Goal: Task Accomplishment & Management: Manage account settings

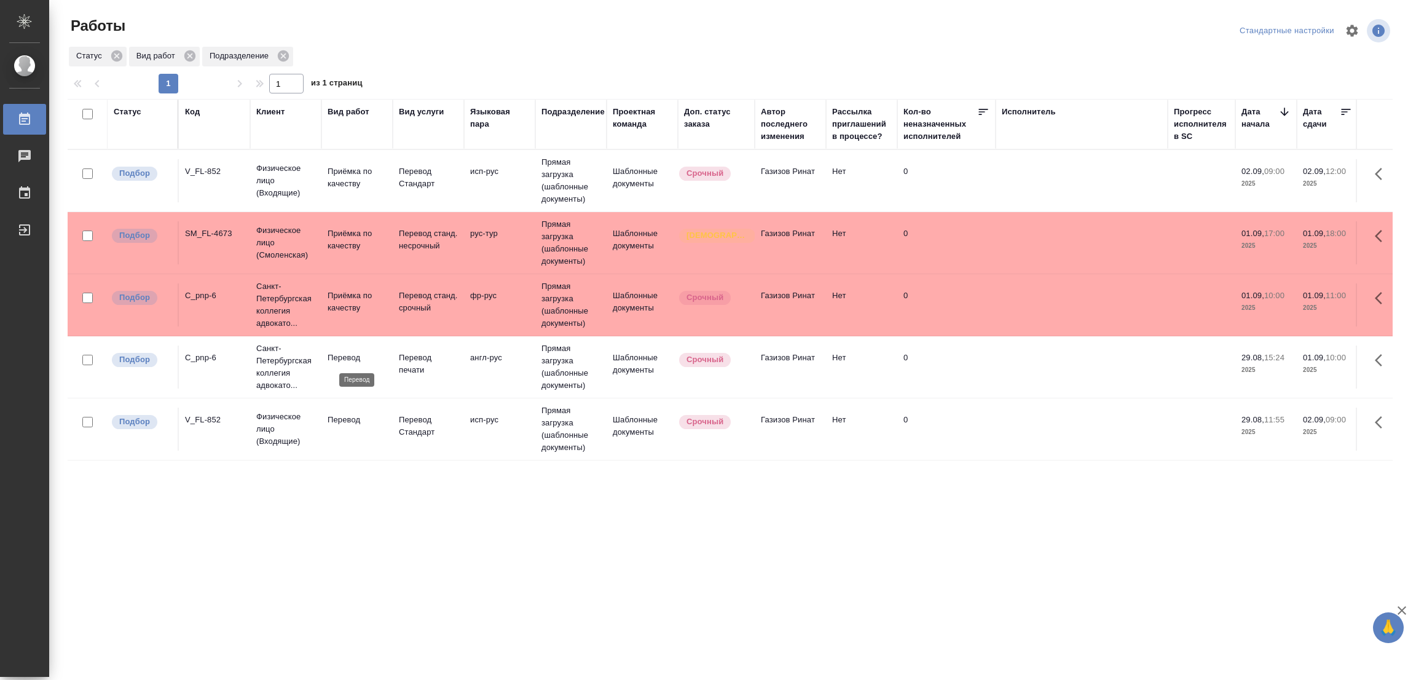
click at [343, 357] on p "Перевод" at bounding box center [356, 357] width 59 height 12
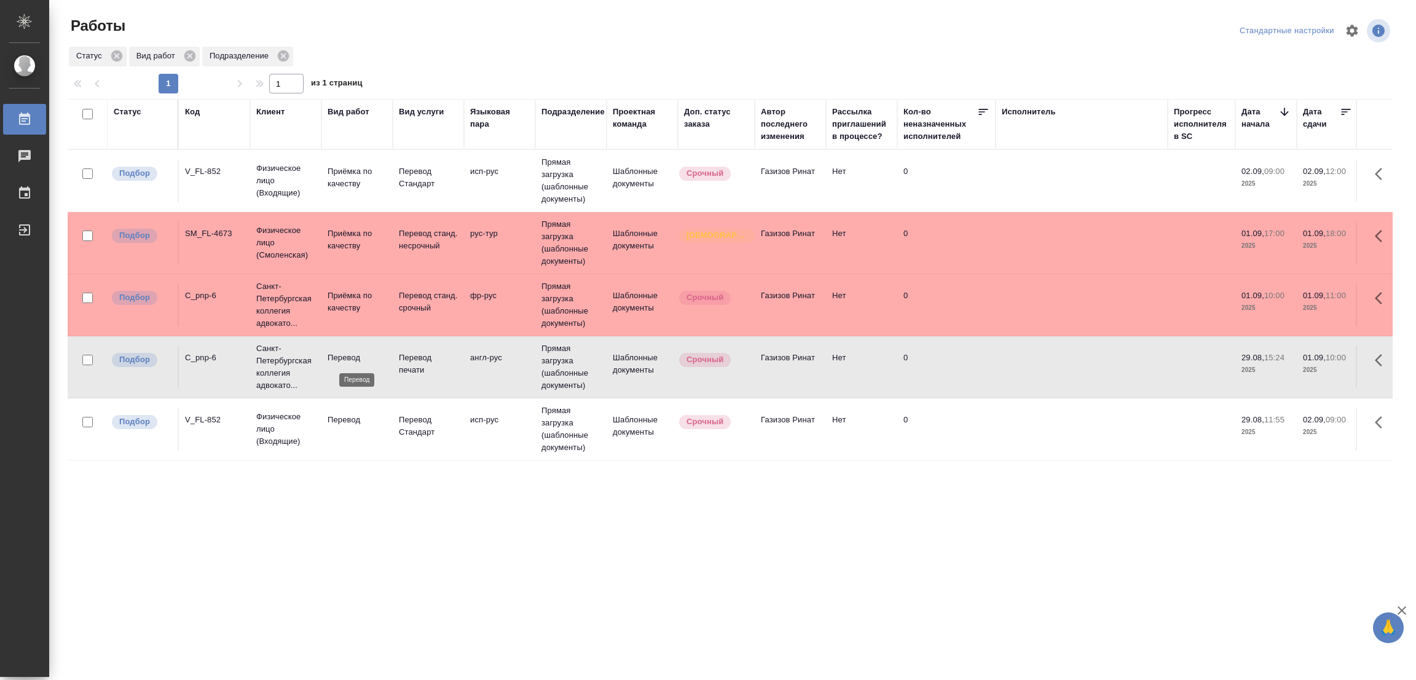
click at [340, 356] on p "Перевод" at bounding box center [356, 357] width 59 height 12
click at [336, 418] on p "Перевод" at bounding box center [356, 420] width 59 height 12
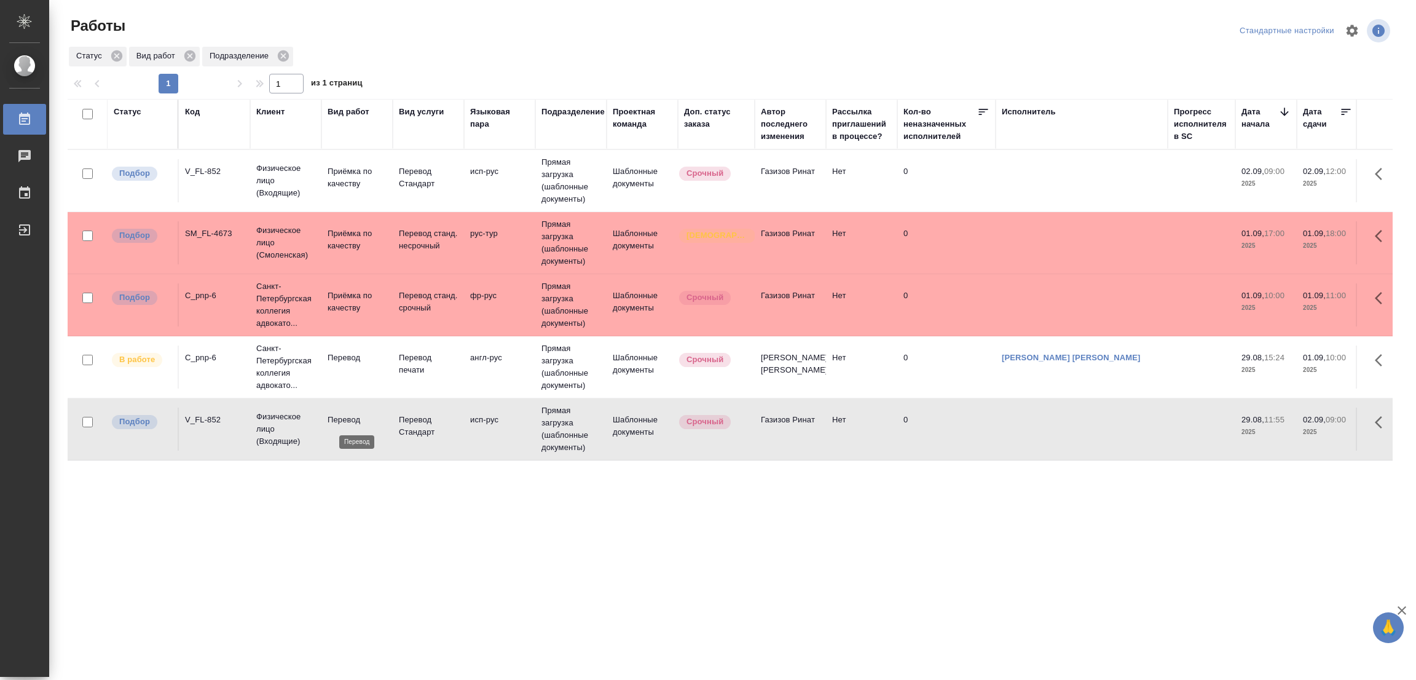
click at [336, 418] on p "Перевод" at bounding box center [356, 420] width 59 height 12
click at [421, 487] on div "Статус Код Клиент Вид работ Вид услуги Языковая пара Подразделение Проектная ко…" at bounding box center [730, 320] width 1325 height 442
click at [1013, 34] on div "Стандартные настройки" at bounding box center [1174, 30] width 435 height 29
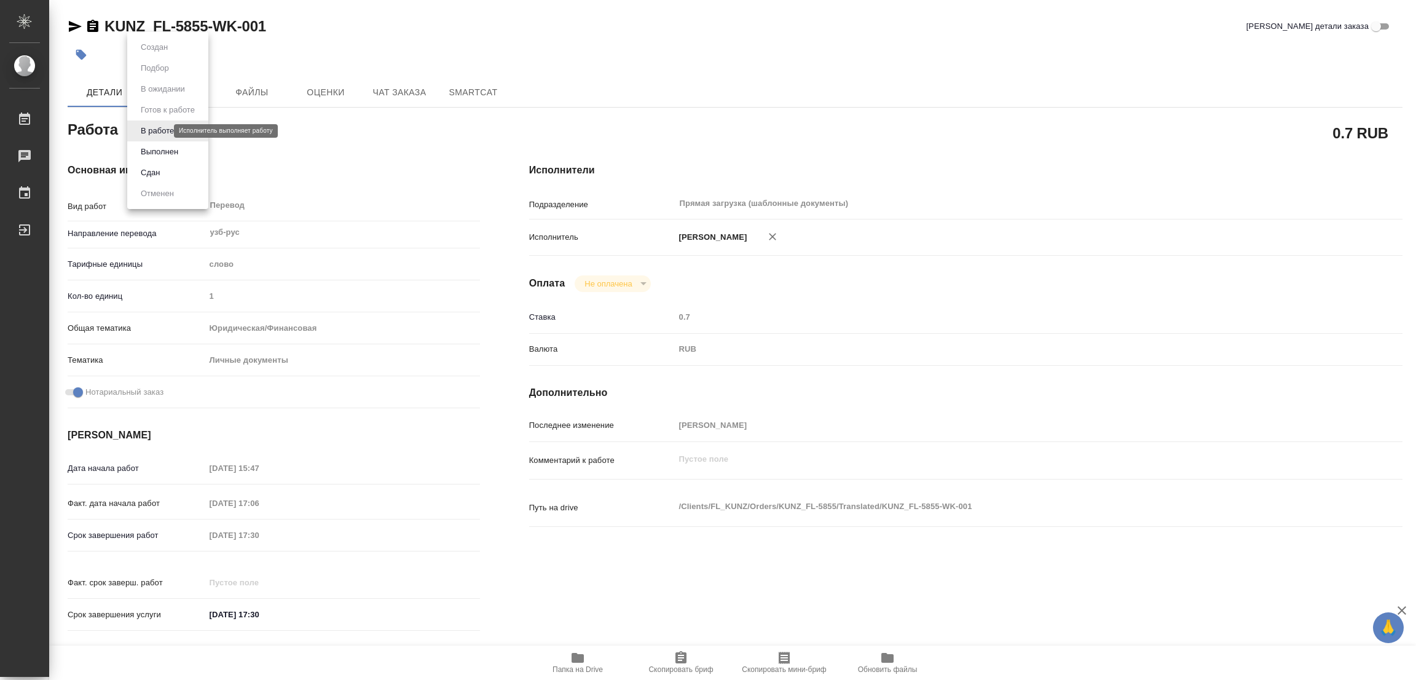
click at [144, 129] on body "🙏 .cls-1 fill:#fff; AWATERA Popova Galina Работы 0 Чаты График Выйти KUNZ_FL-58…" at bounding box center [708, 340] width 1416 height 680
click at [150, 151] on button "Выполнен" at bounding box center [159, 152] width 45 height 14
type textarea "x"
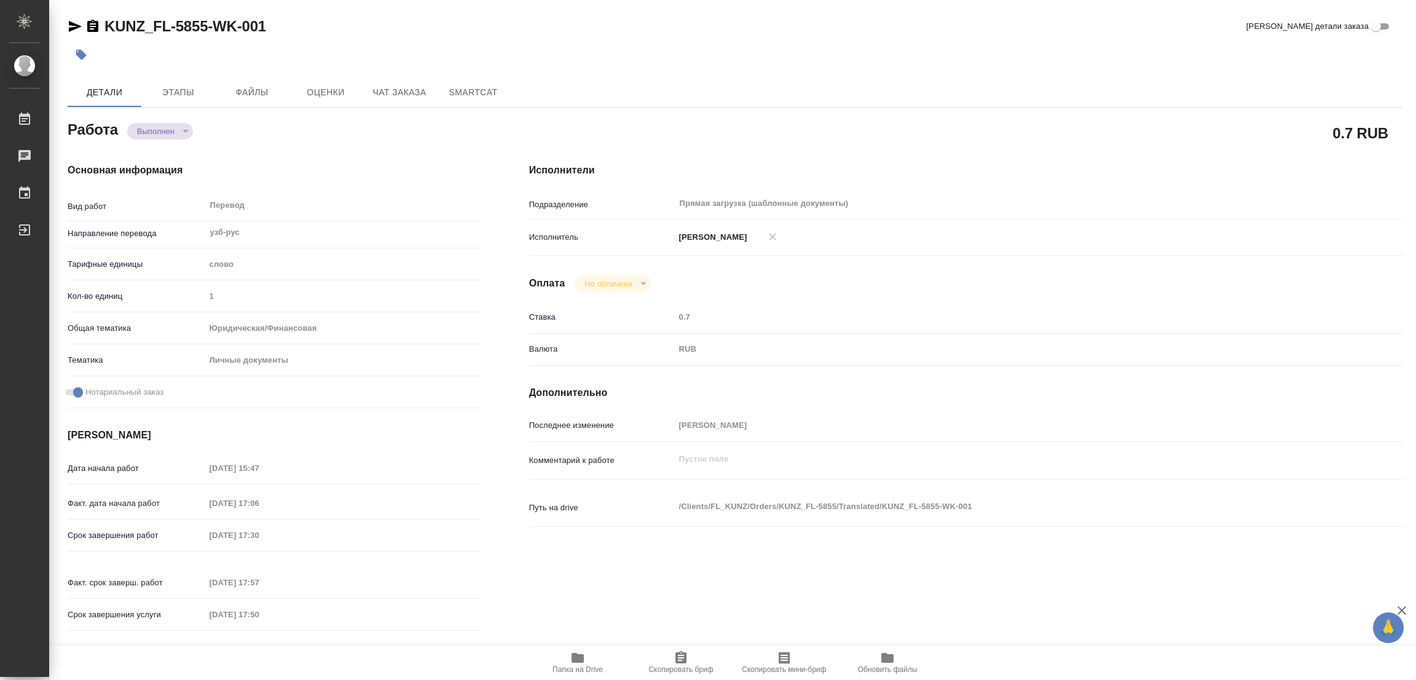
type textarea "x"
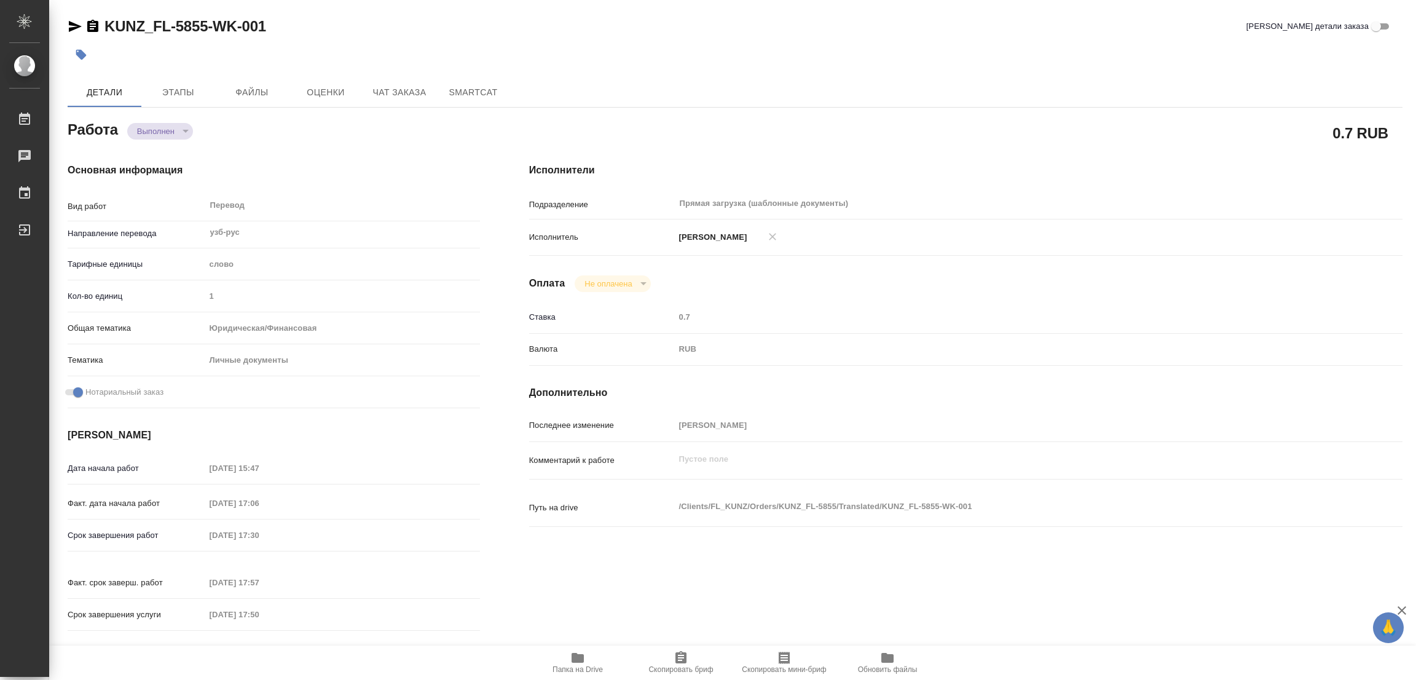
type textarea "x"
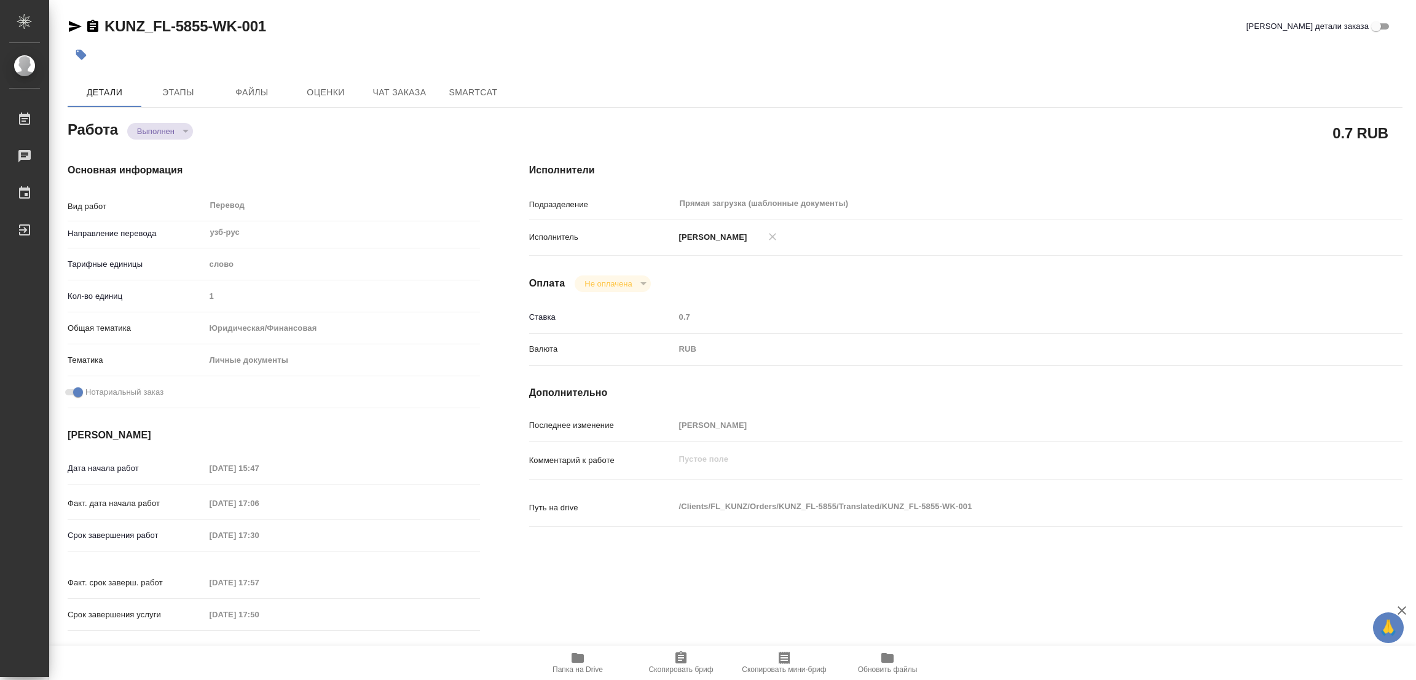
type textarea "x"
click at [73, 55] on button "button" at bounding box center [81, 54] width 27 height 27
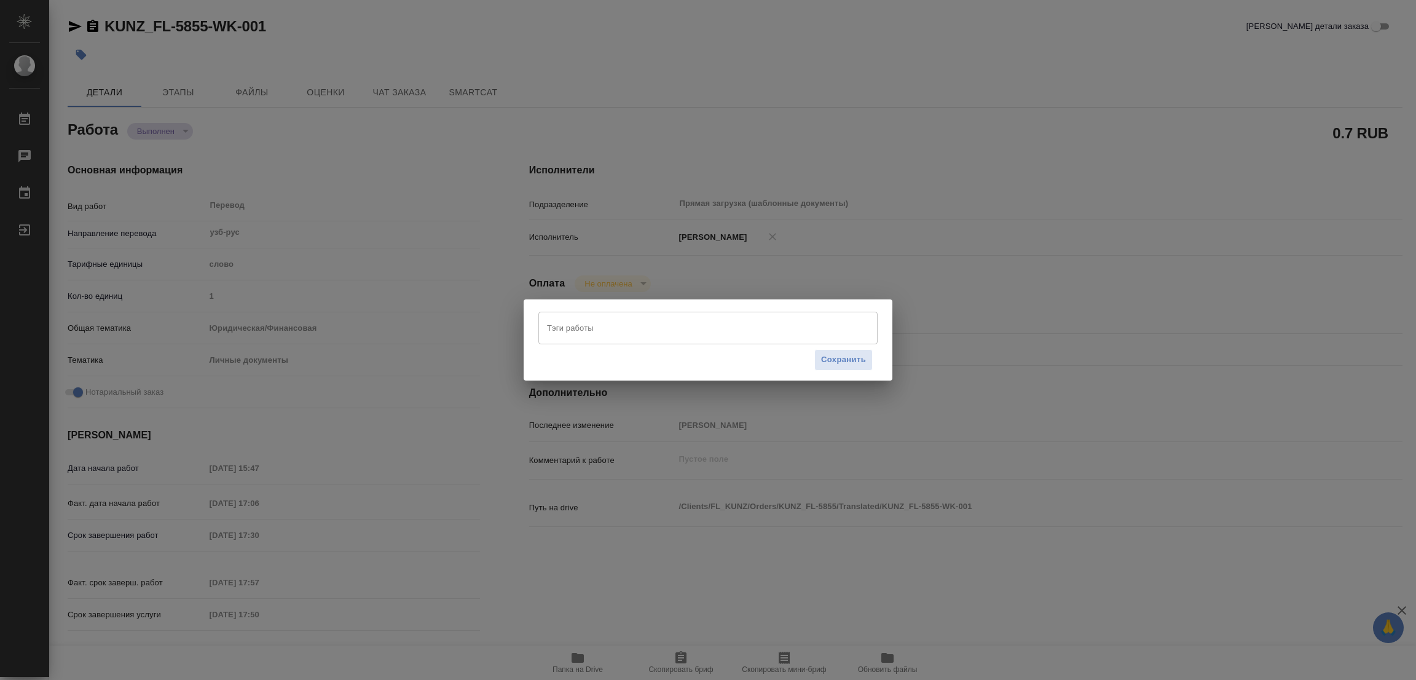
click at [576, 324] on input "Тэги работы" at bounding box center [696, 327] width 305 height 21
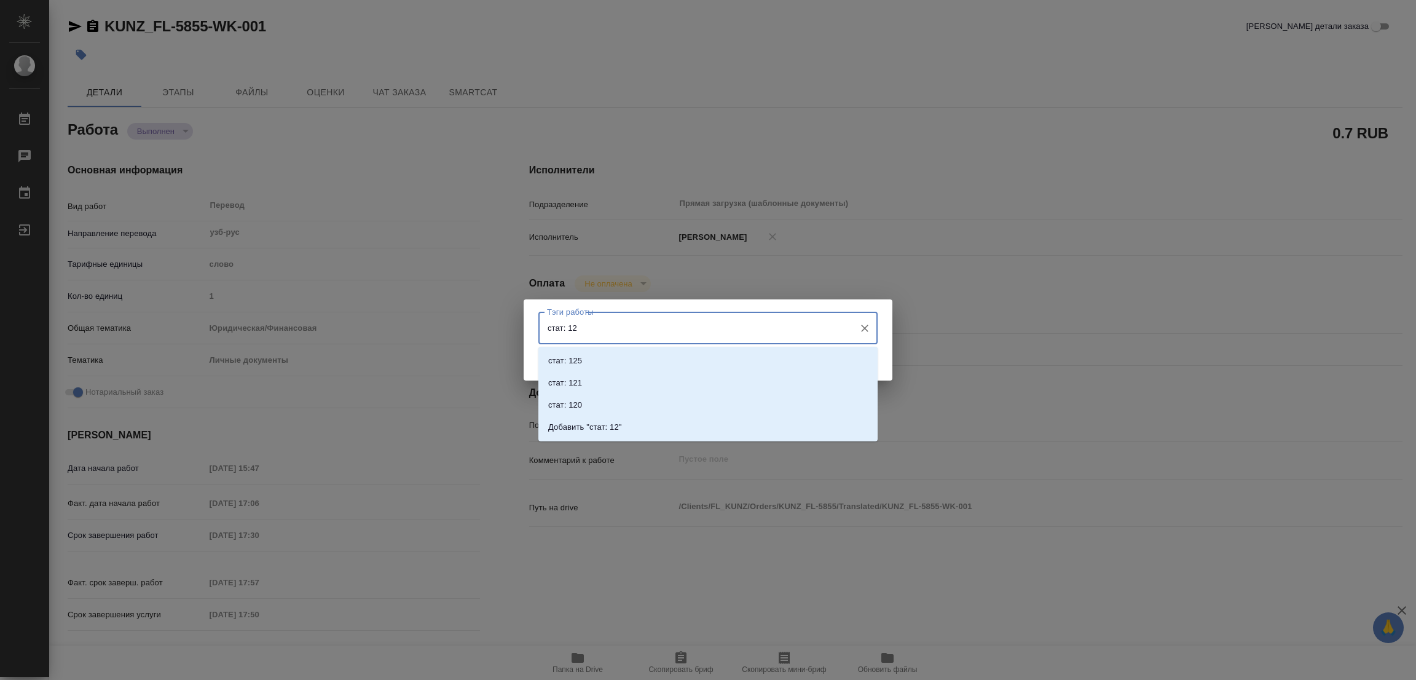
type input "стат: 125"
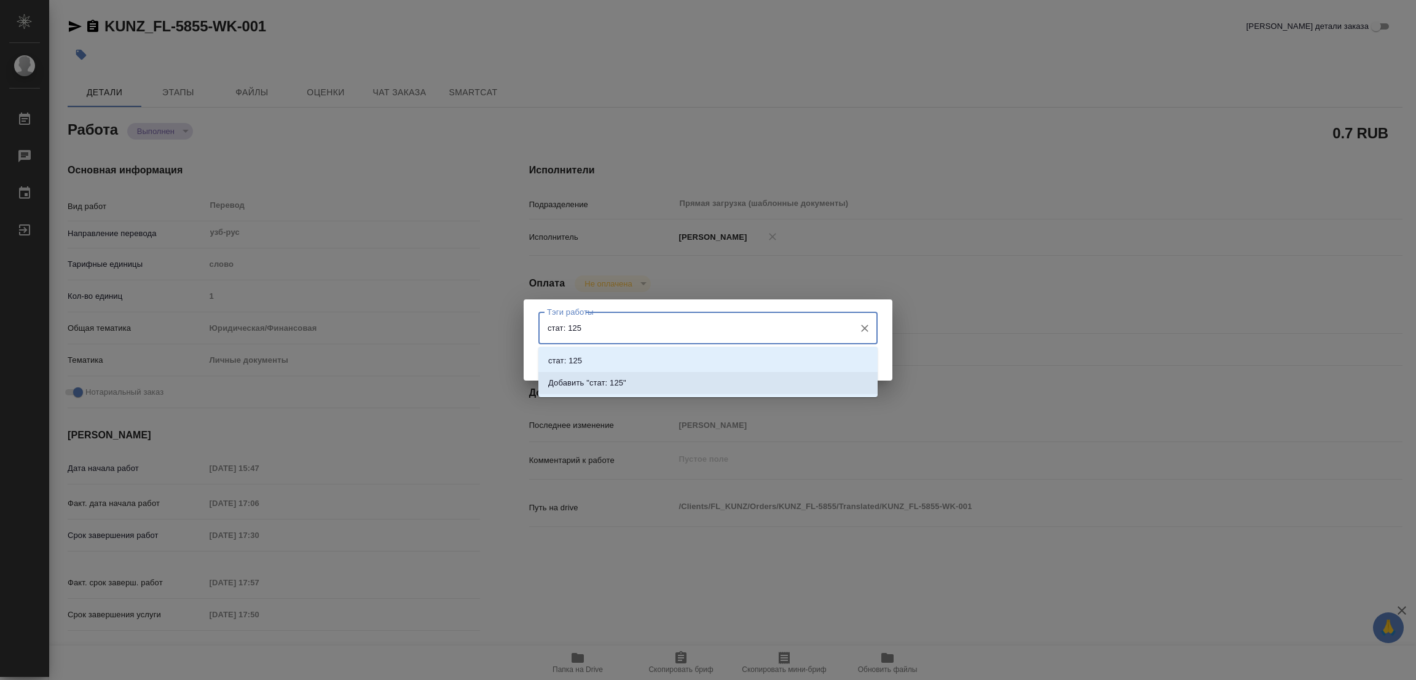
click at [599, 380] on p "Добавить "стат: 125"" at bounding box center [587, 383] width 78 height 12
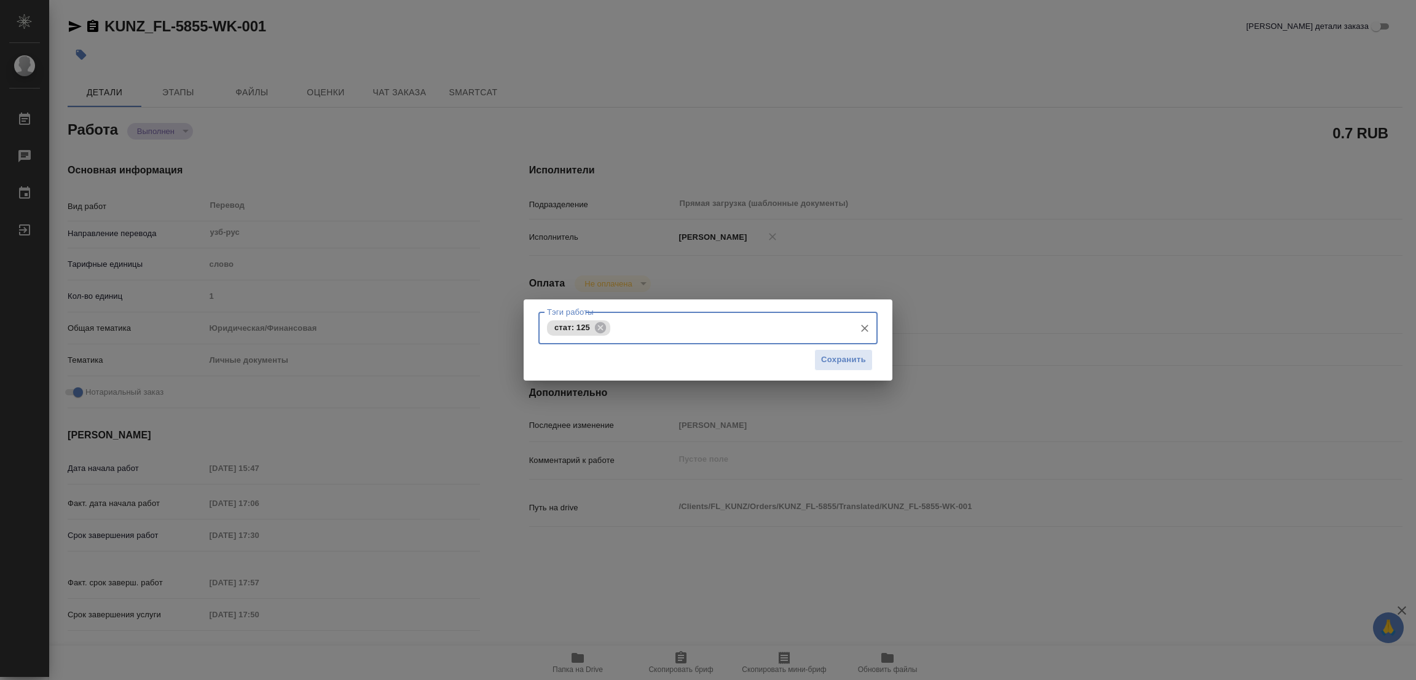
click at [961, 119] on div "Тэги работы стат: 125 Тэги работы Сохранить" at bounding box center [708, 340] width 1416 height 680
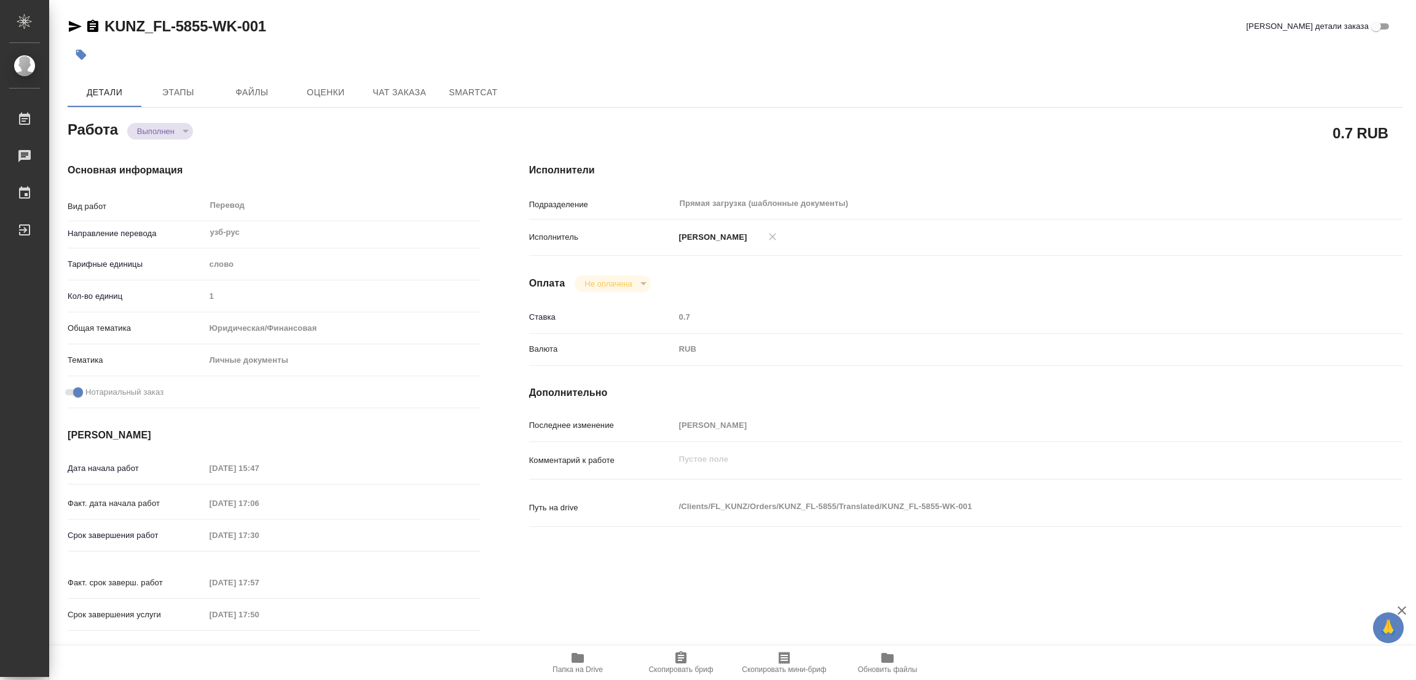
click at [994, 103] on div "Детали Этапы Файлы Оценки Чат заказа SmartCat" at bounding box center [735, 91] width 1335 height 29
type textarea "x"
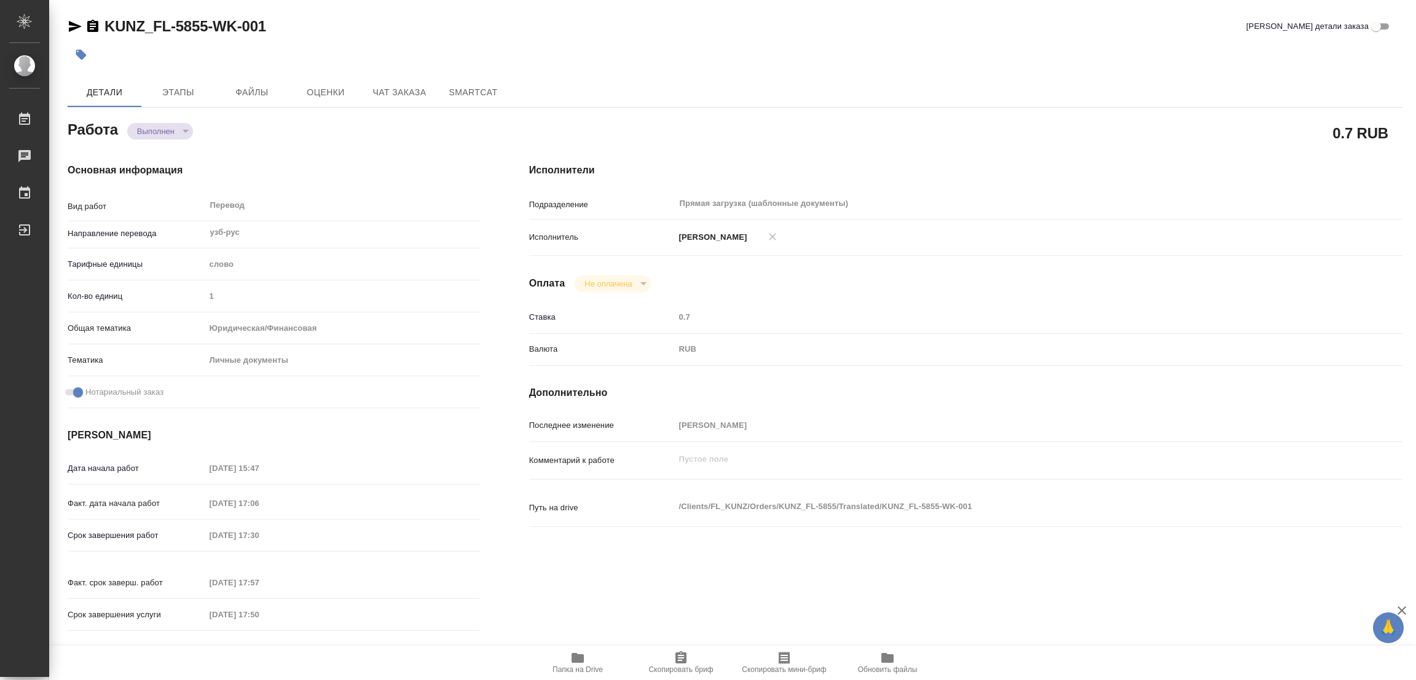
type textarea "x"
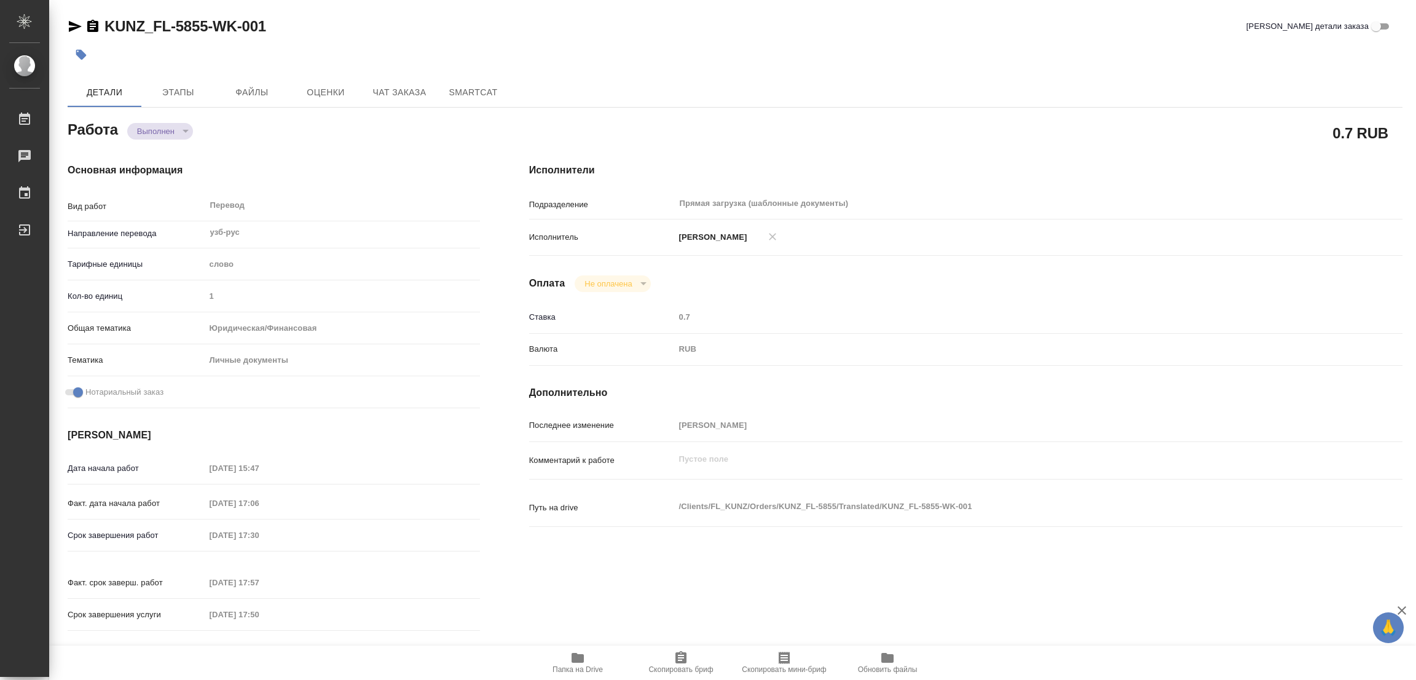
type textarea "x"
click at [359, 146] on div "Основная информация Вид работ Перевод x ​ Направление перевода узб-рус ​ Тарифн…" at bounding box center [273, 400] width 461 height 525
click at [83, 52] on icon "button" at bounding box center [81, 55] width 12 height 12
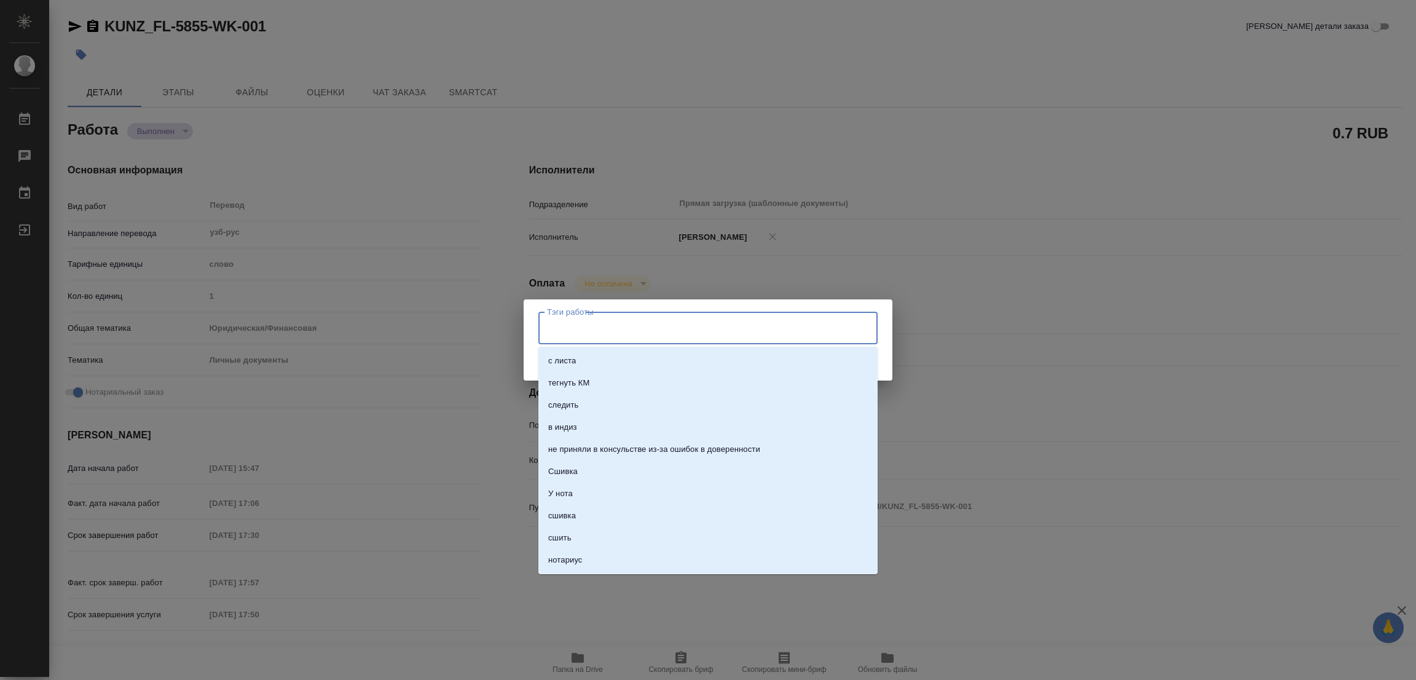
click at [611, 329] on input "Тэги работы" at bounding box center [696, 327] width 305 height 21
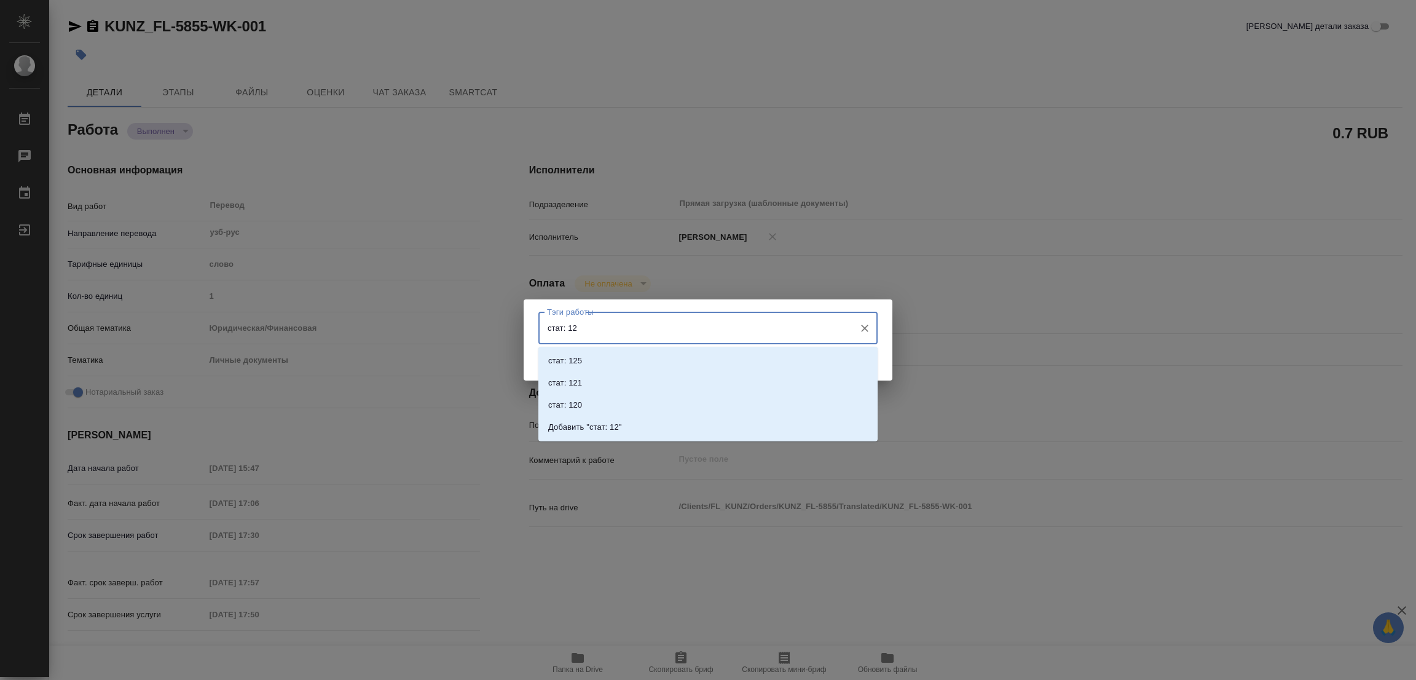
type input "стат: 125"
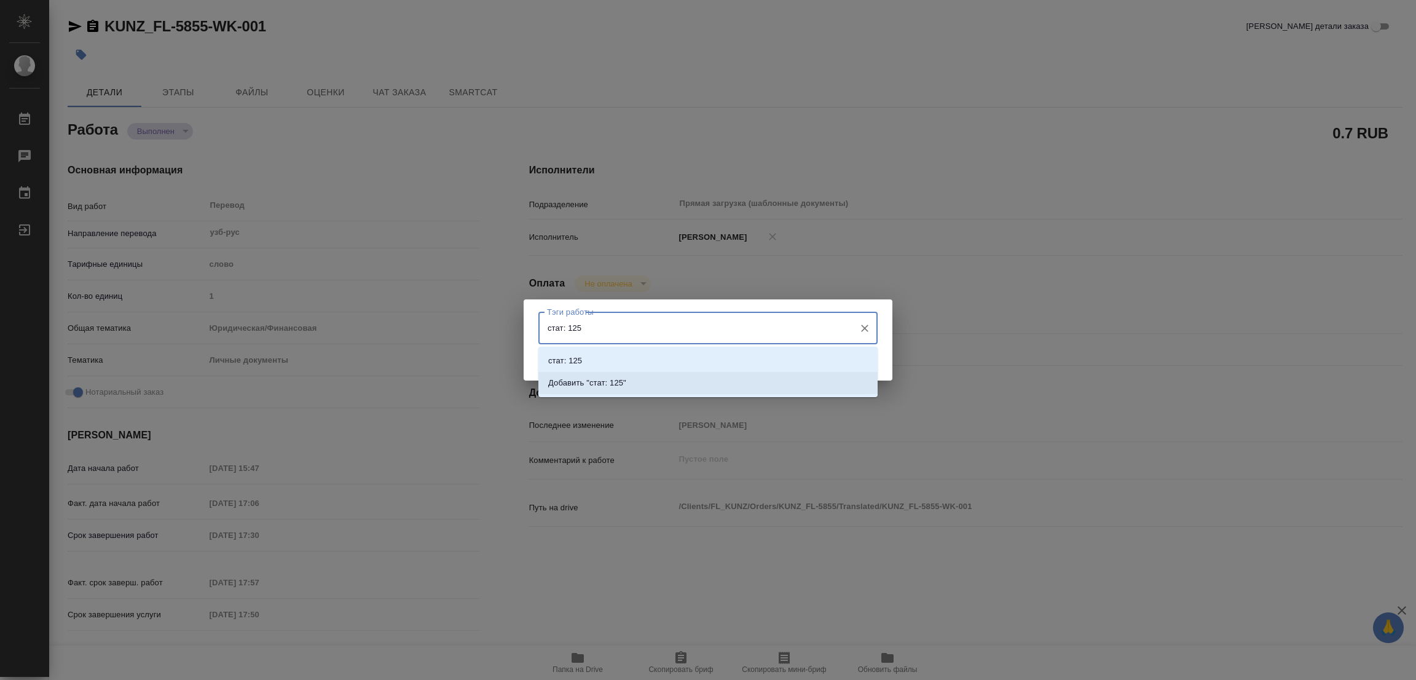
click at [618, 377] on p "Добавить "стат: 125"" at bounding box center [587, 383] width 78 height 12
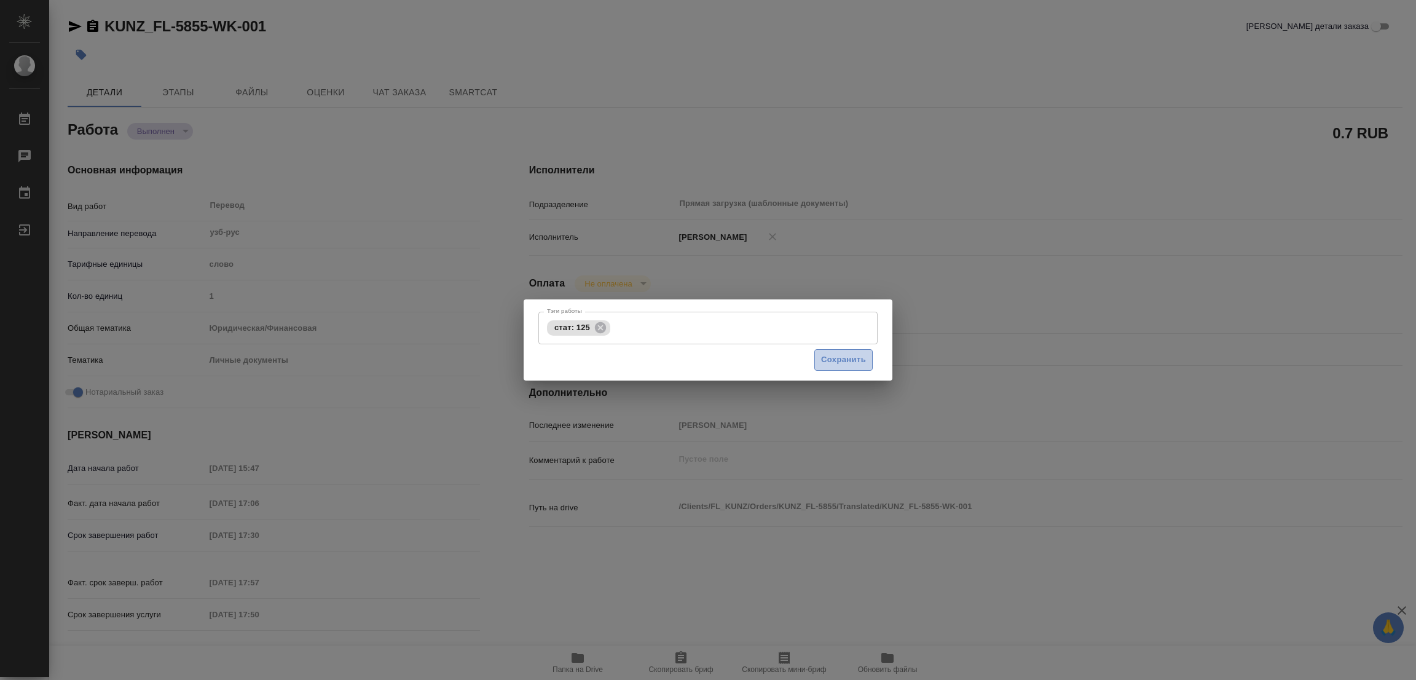
click at [836, 356] on span "Сохранить" at bounding box center [843, 360] width 45 height 14
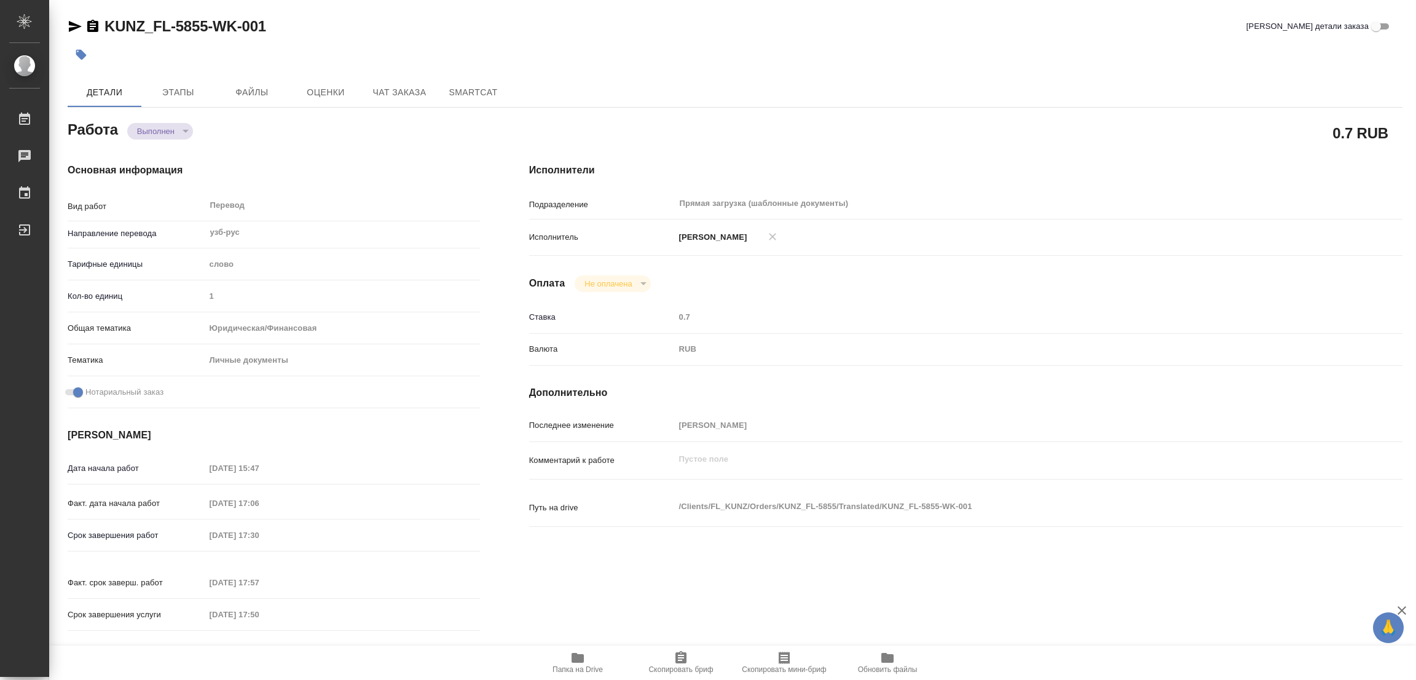
type input "completed"
type textarea "Перевод"
type textarea "x"
type input "узб-рус"
type input "5a8b1489cc6b4906c91bfd90"
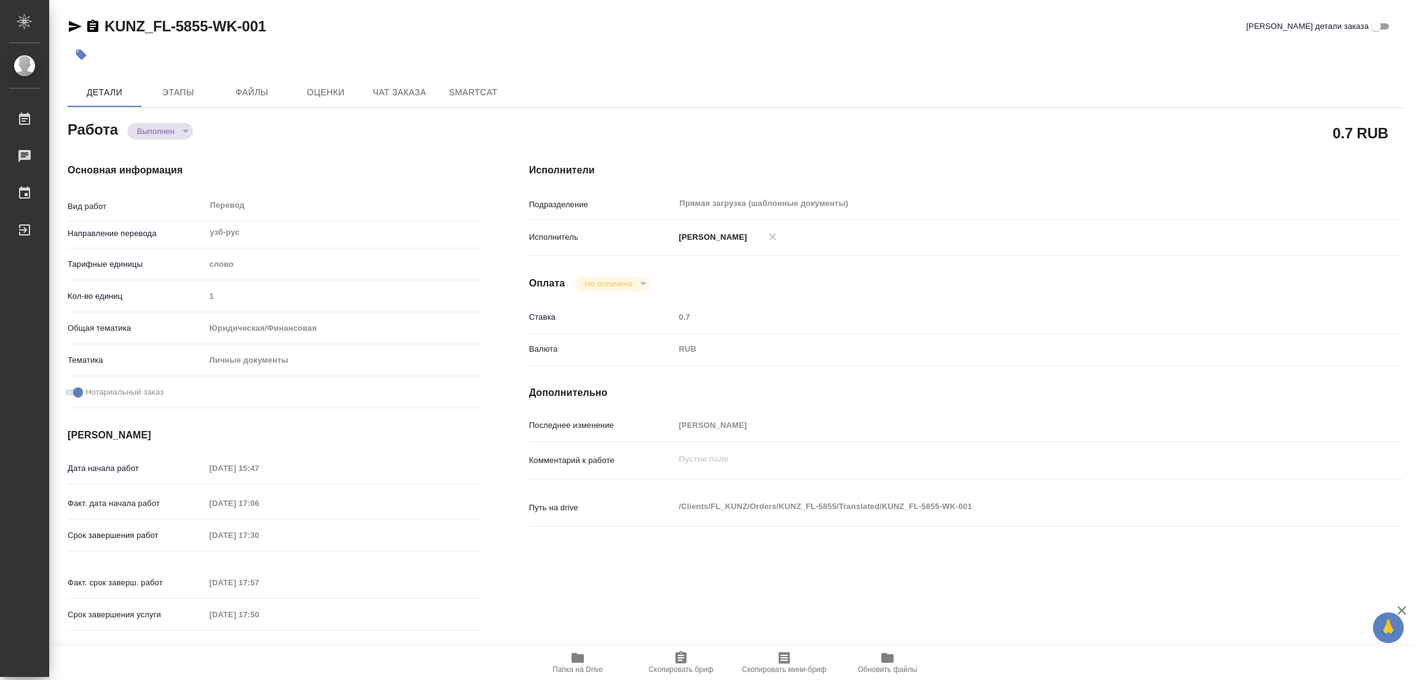
type input "1"
type input "yr-fn"
type input "5a8b8b956a9677013d343cfe"
checkbox input "true"
type input "29.08.2025 15:47"
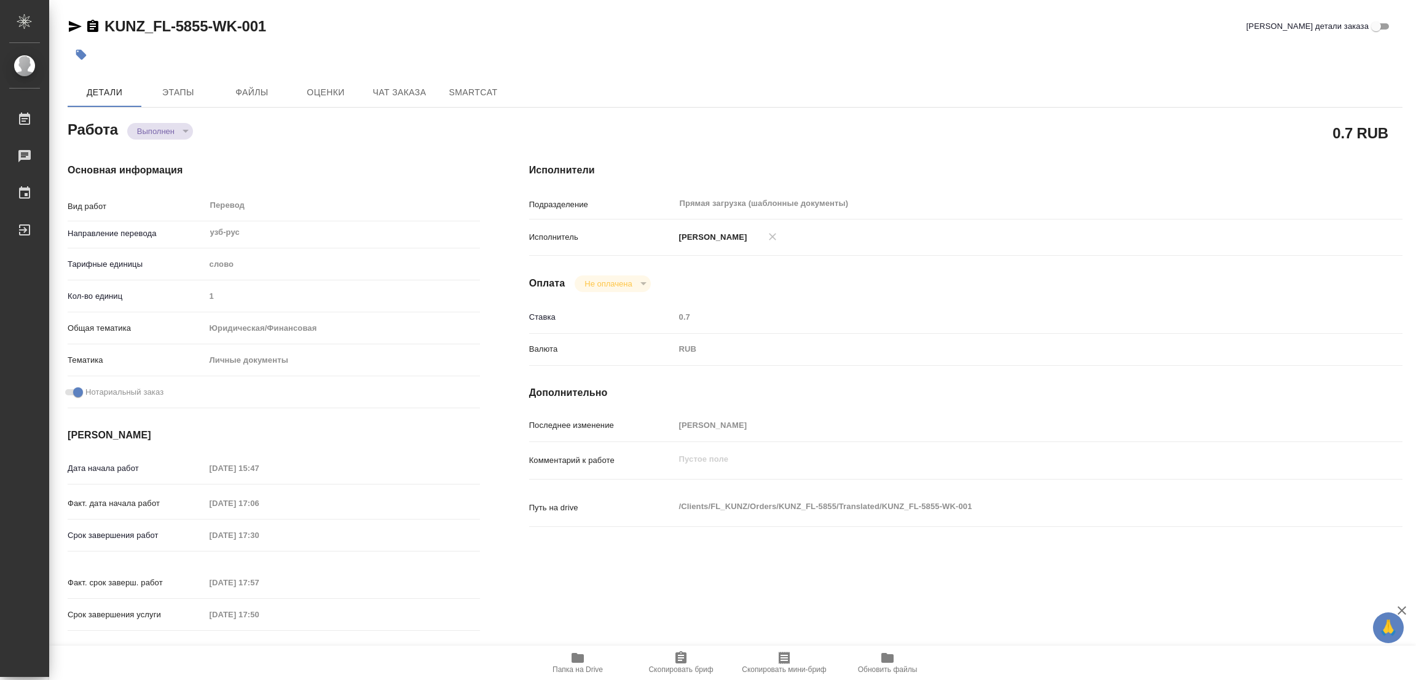
type input "29.08.2025 17:06"
type input "29.08.2025 17:30"
type input "29.08.2025 17:57"
type input "29.08.2025 17:50"
type input "Прямая загрузка (шаблонные документы)"
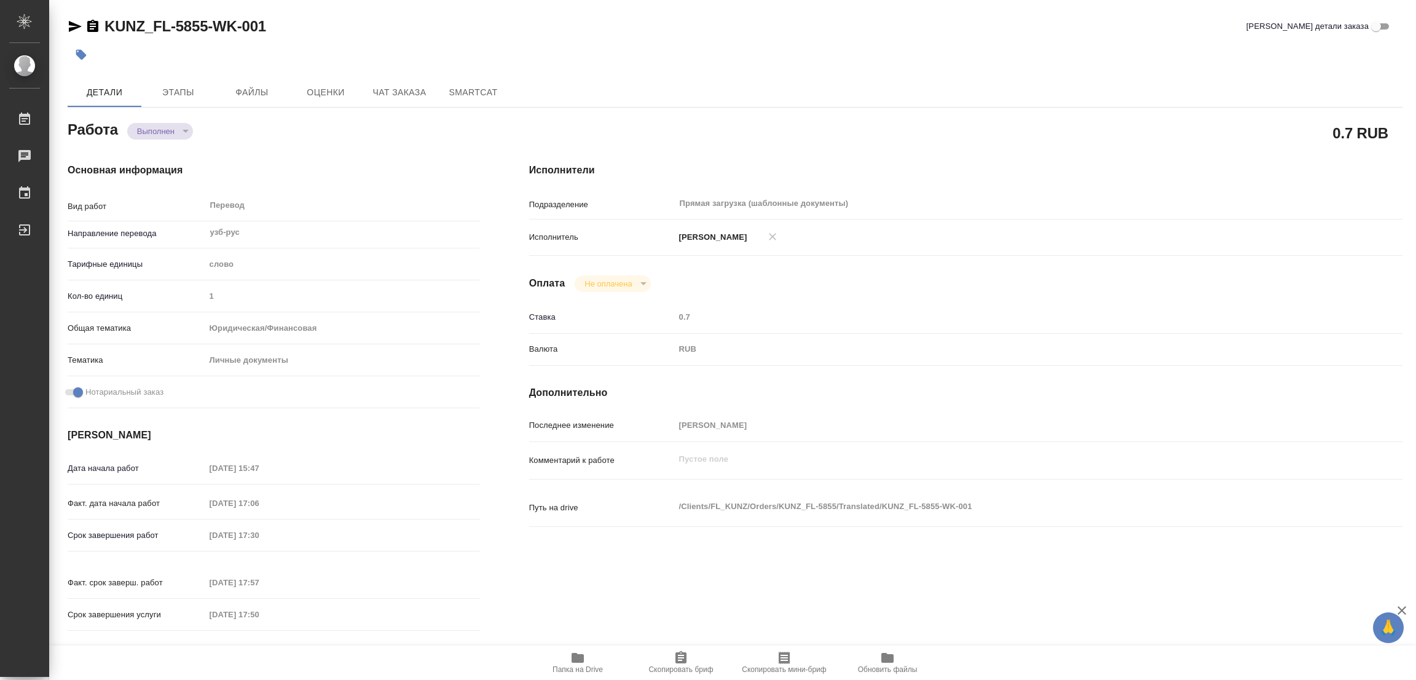
type input "notPayed"
type input "0.7"
type input "RUB"
type input "[PERSON_NAME]"
type textarea "x"
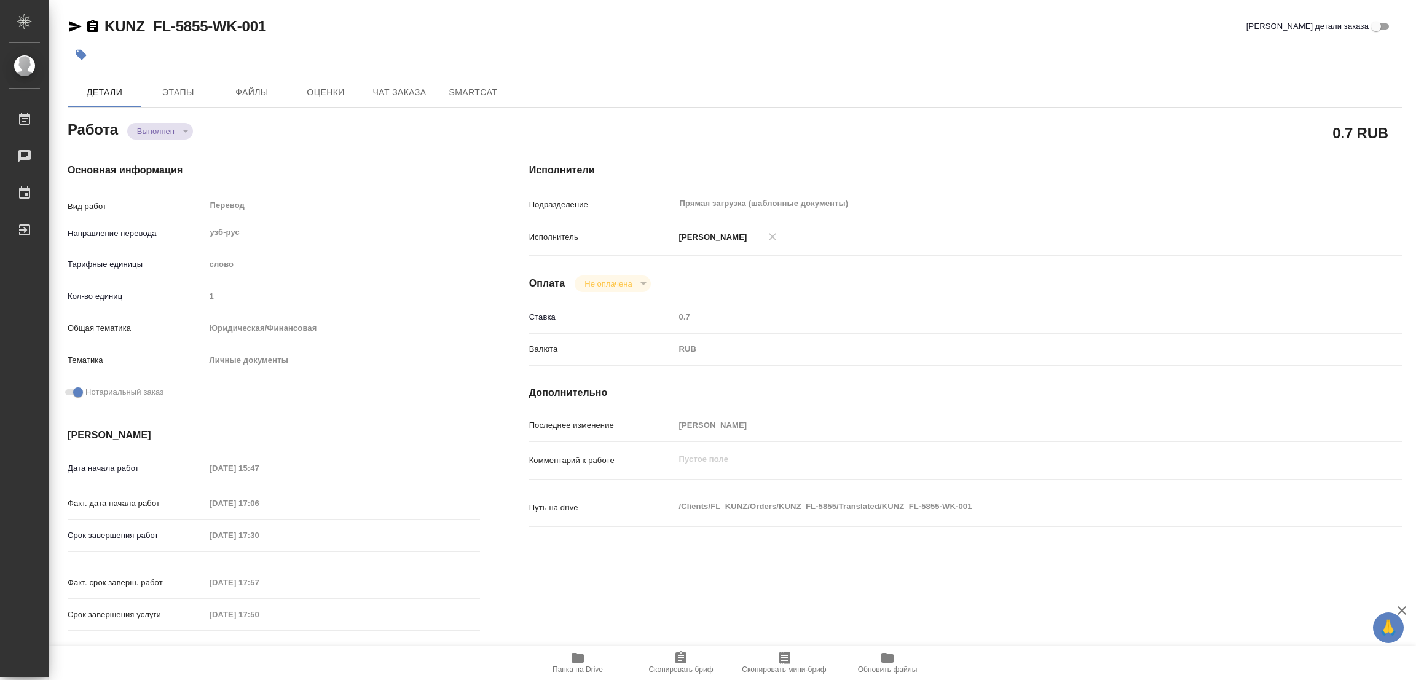
type textarea "/Clients/FL_KUNZ/Orders/KUNZ_FL-5855/Translated/KUNZ_FL-5855-WK-001"
type textarea "x"
type input "KUNZ_FL-5855"
type input "Перевод станд. срочный"
type input "Постредактура машинного перевода, Редактура, Корректура, Перевод, Приёмка по ка…"
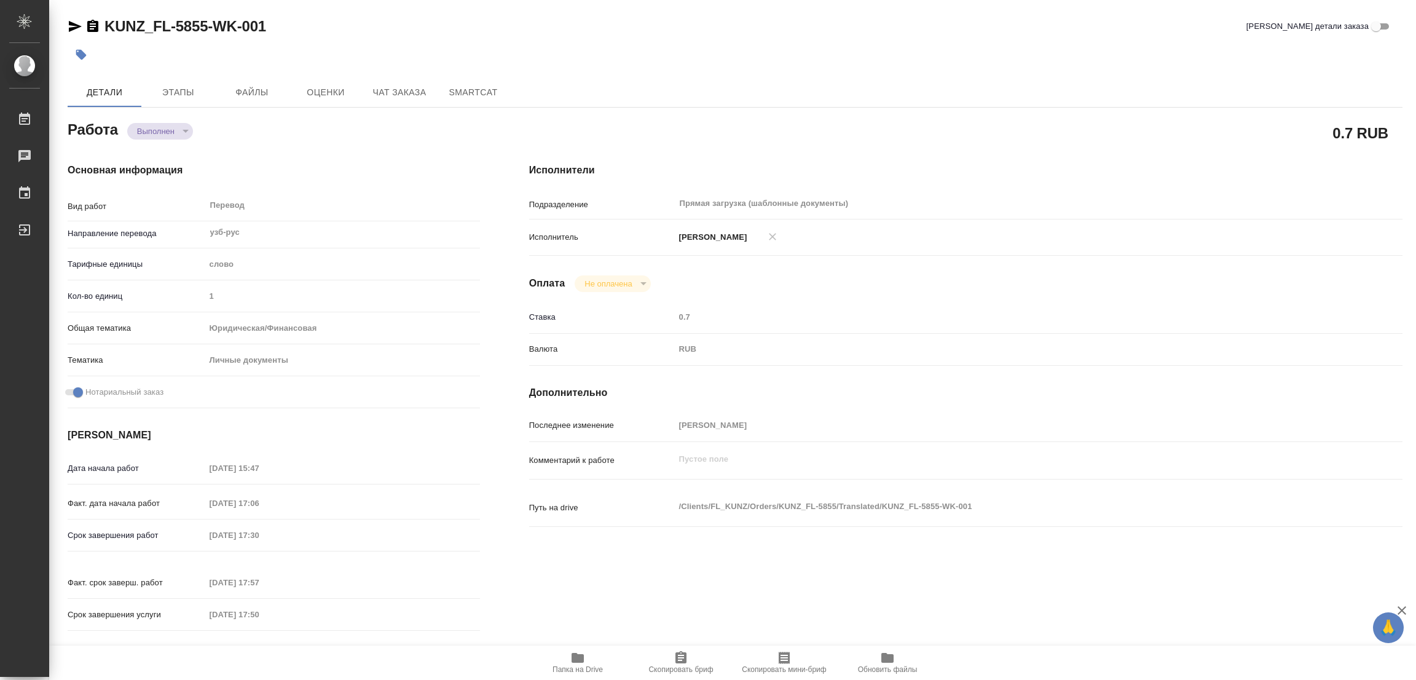
type input "Moskalets Alina"
type input "/Clients/FL_KUNZ/Orders/KUNZ_FL-5855"
type textarea "x"
type textarea "пасп, узб-рус, сахарово"
type textarea "x"
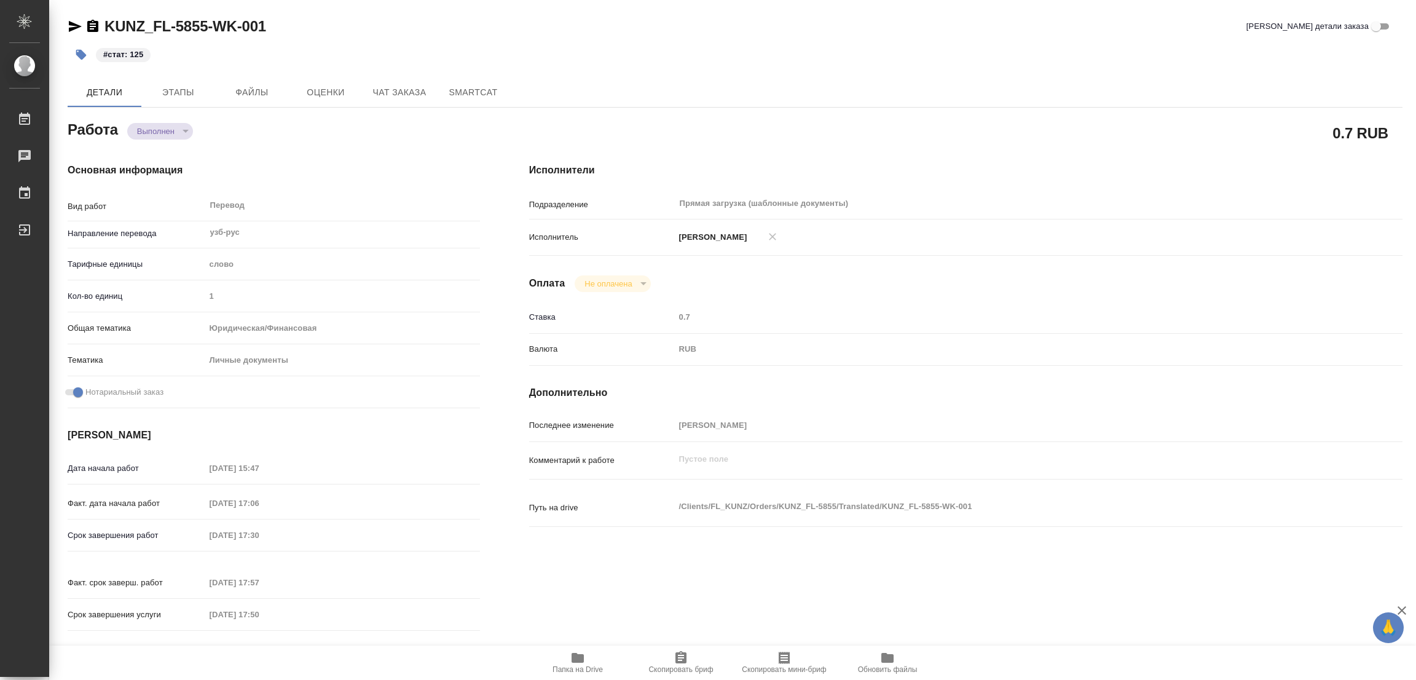
type textarea "x"
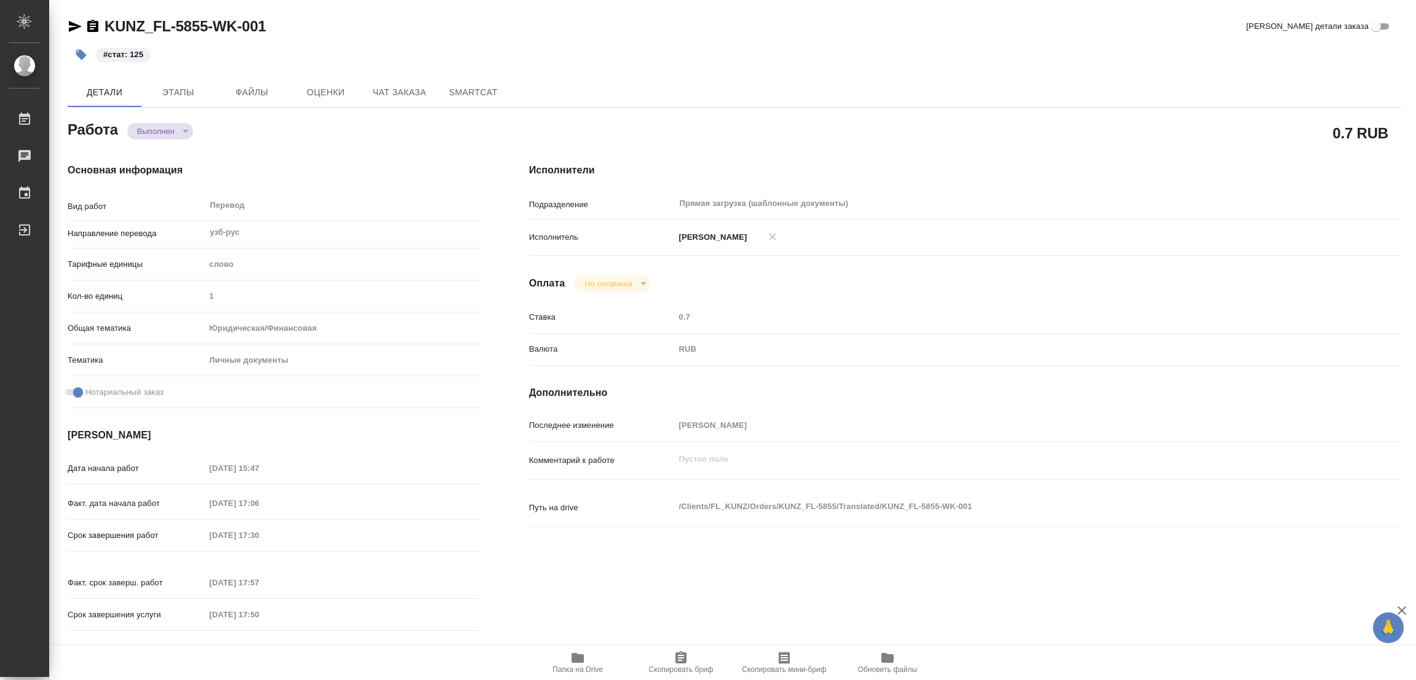
type textarea "x"
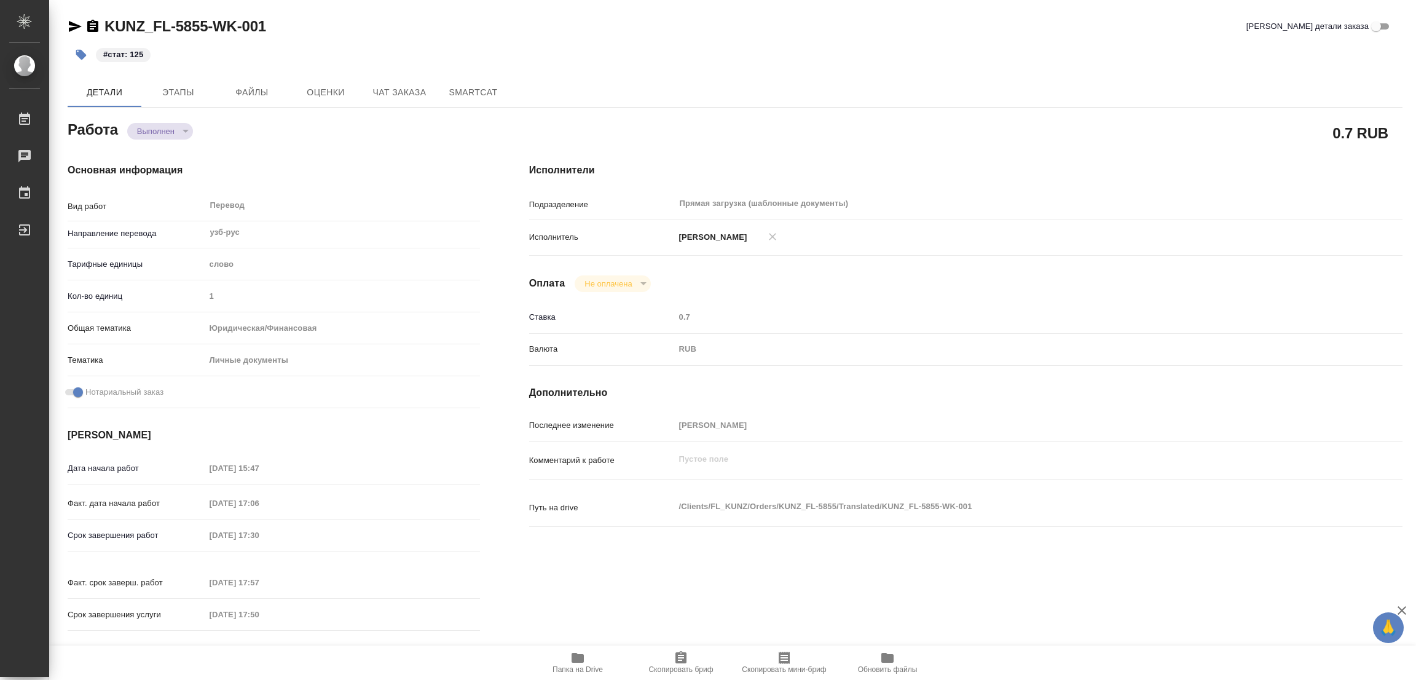
click at [447, 59] on div "#стат: 125" at bounding box center [513, 54] width 890 height 27
type textarea "x"
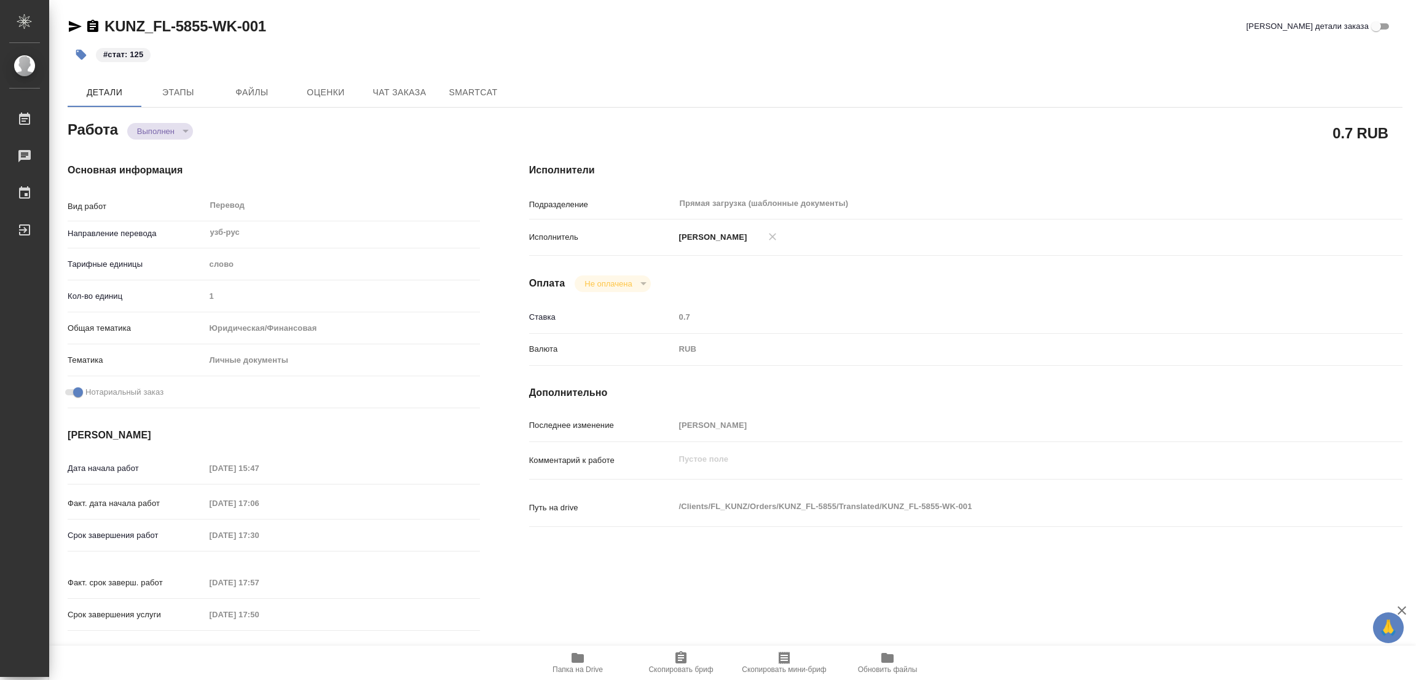
type textarea "x"
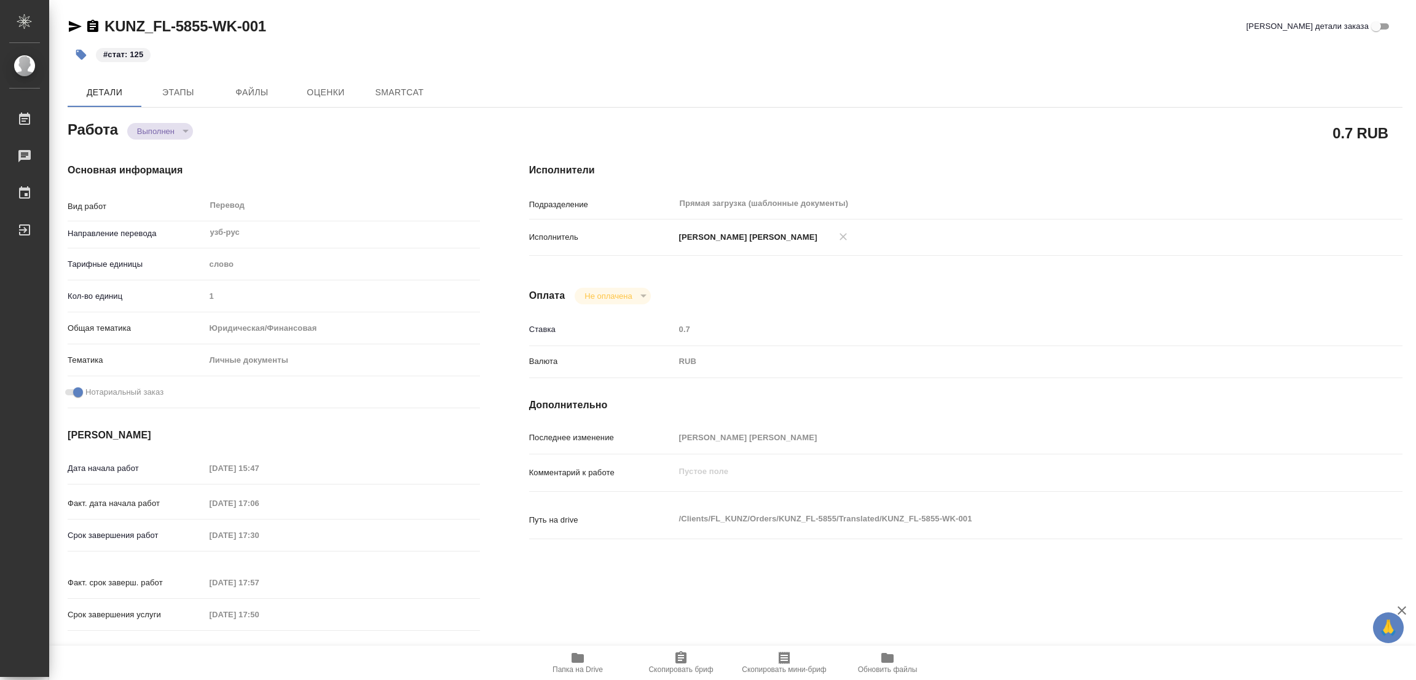
type textarea "x"
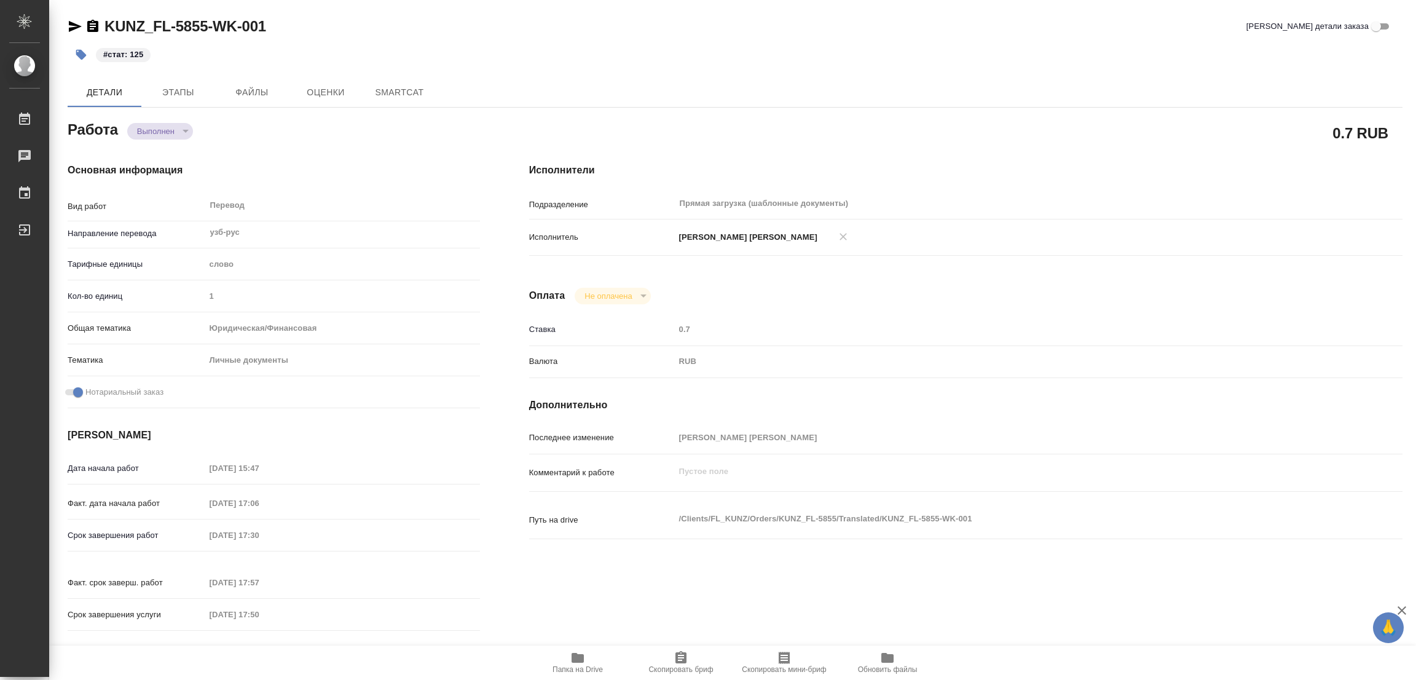
type textarea "x"
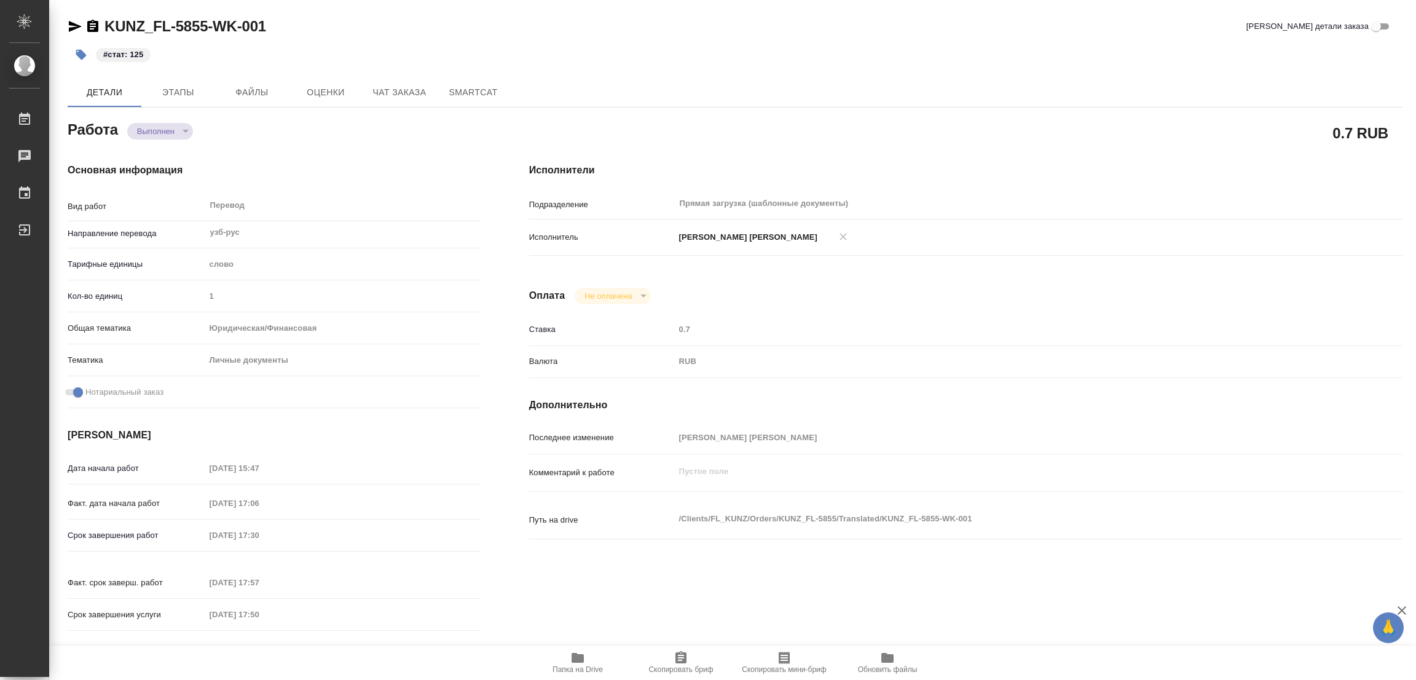
type textarea "x"
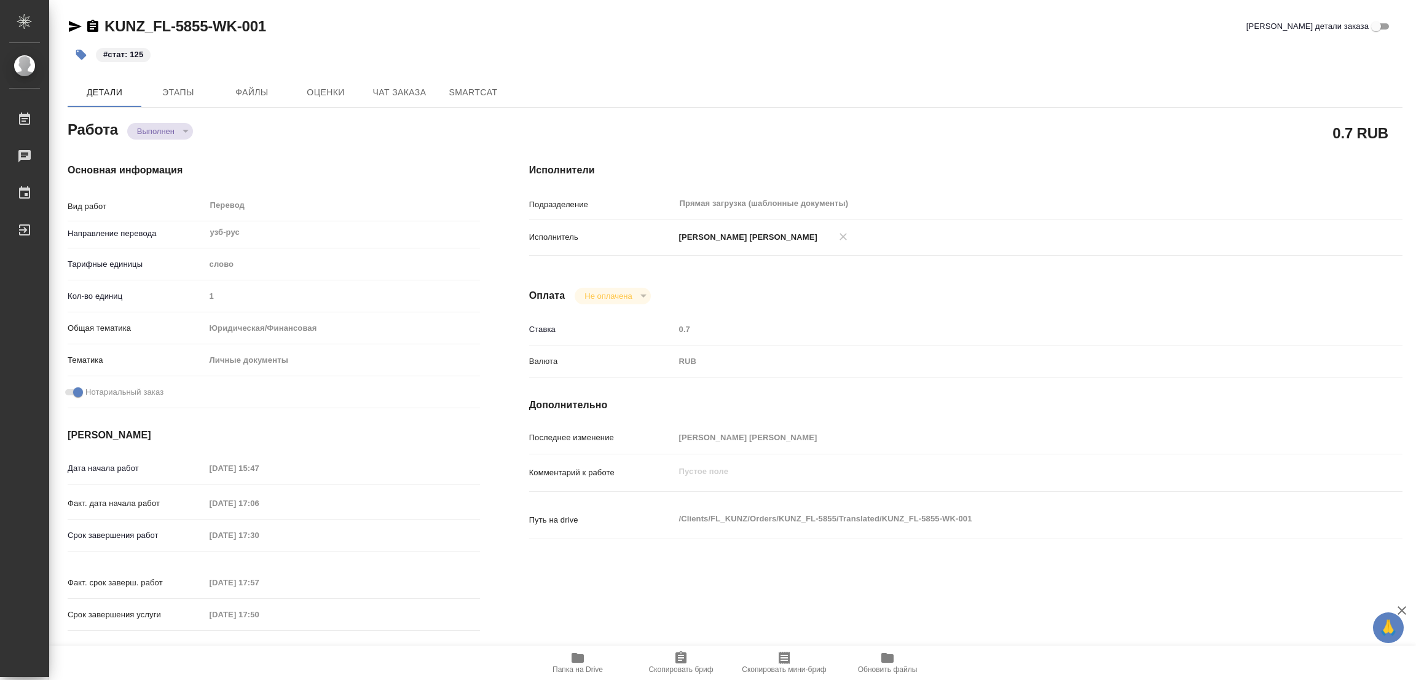
type textarea "x"
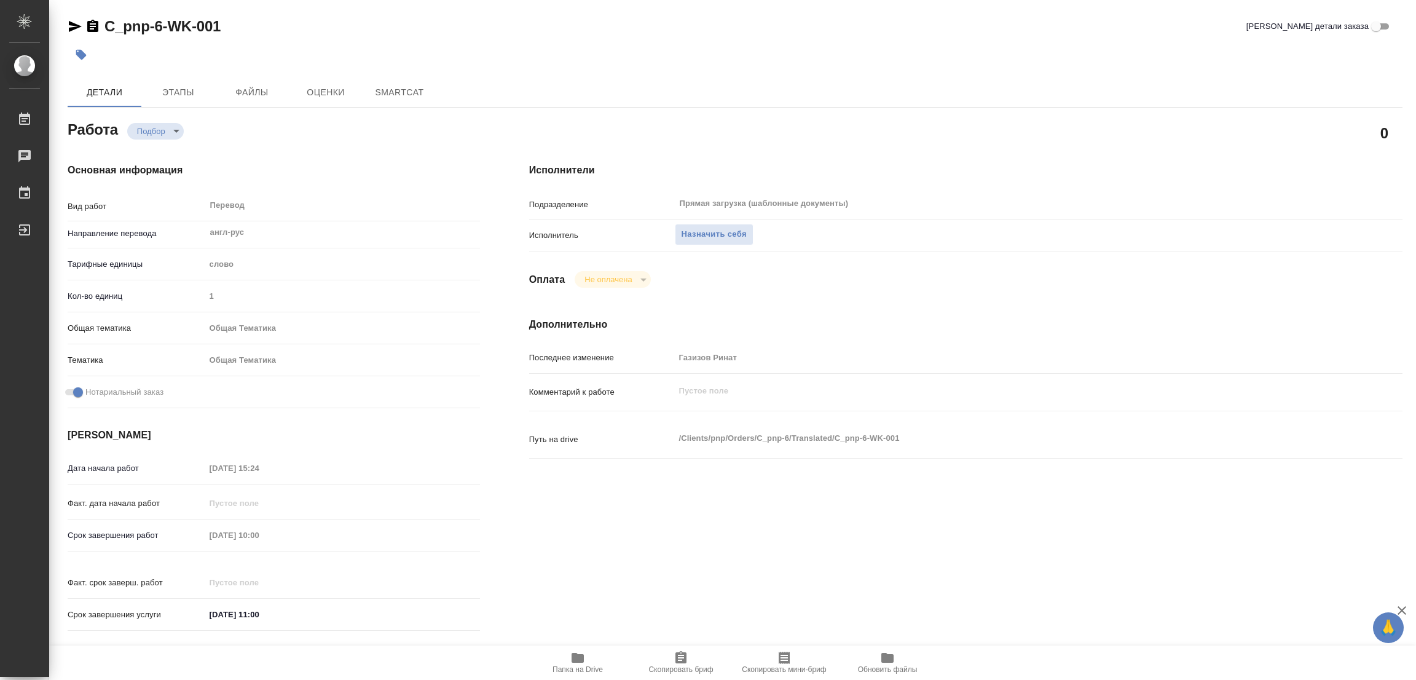
type textarea "x"
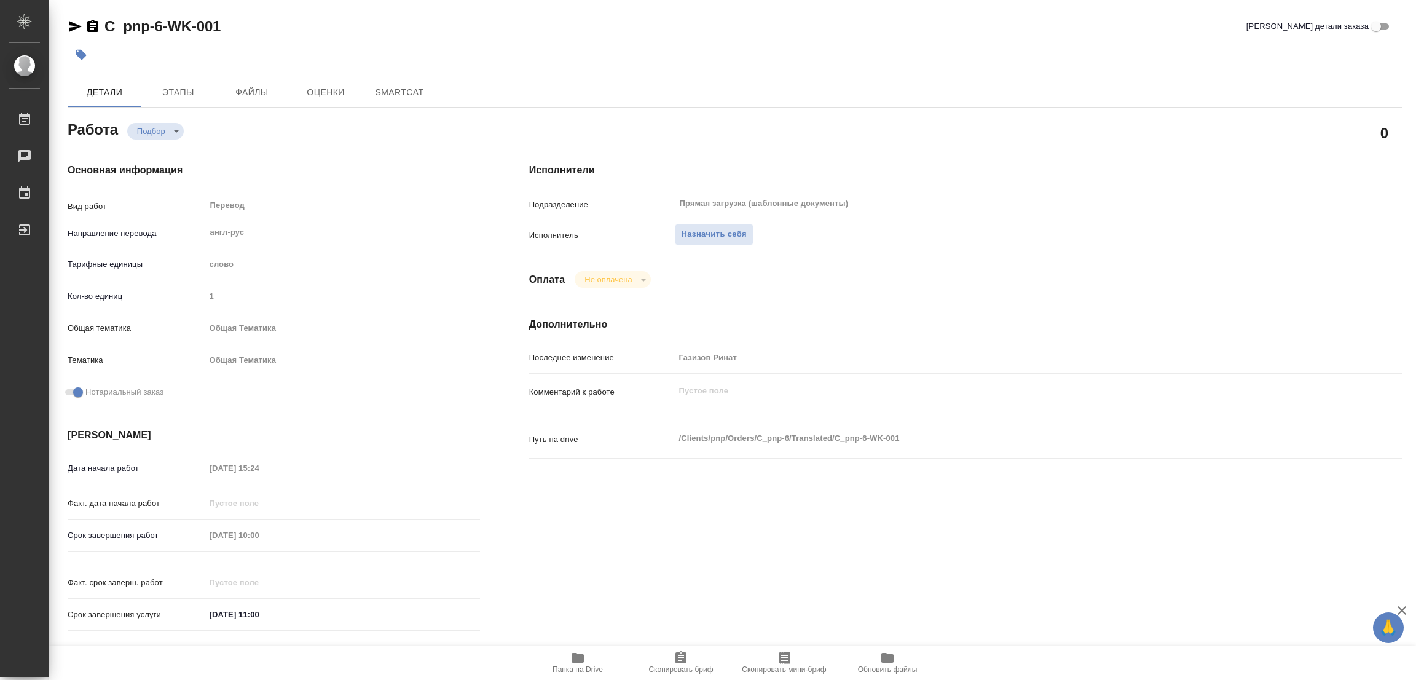
type textarea "x"
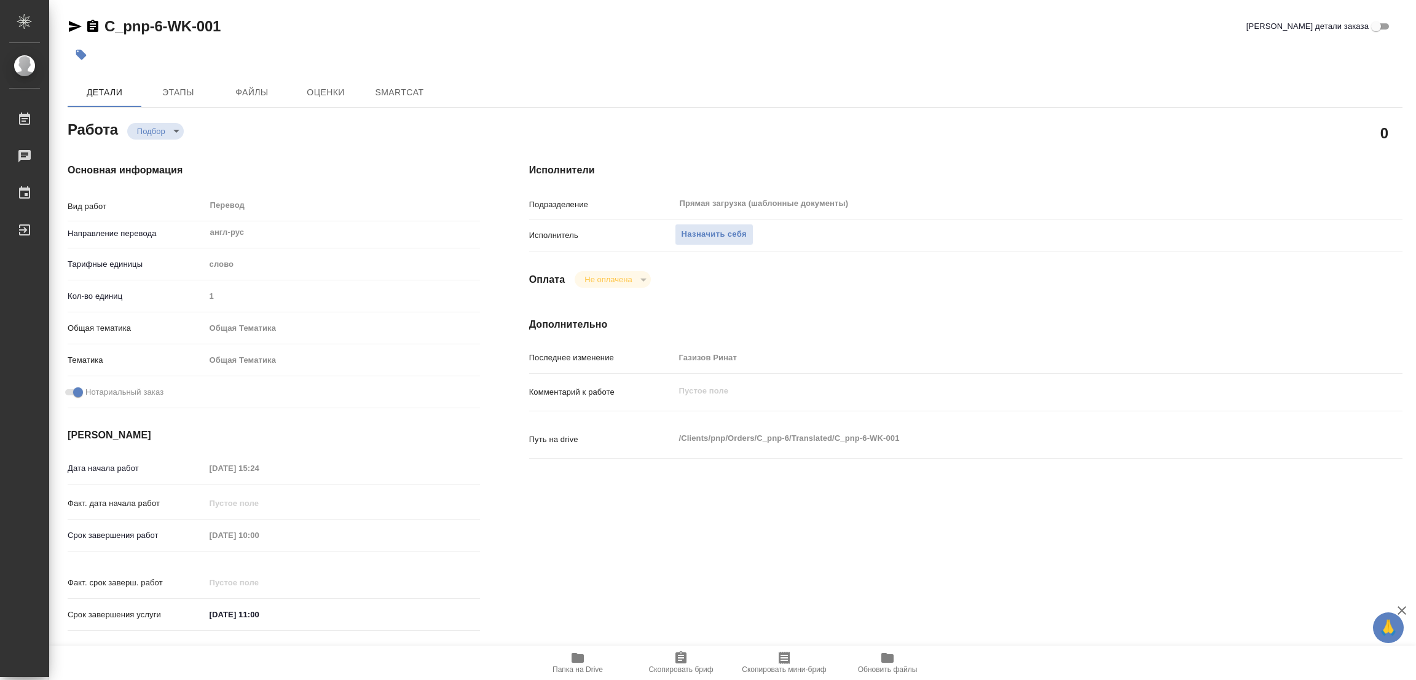
type textarea "x"
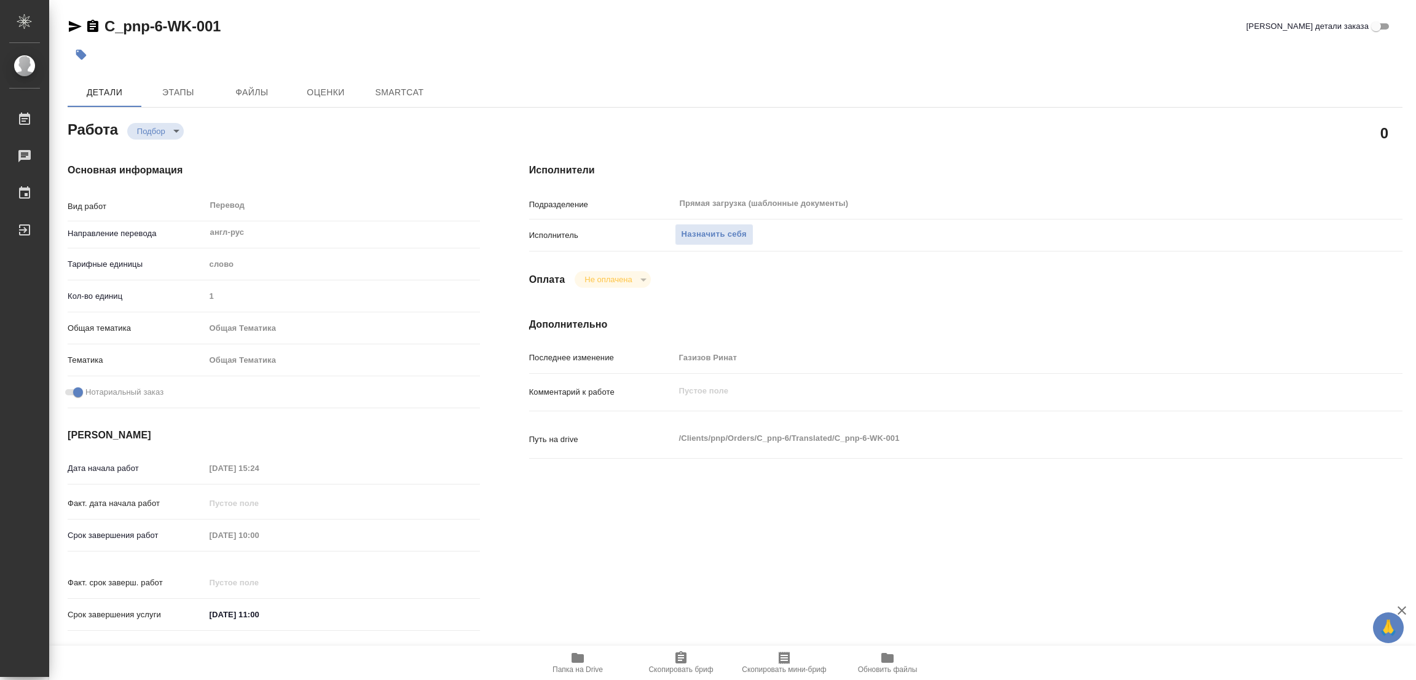
type textarea "x"
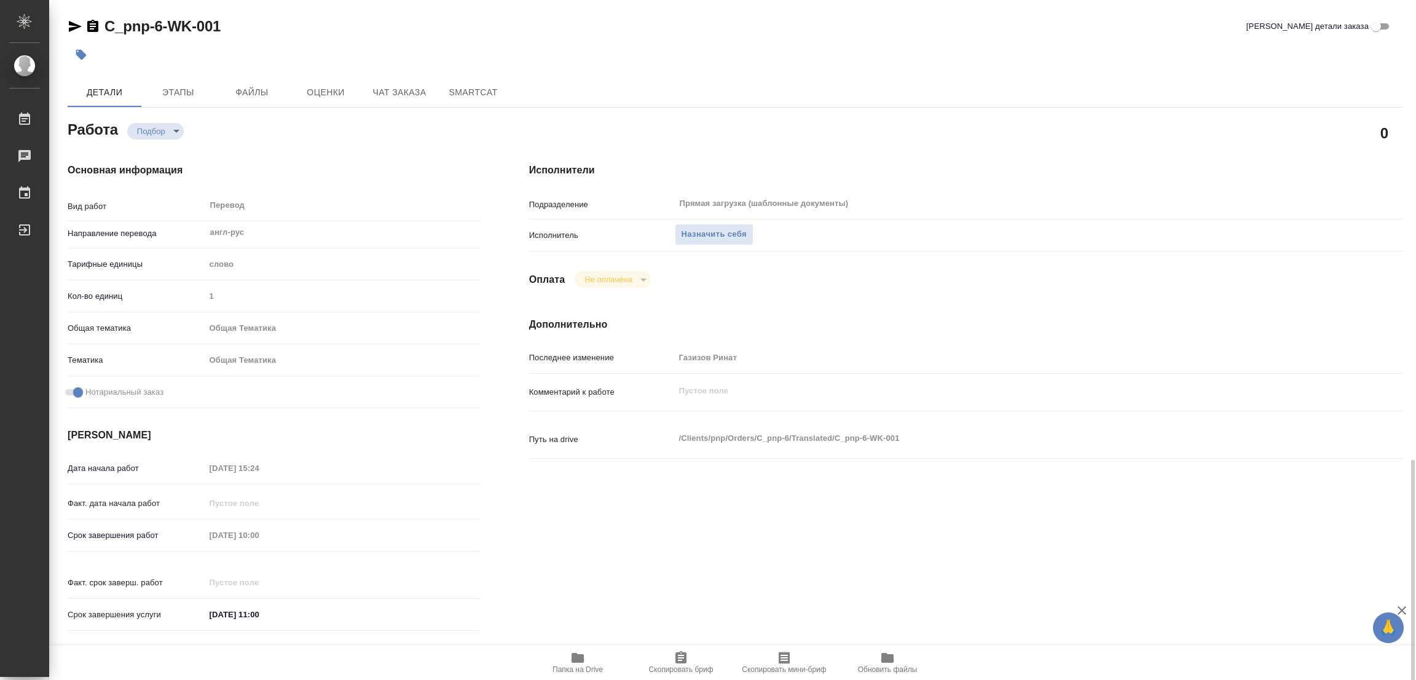
scroll to position [338, 0]
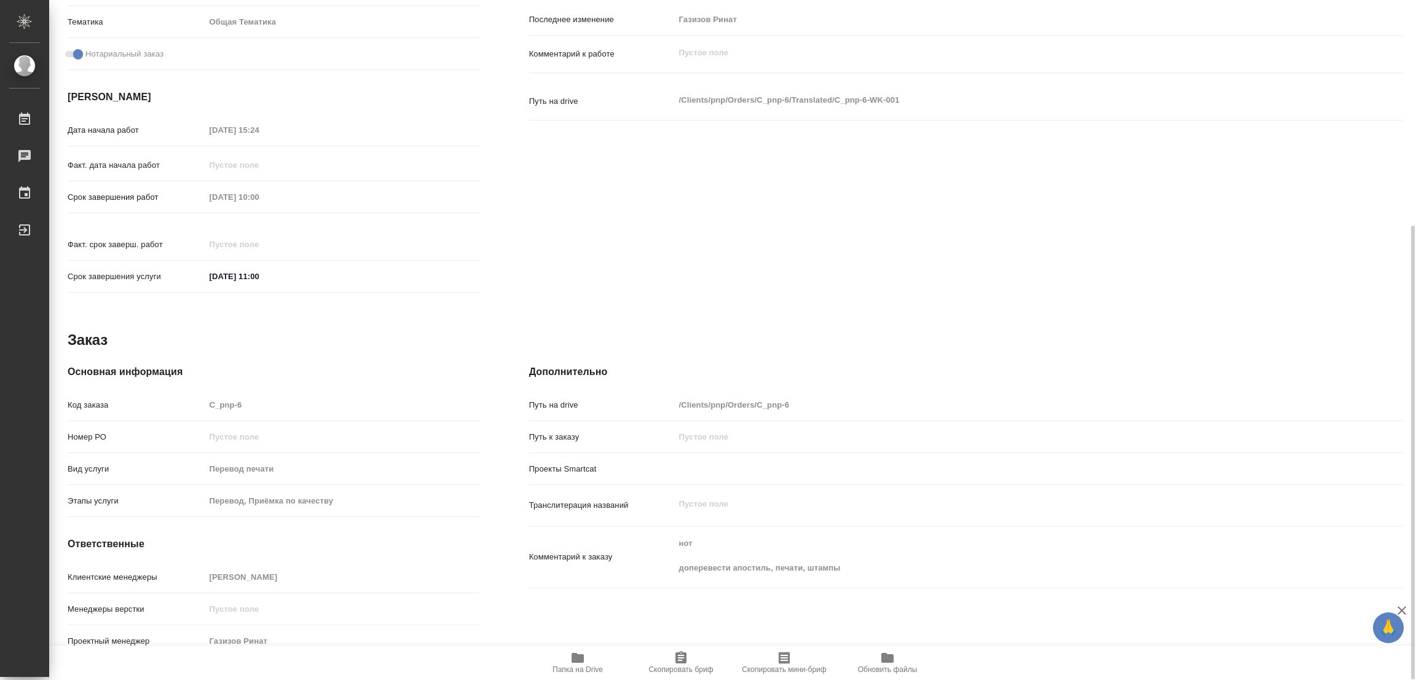
type textarea "x"
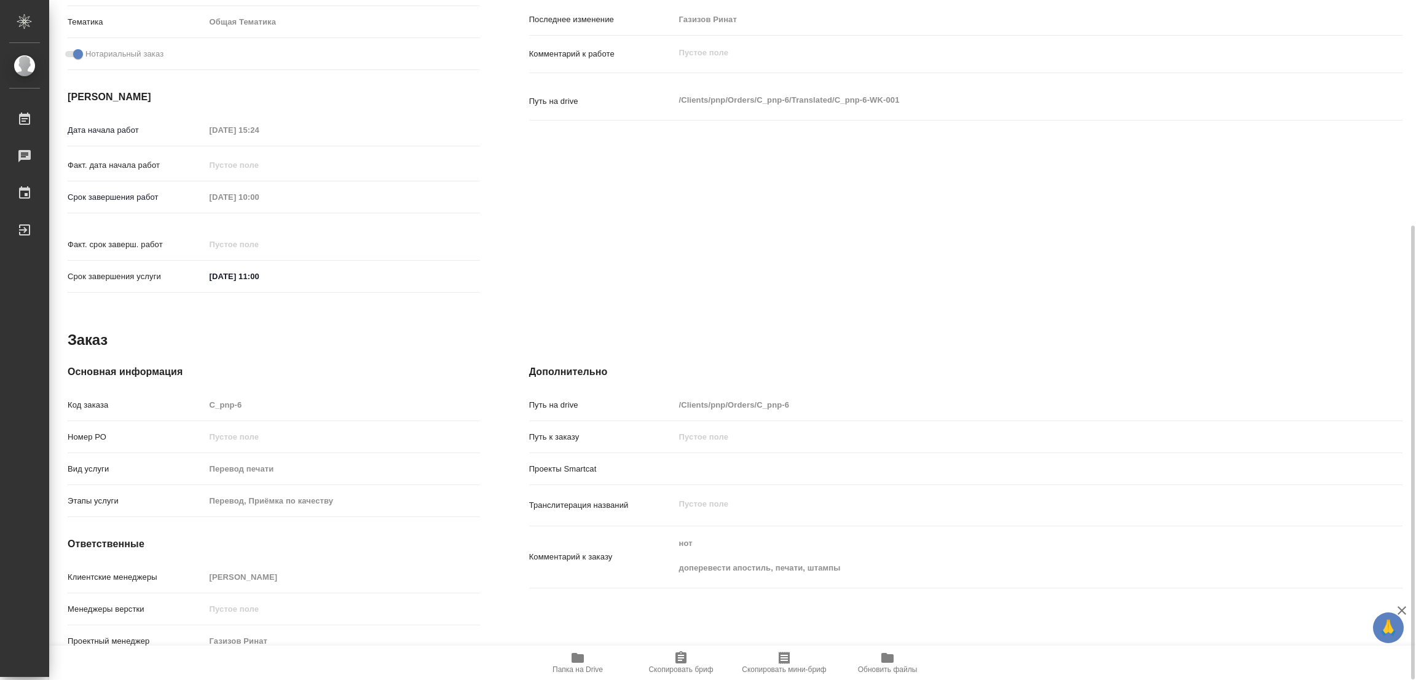
type textarea "x"
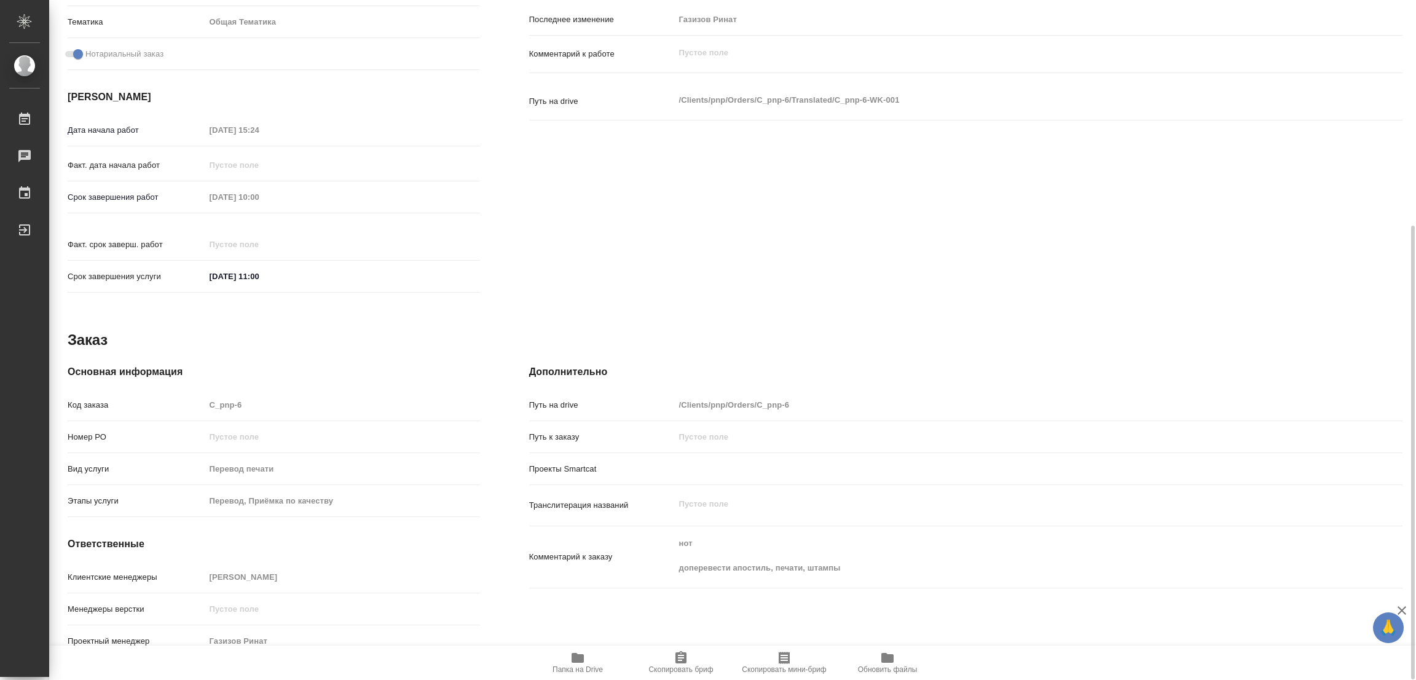
scroll to position [0, 0]
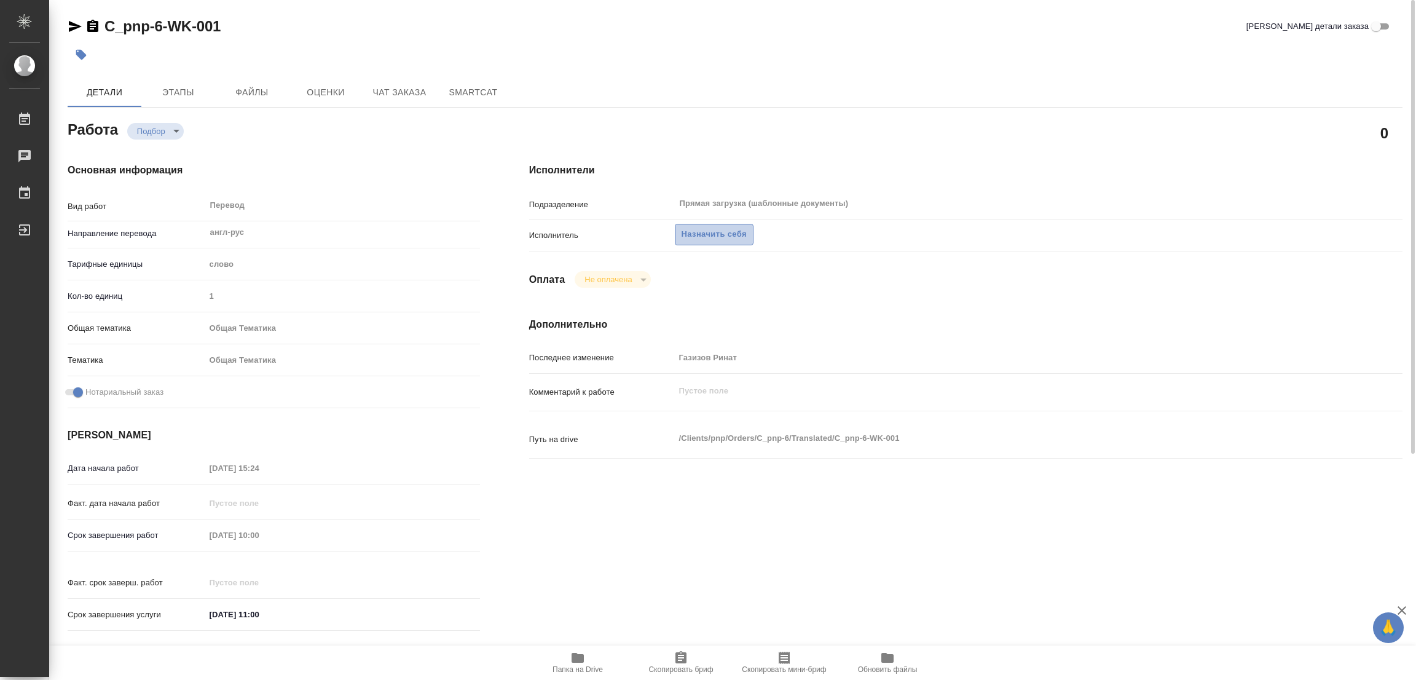
click at [724, 229] on span "Назначить себя" at bounding box center [713, 234] width 65 height 14
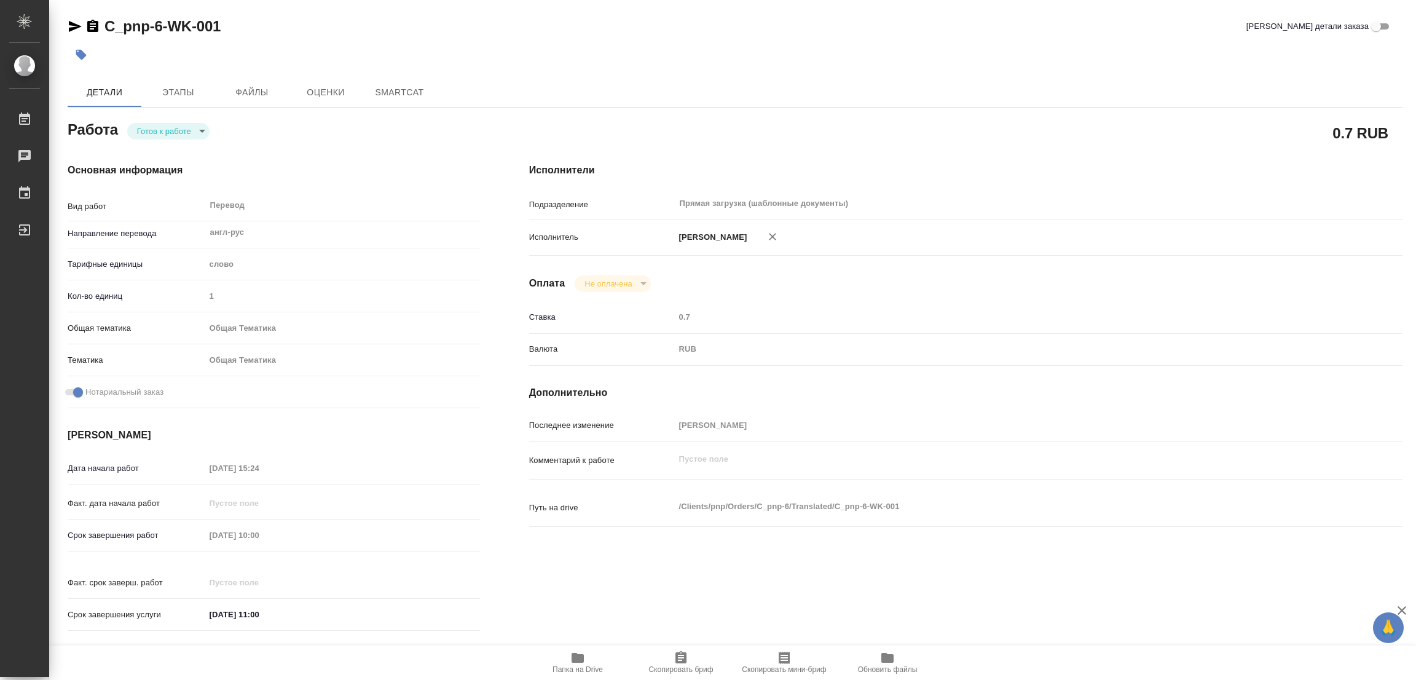
type textarea "x"
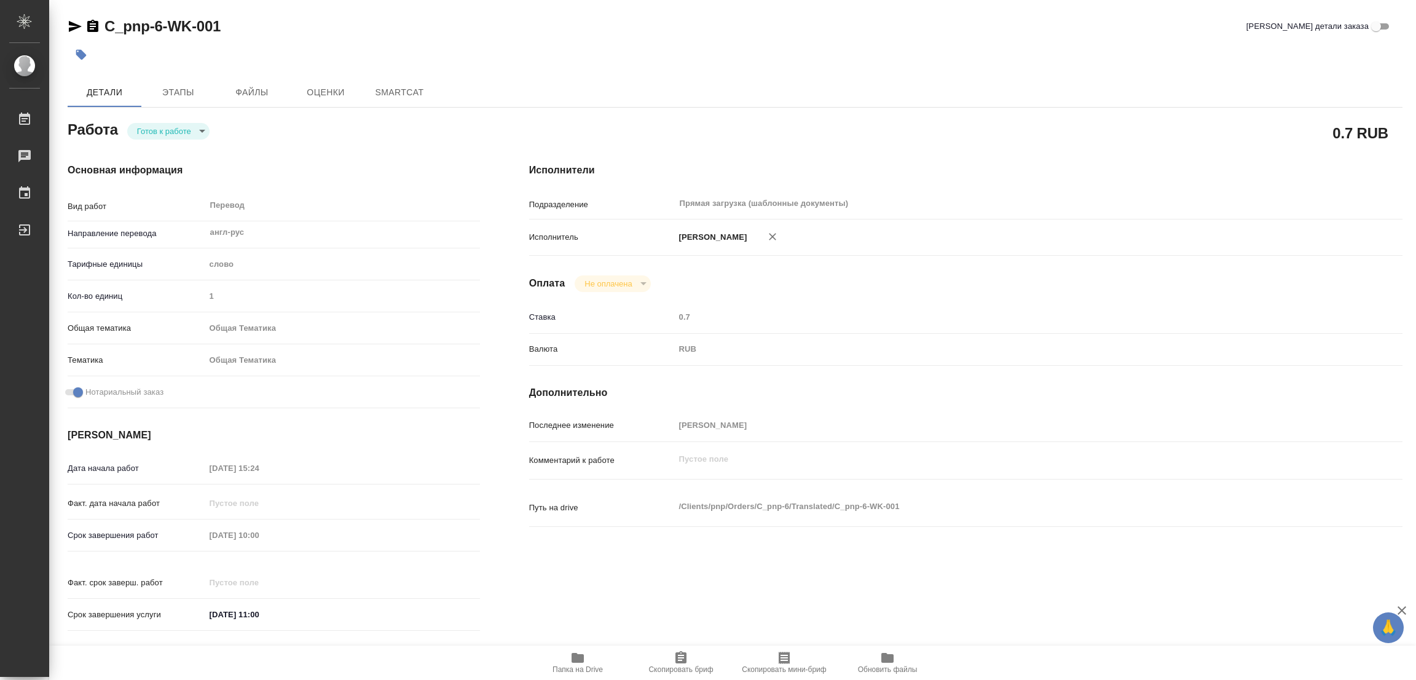
type textarea "x"
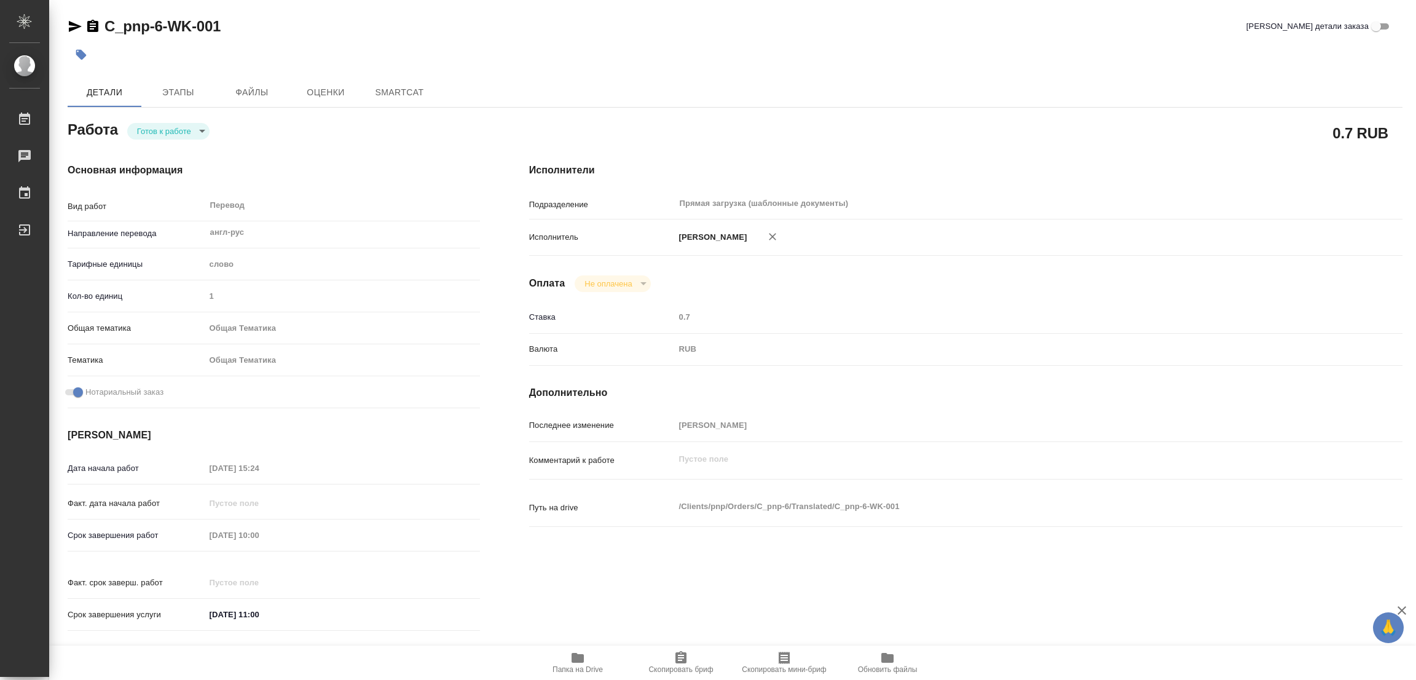
click at [165, 127] on body "🙏 .cls-1 fill:#fff; AWATERA [PERSON_NAME] Работы Чаты График Выйти C_pnp-6-WK-0…" at bounding box center [708, 340] width 1416 height 680
type textarea "x"
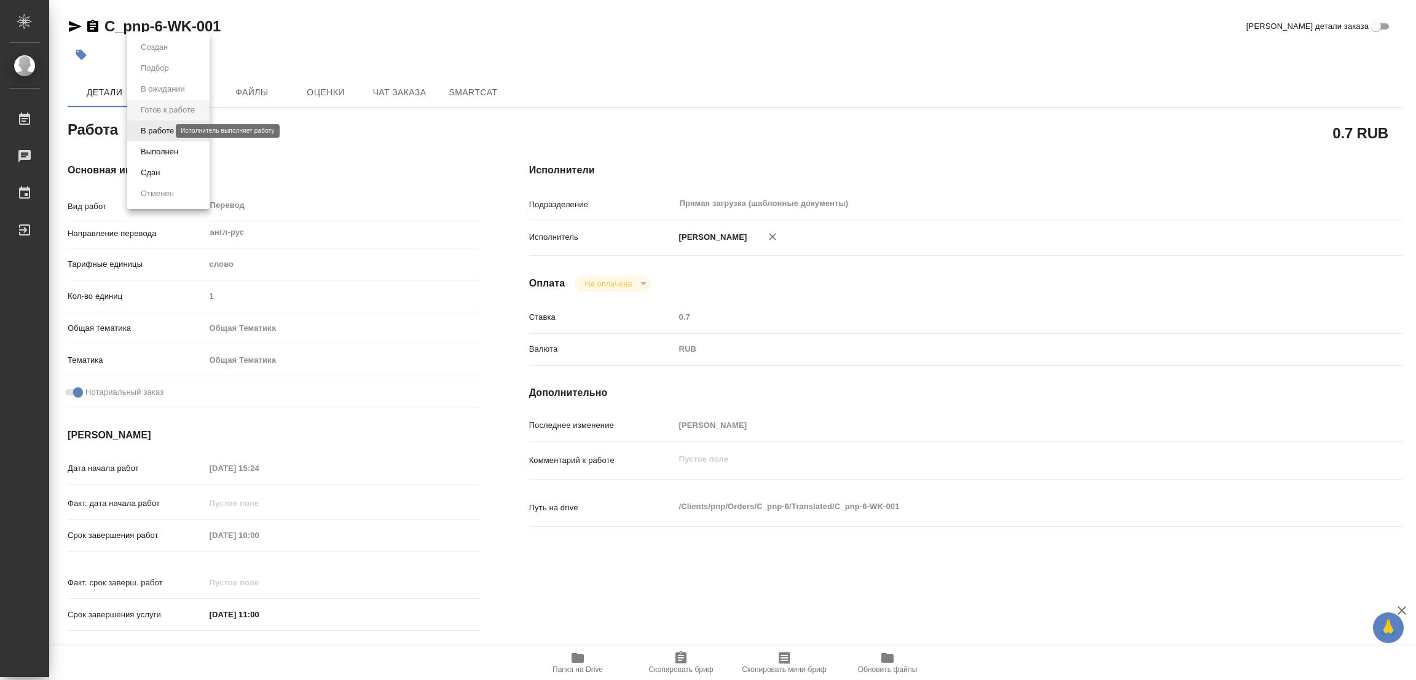
type textarea "x"
click at [165, 127] on button "В работе" at bounding box center [157, 131] width 41 height 14
type textarea "x"
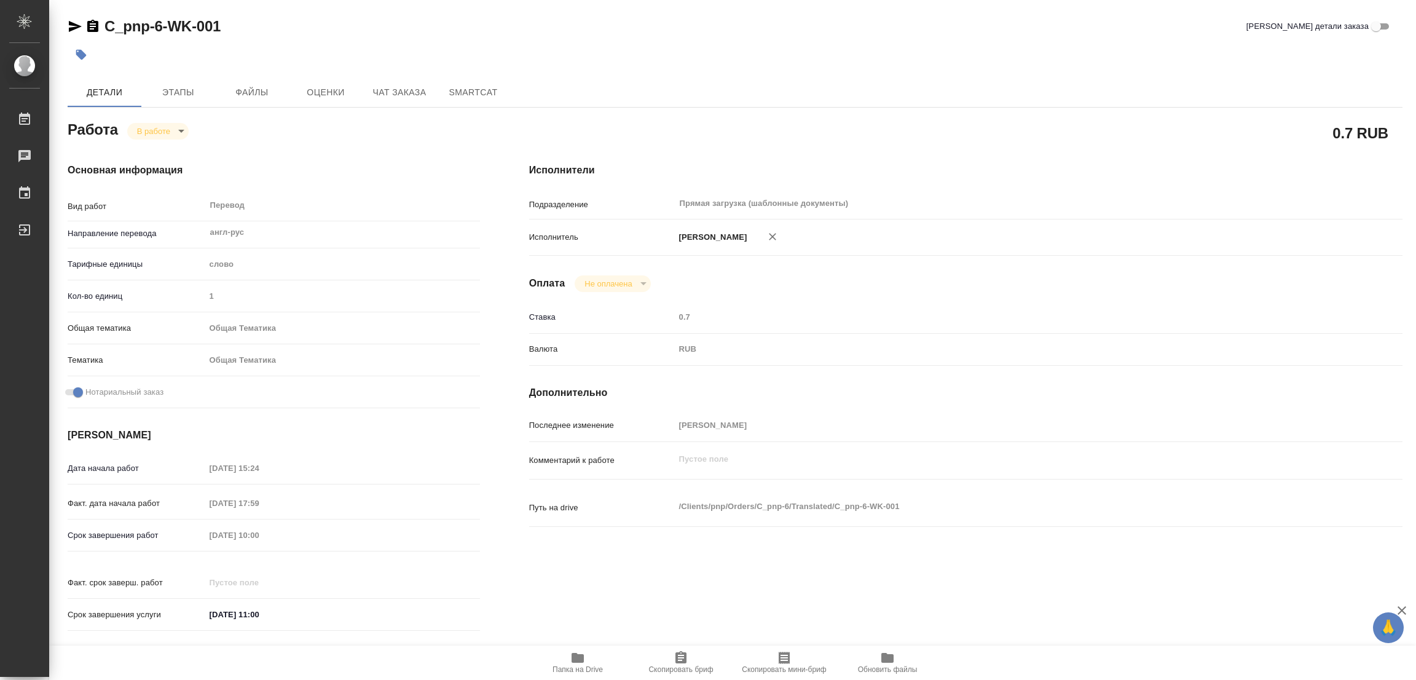
type textarea "x"
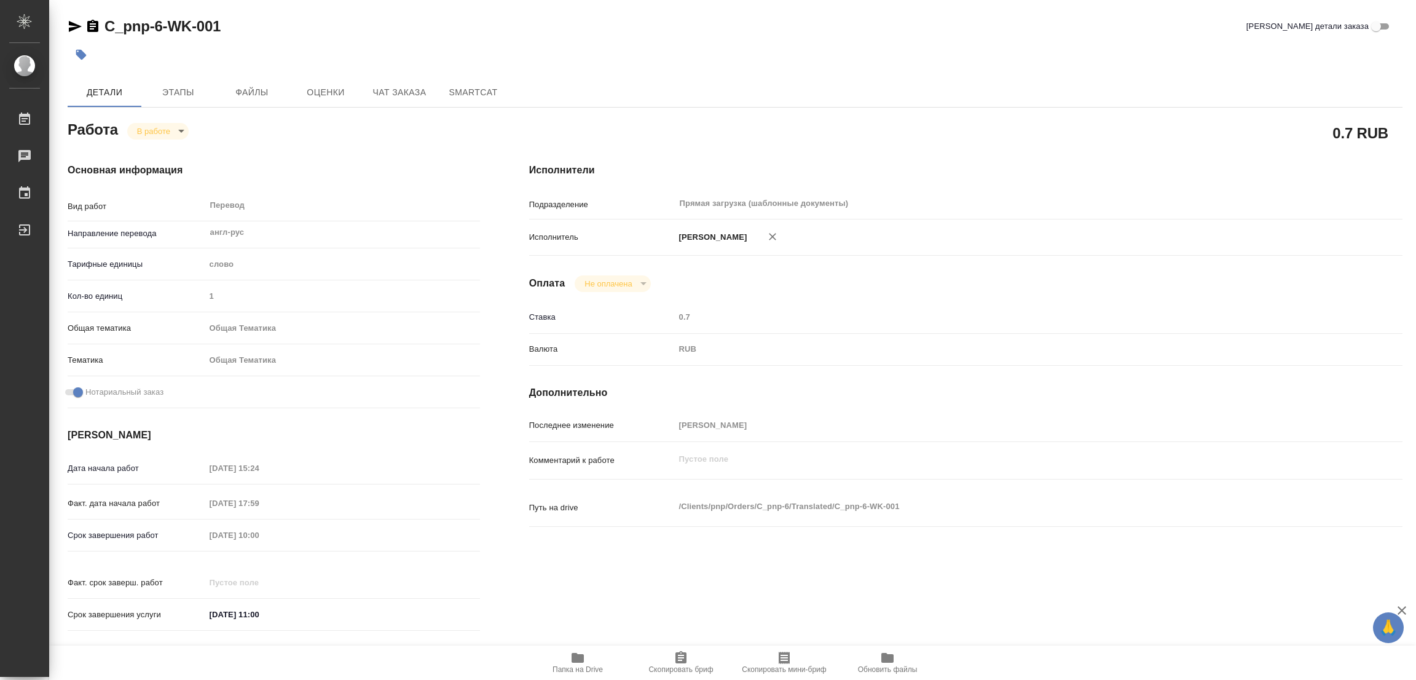
type textarea "x"
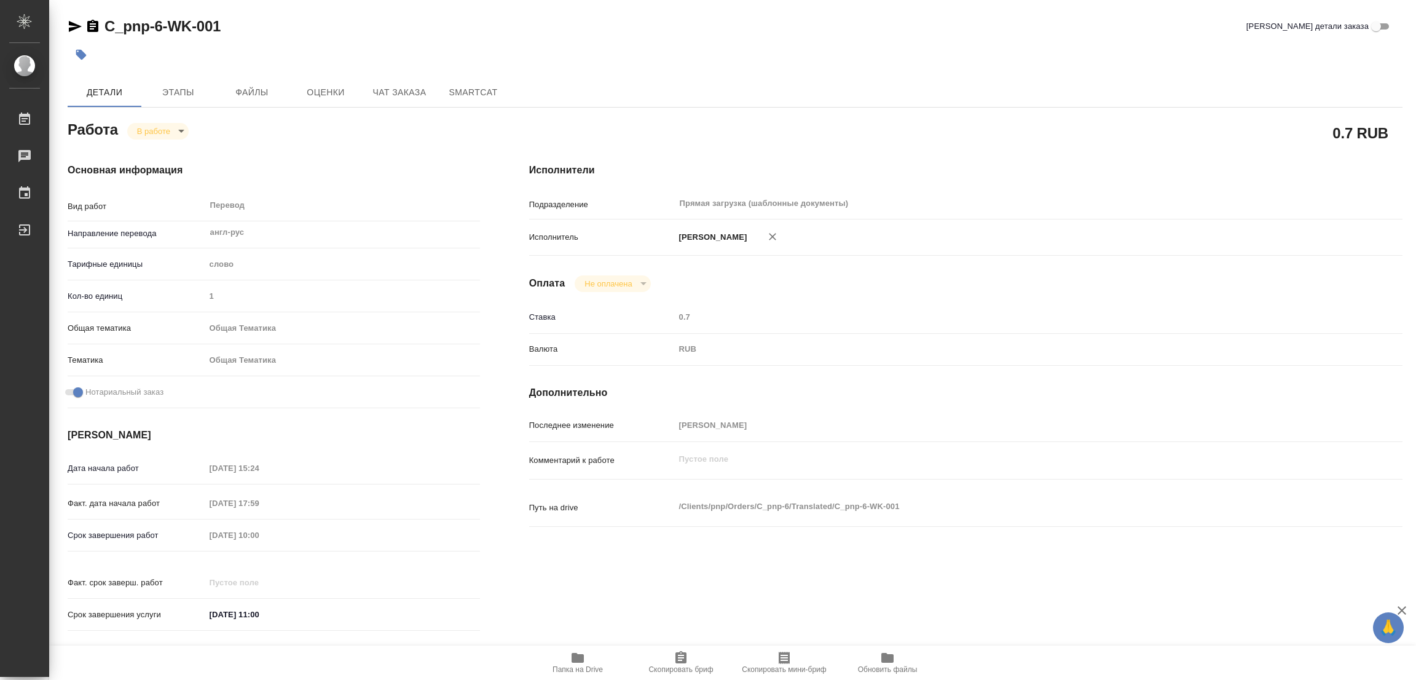
type textarea "x"
click at [578, 653] on icon "button" at bounding box center [577, 657] width 15 height 15
drag, startPoint x: 104, startPoint y: 12, endPoint x: 163, endPoint y: 23, distance: 59.5
click at [163, 23] on div "C_pnp-6-WK-001 Кратко детали заказа Детали Этапы Файлы Оценки Чат заказа SmartC…" at bounding box center [735, 515] width 1348 height 1031
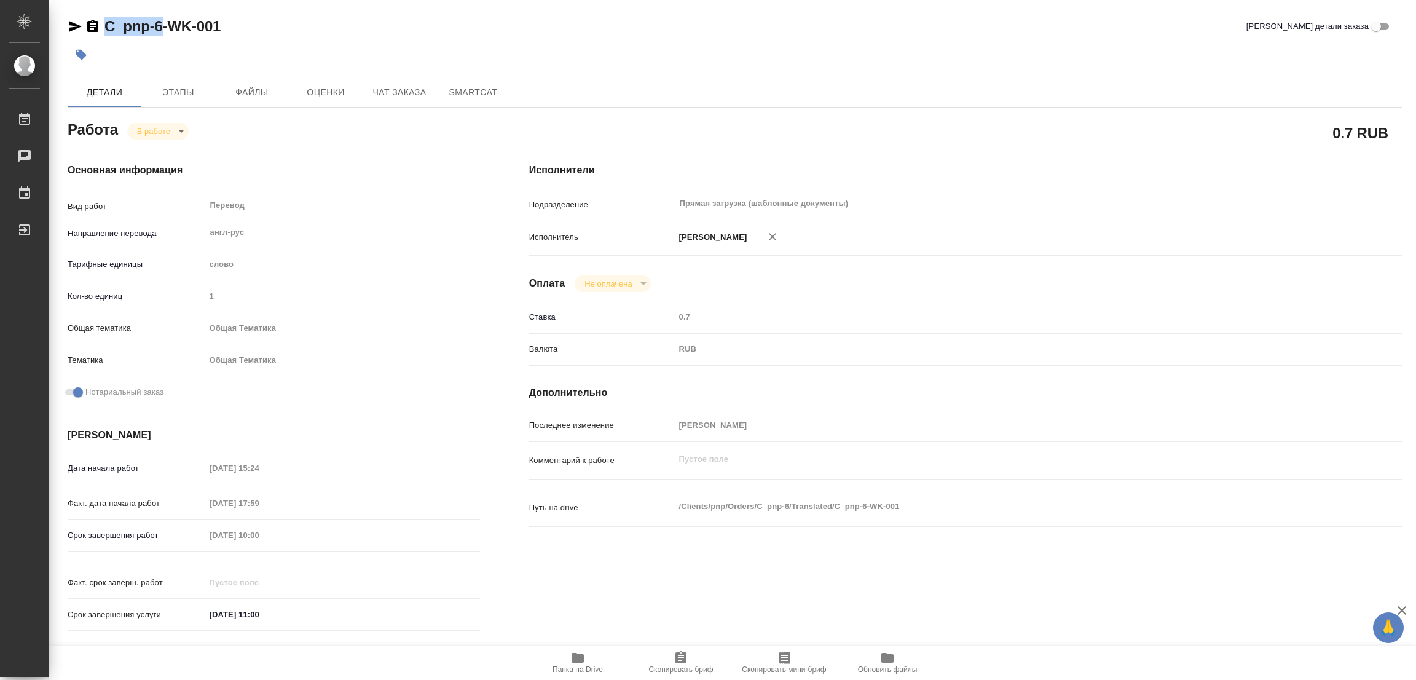
copy link "C_pnp-6"
click at [690, 663] on span "Скопировать бриф" at bounding box center [681, 661] width 88 height 23
copy link "C_pnp-6"
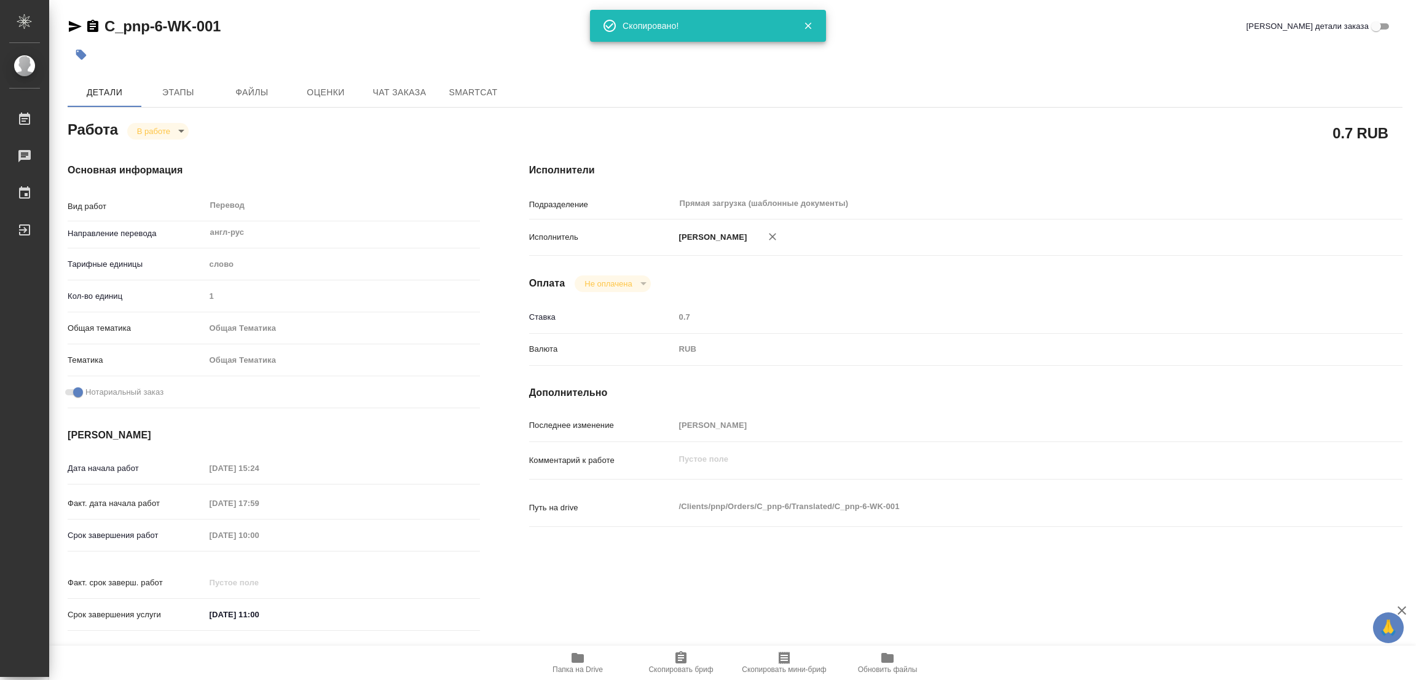
click at [842, 130] on div "0.7 RUB" at bounding box center [965, 132] width 873 height 31
type textarea "x"
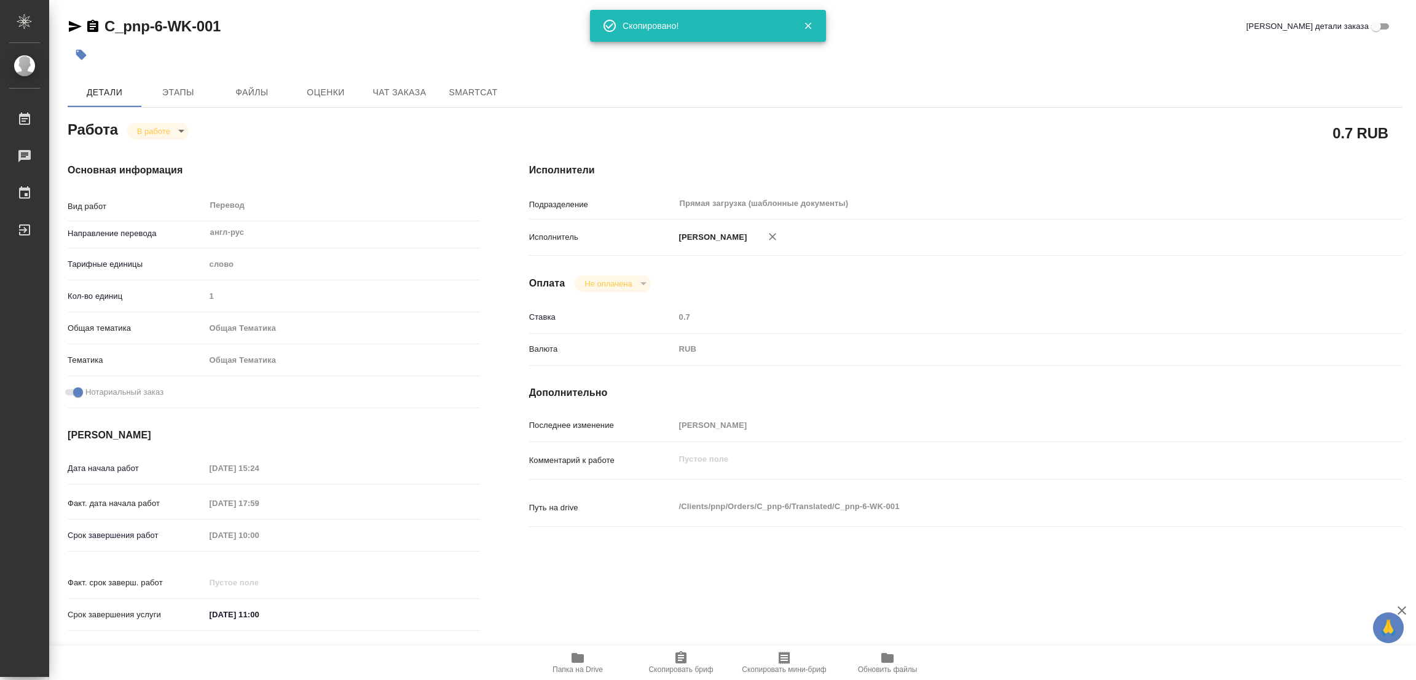
type textarea "x"
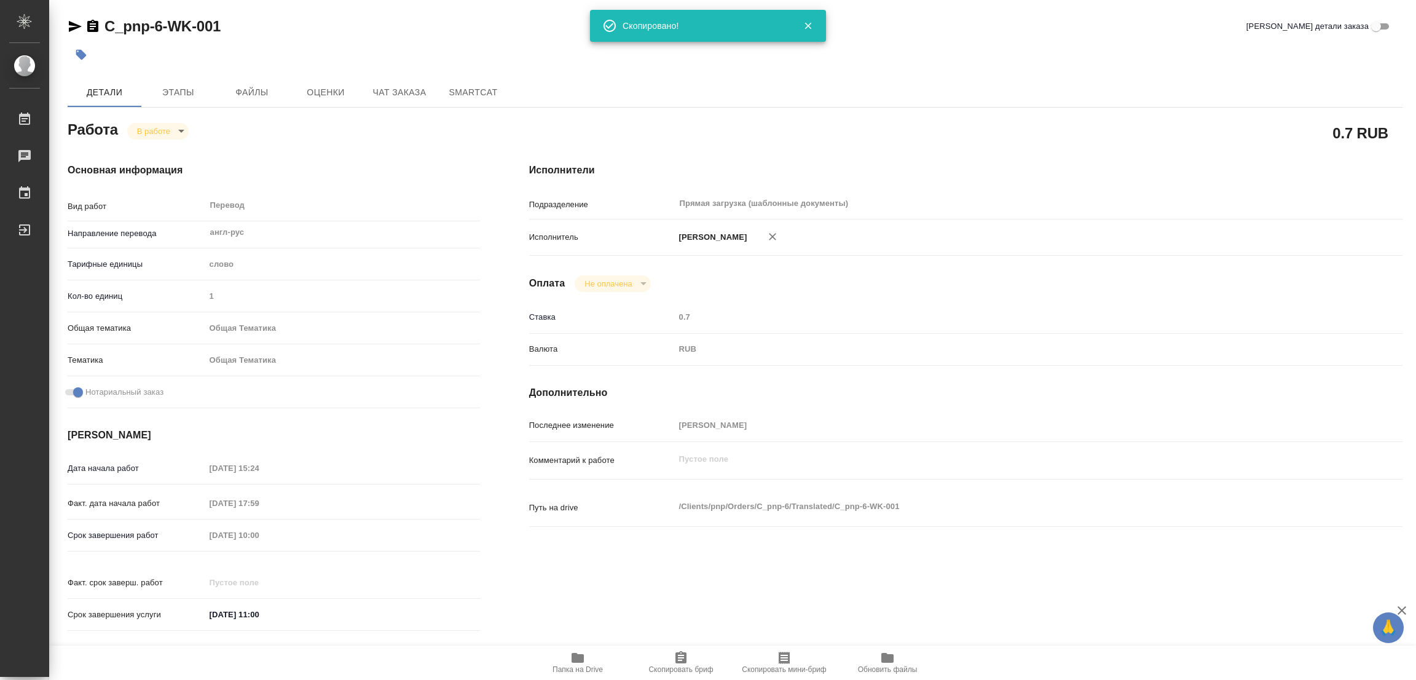
type textarea "x"
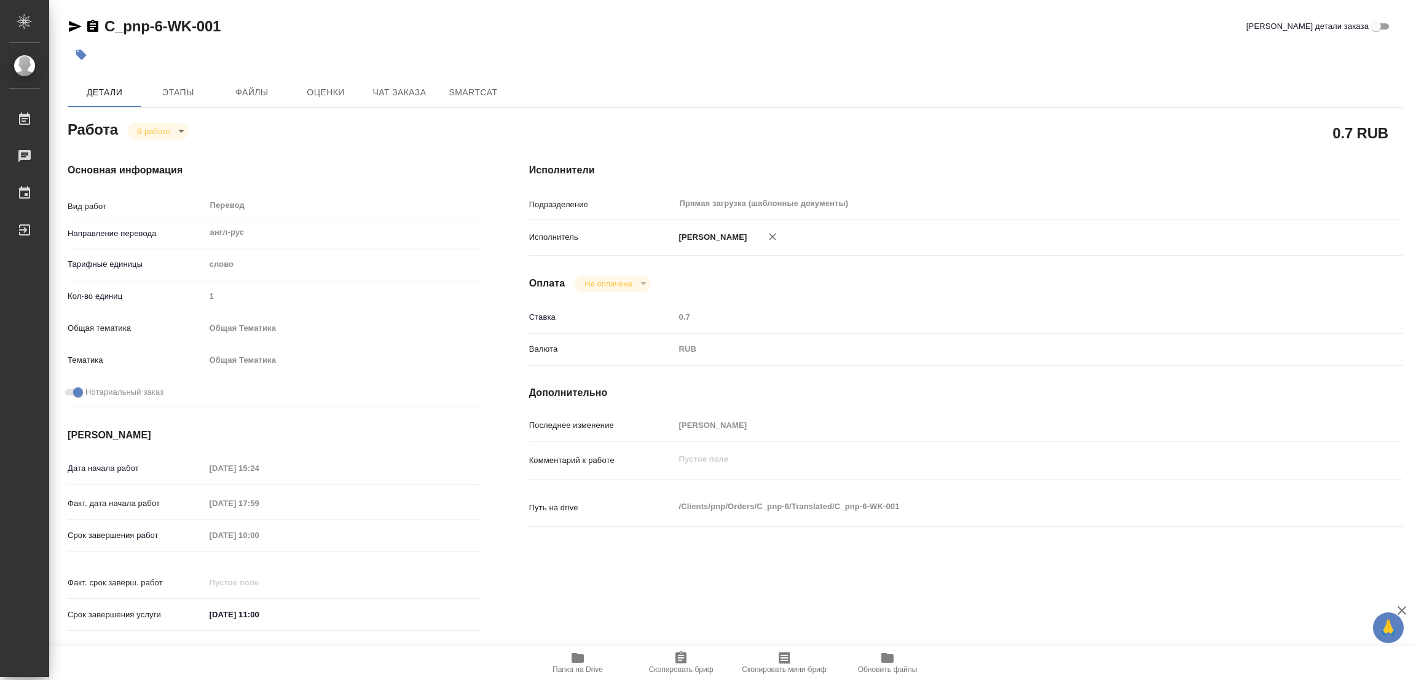
drag, startPoint x: 323, startPoint y: 536, endPoint x: 157, endPoint y: 522, distance: 165.9
click at [157, 522] on div "Дата начала работ 29.08.2025 15:24 Факт. дата начала работ 29.08.2025 17:59 Сро…" at bounding box center [274, 547] width 412 height 181
type textarea "x"
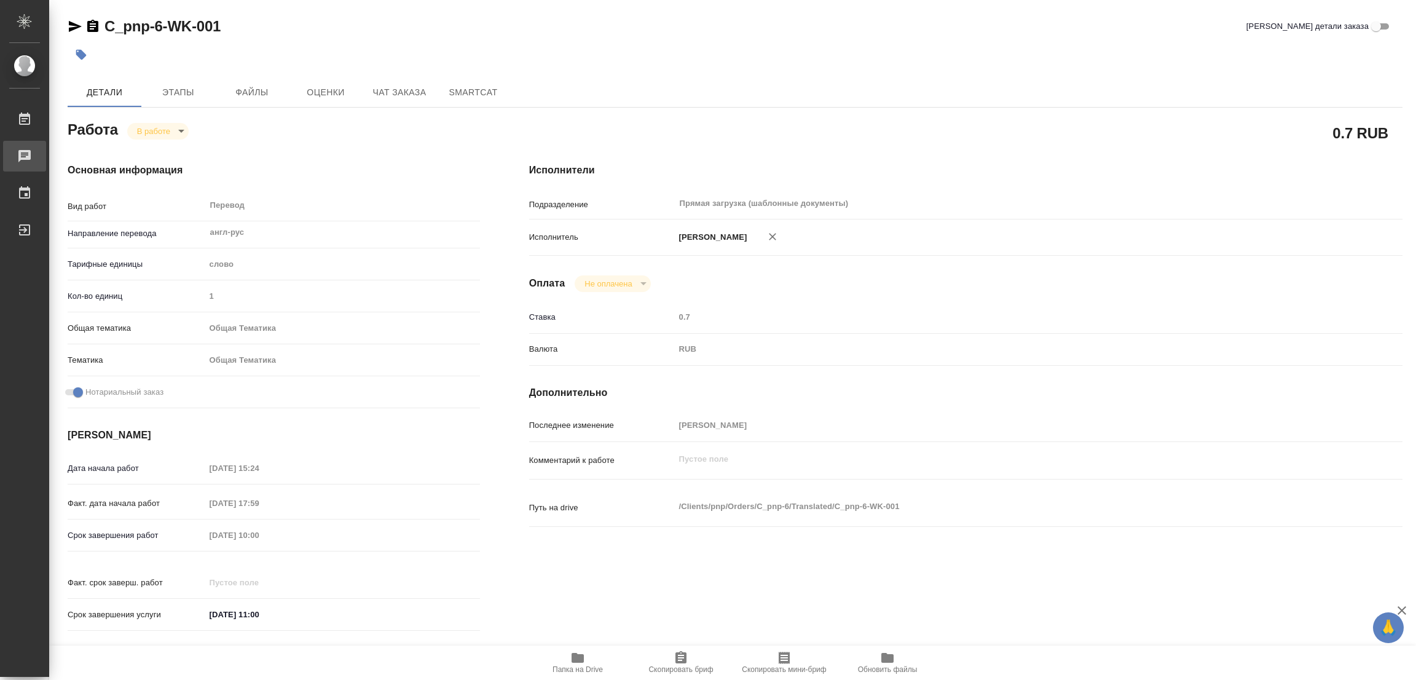
type textarea "x"
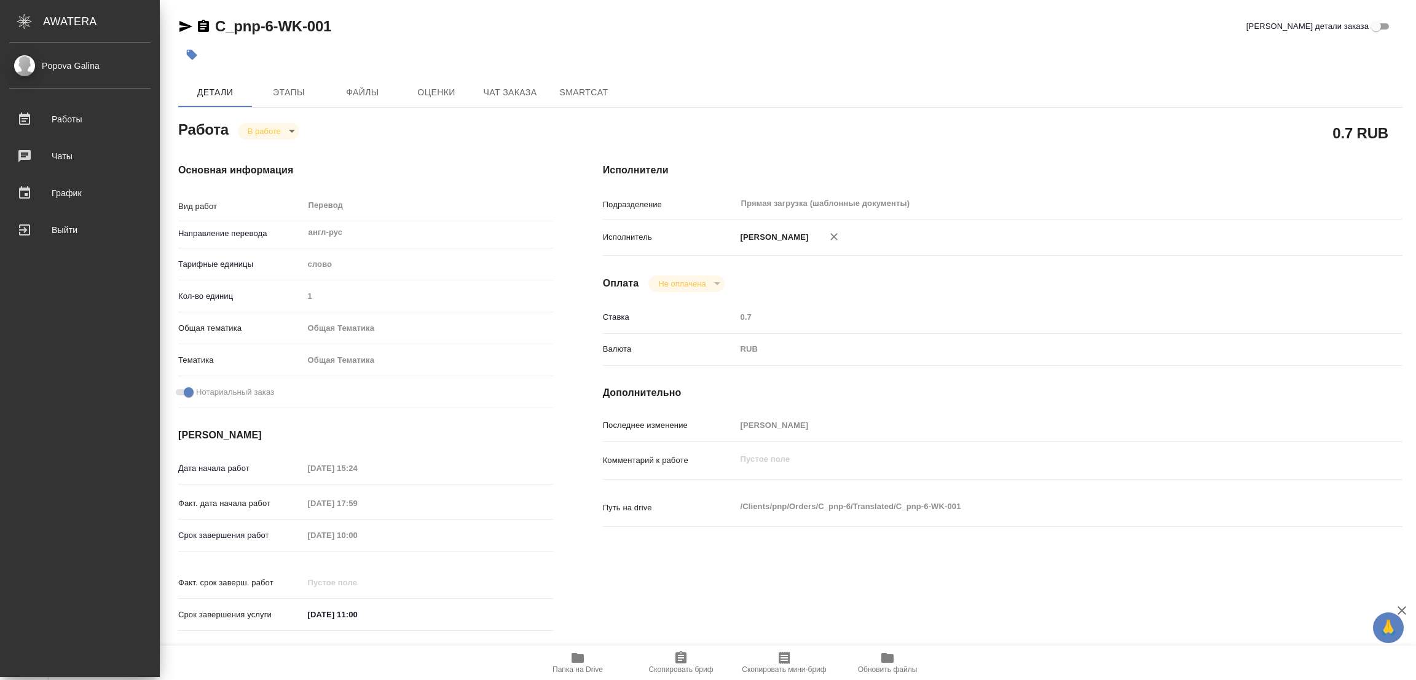
type textarea "x"
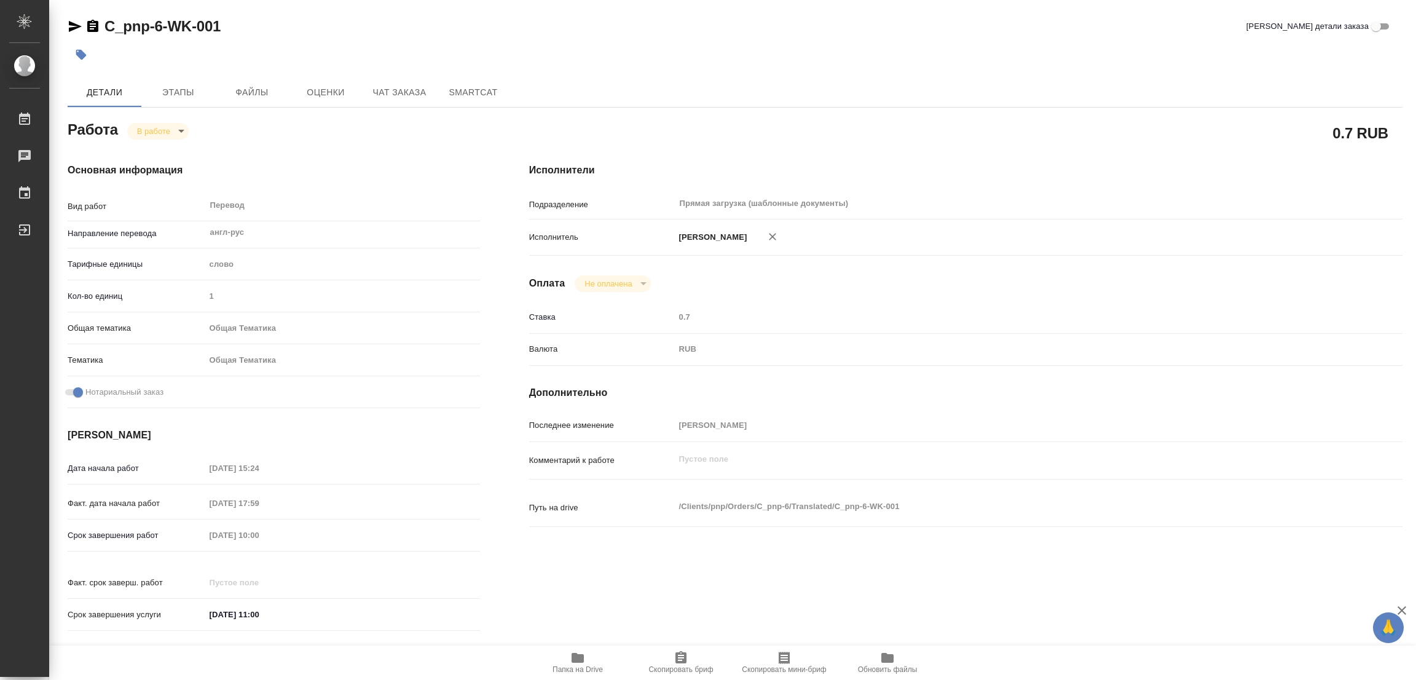
drag, startPoint x: 287, startPoint y: 159, endPoint x: 323, endPoint y: 107, distance: 63.1
click at [287, 159] on div "Основная информация Вид работ Перевод x ​ Направление перевода англ-рус ​ Тариф…" at bounding box center [273, 400] width 461 height 525
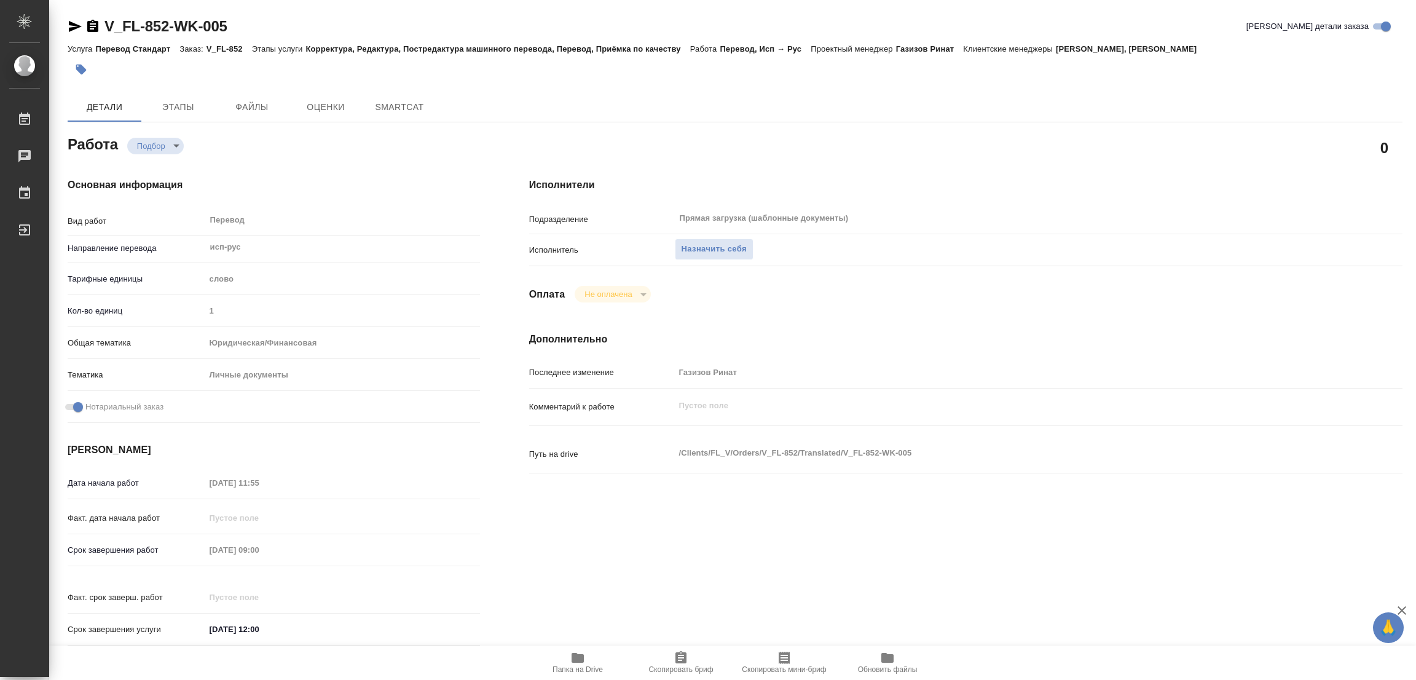
type textarea "x"
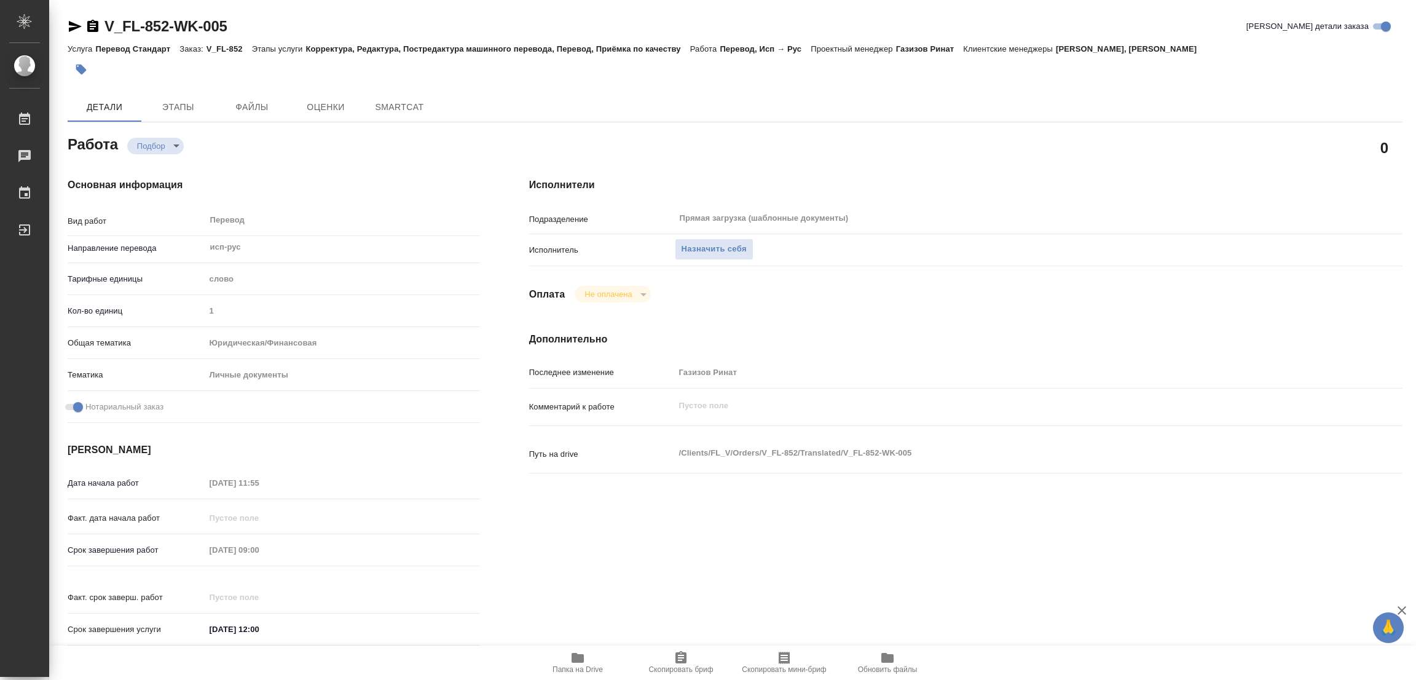
type textarea "x"
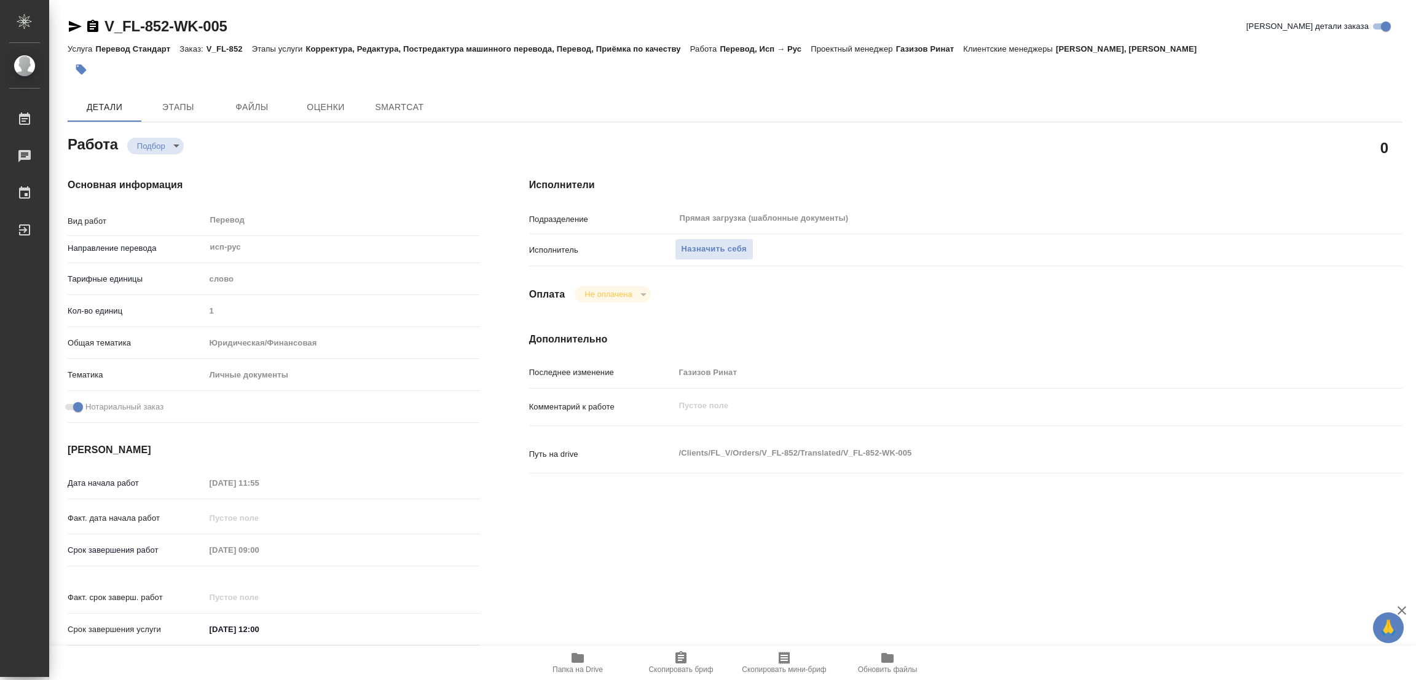
type textarea "x"
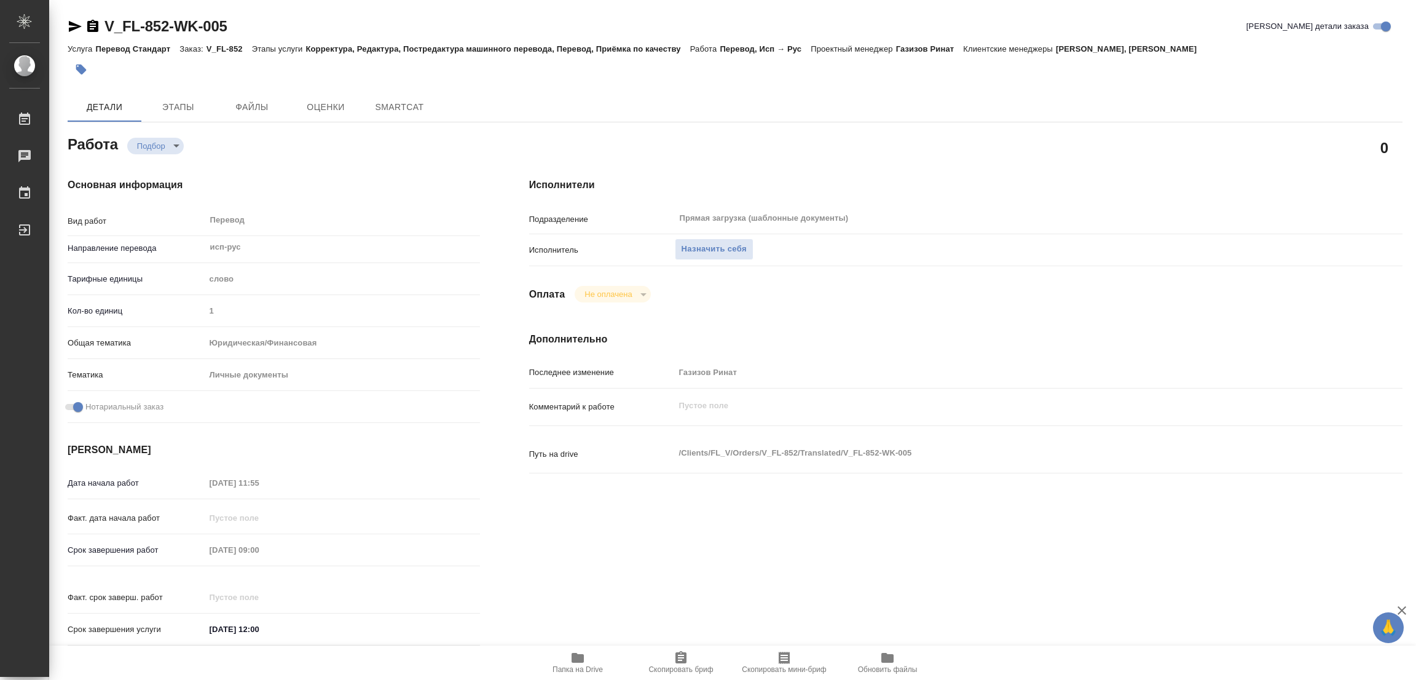
type textarea "x"
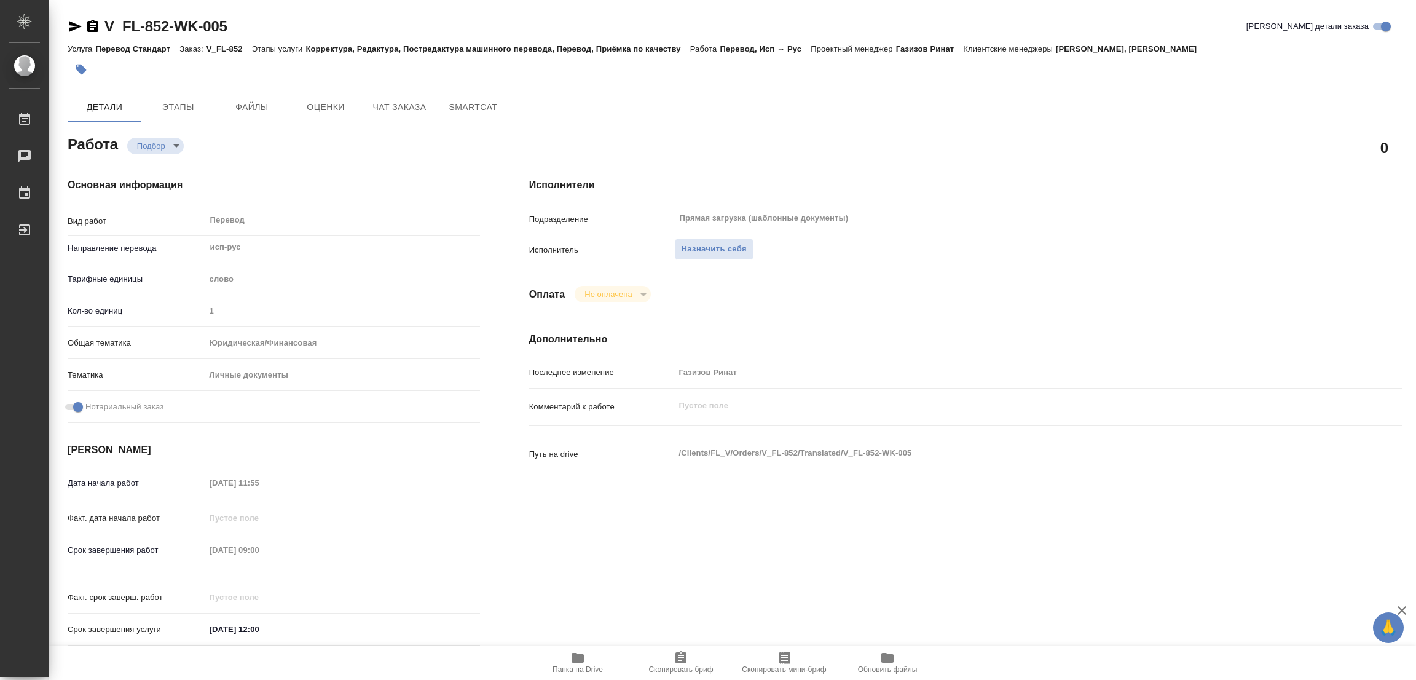
type textarea "x"
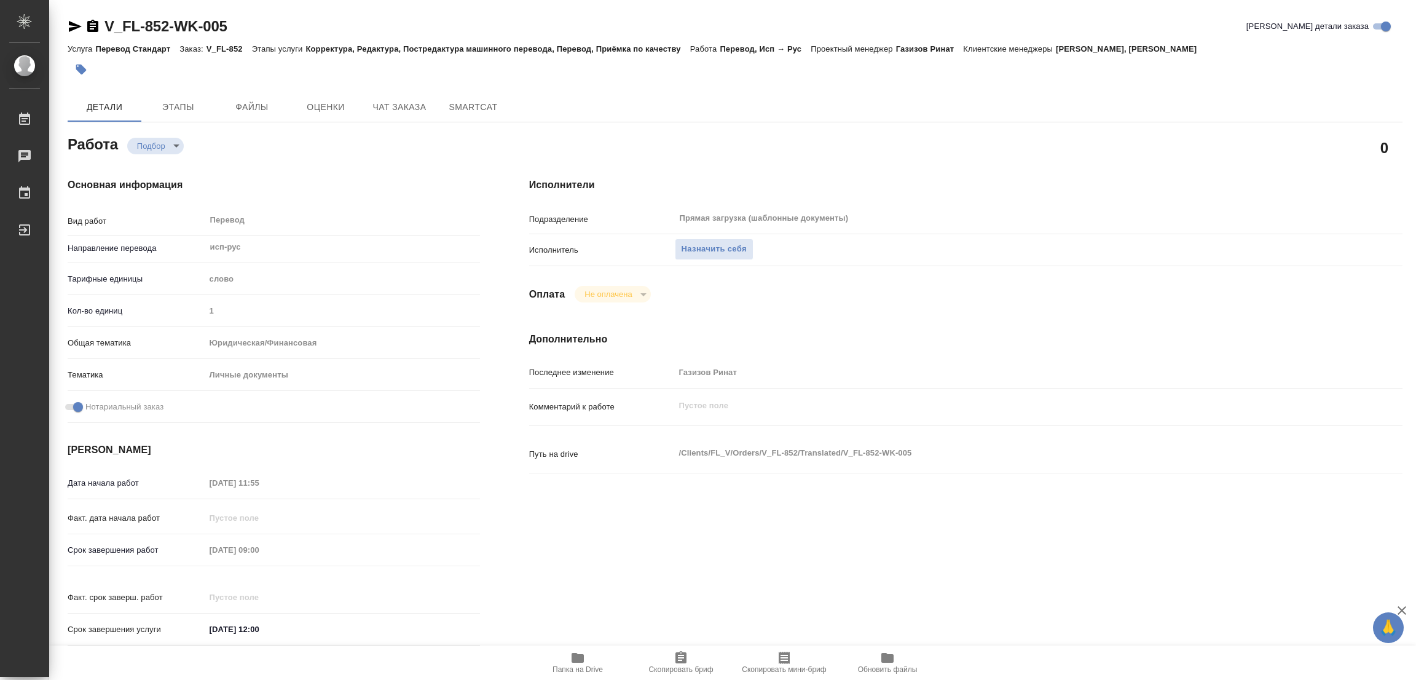
type textarea "x"
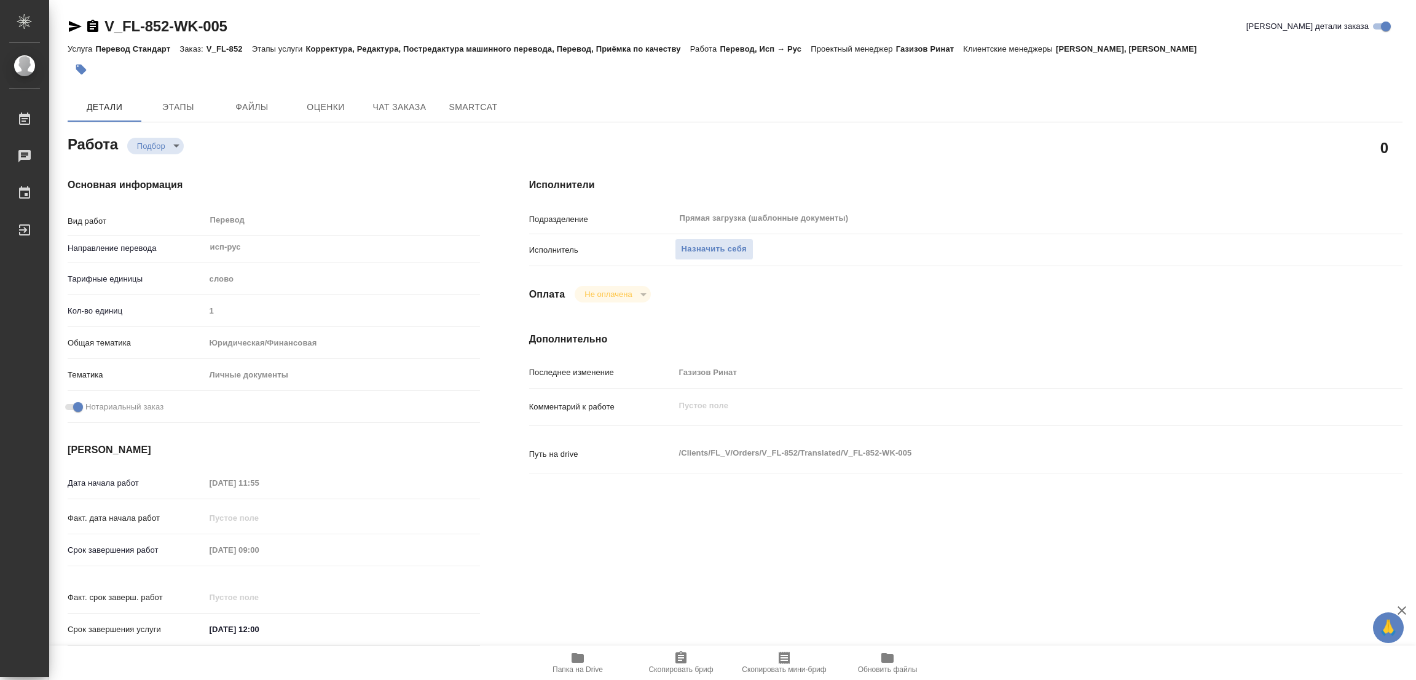
click at [576, 657] on icon "button" at bounding box center [577, 658] width 12 height 10
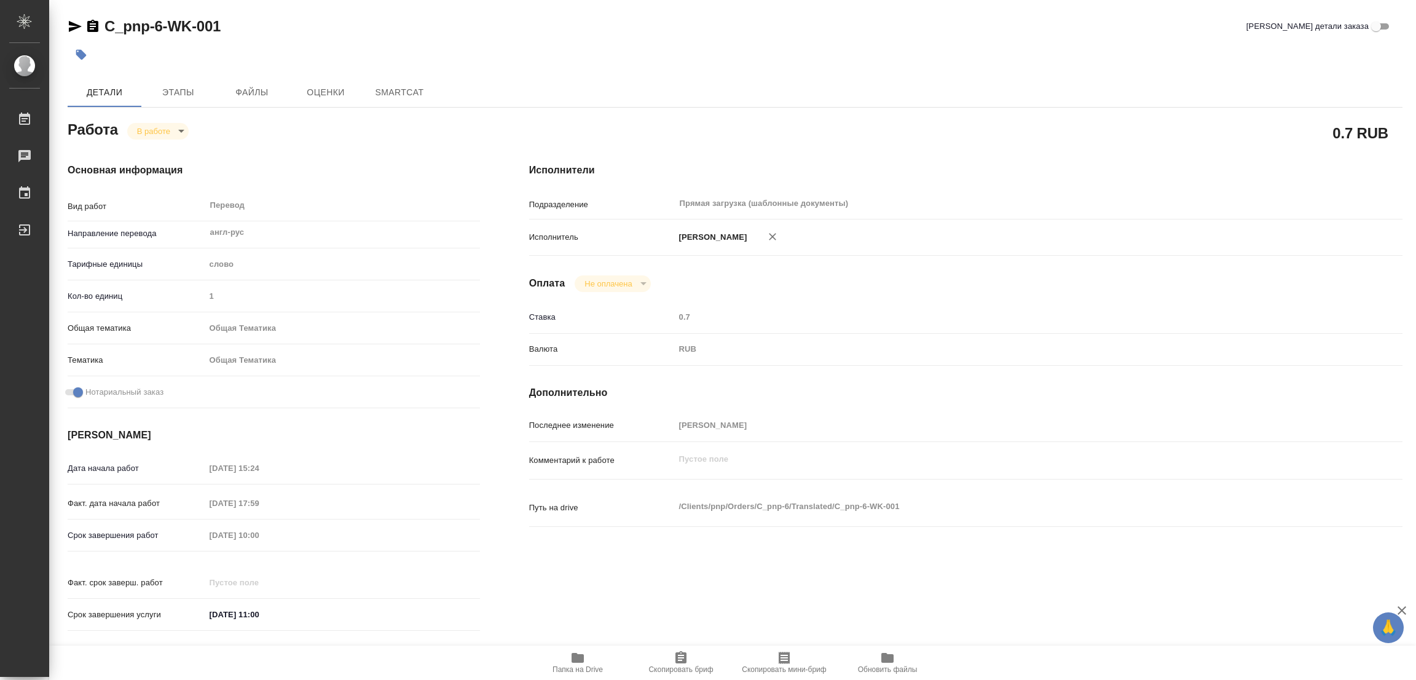
type textarea "x"
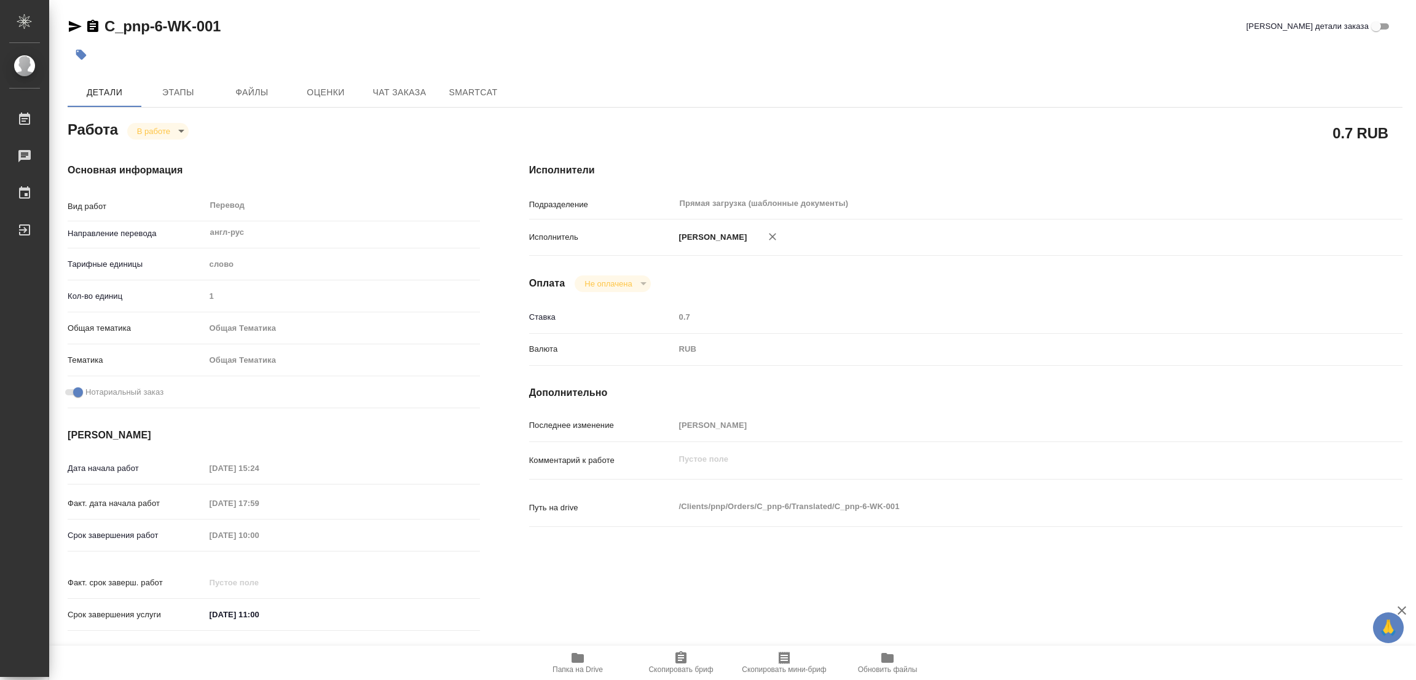
type textarea "x"
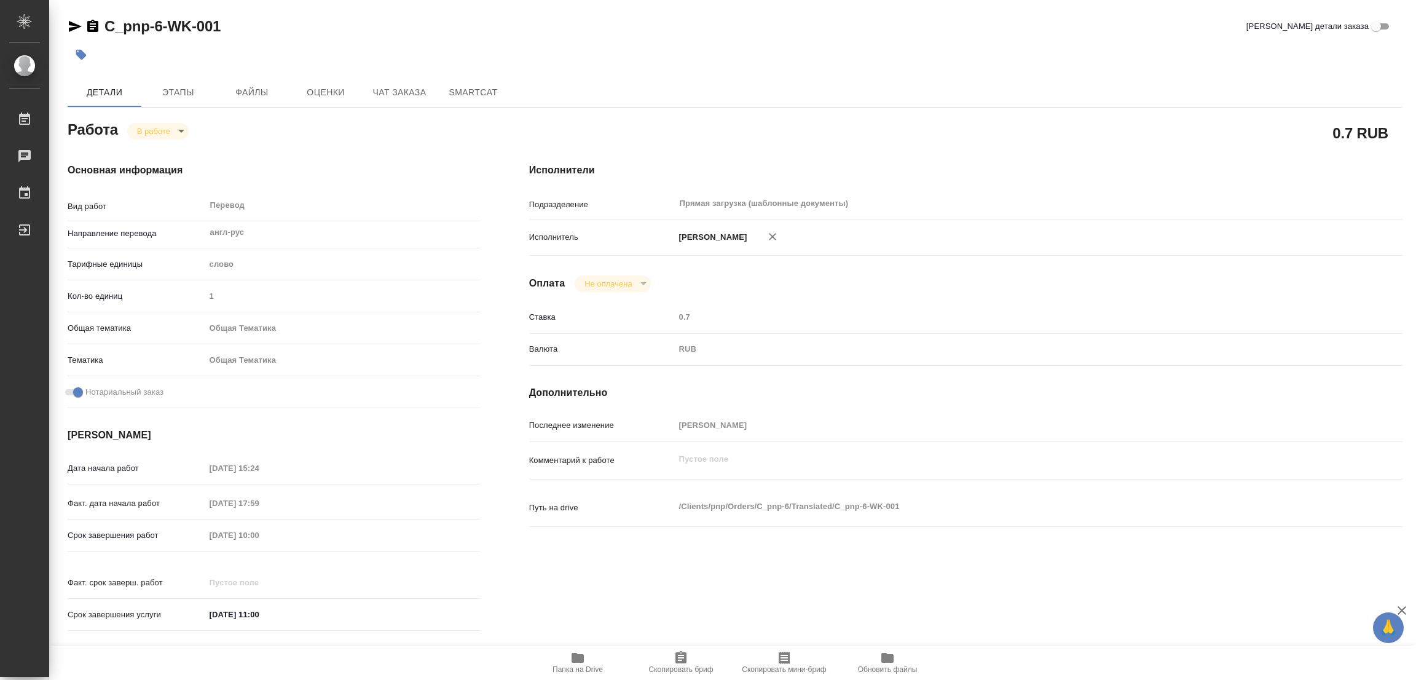
type textarea "x"
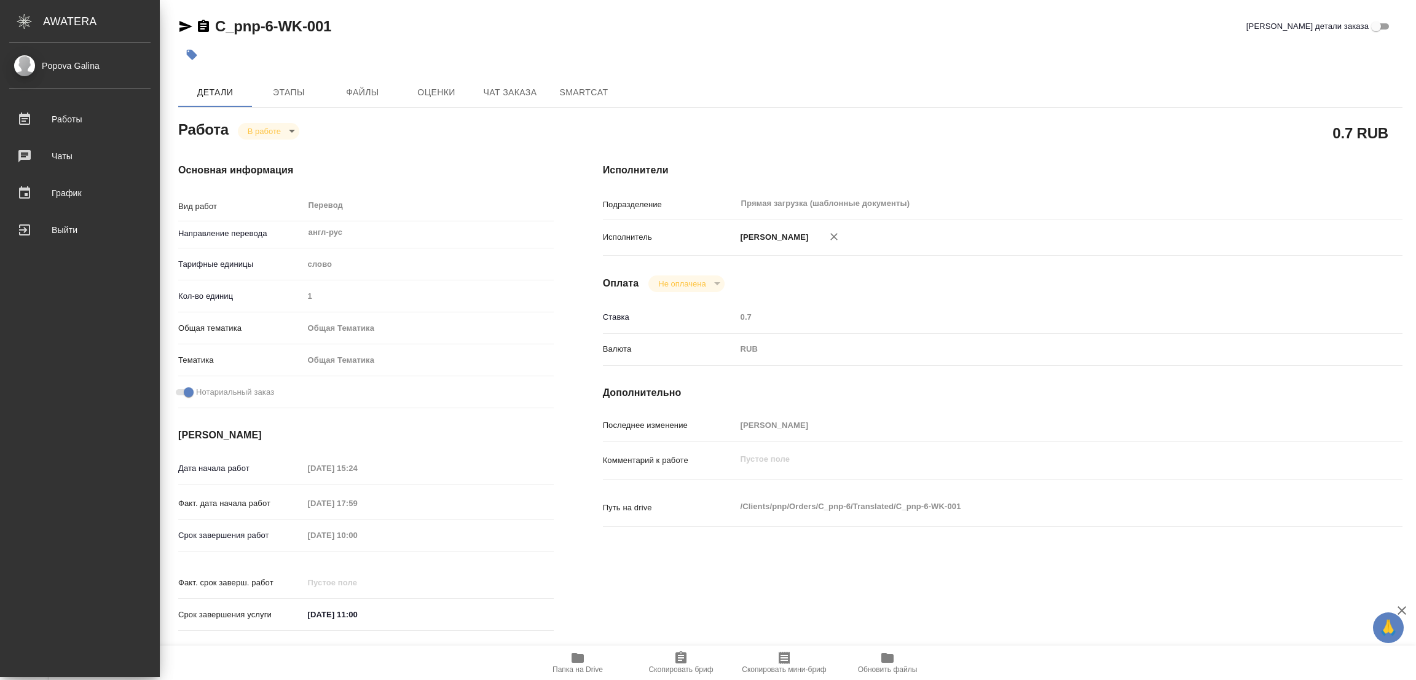
type textarea "x"
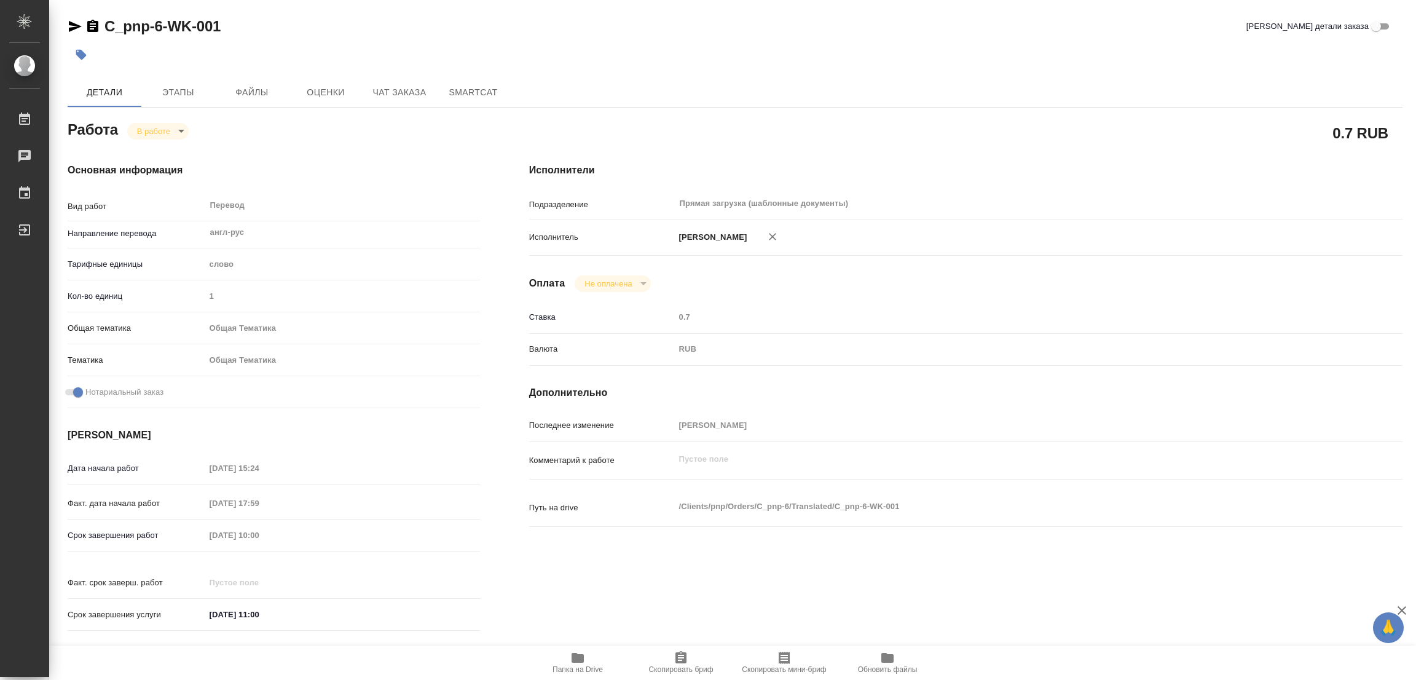
type textarea "x"
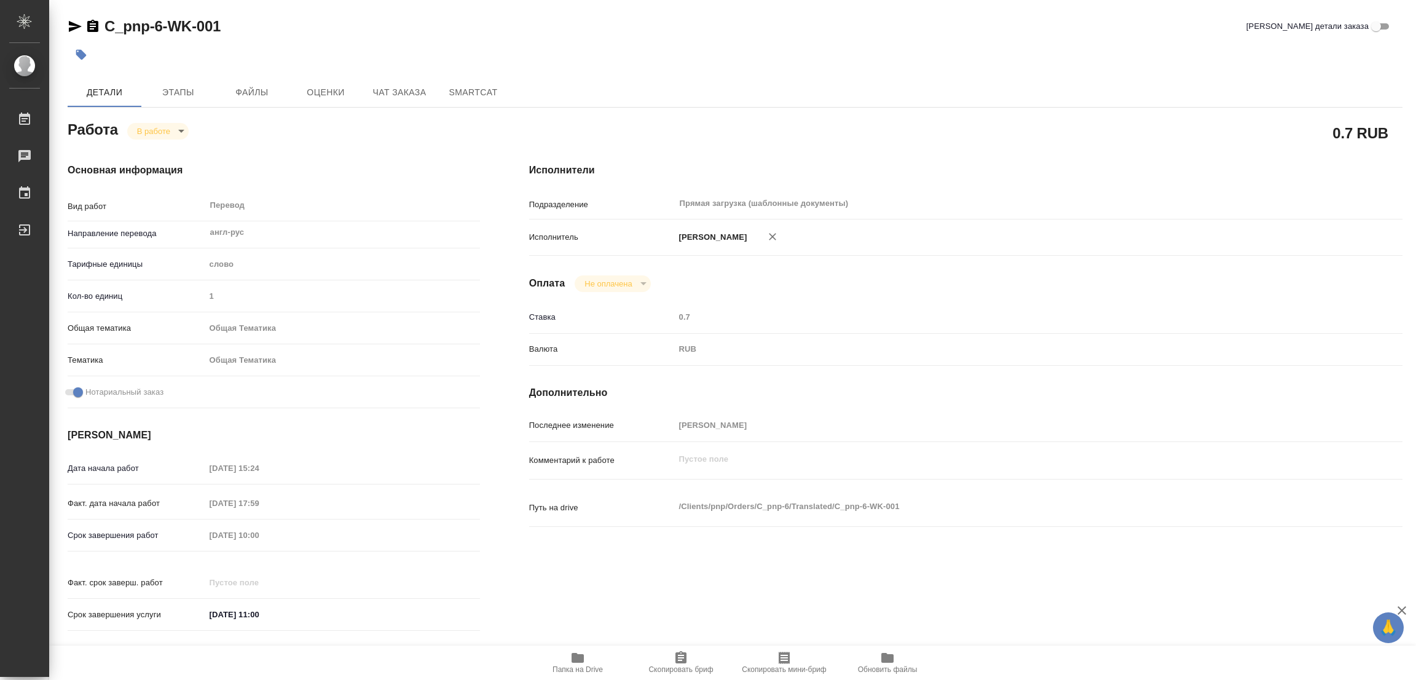
type textarea "x"
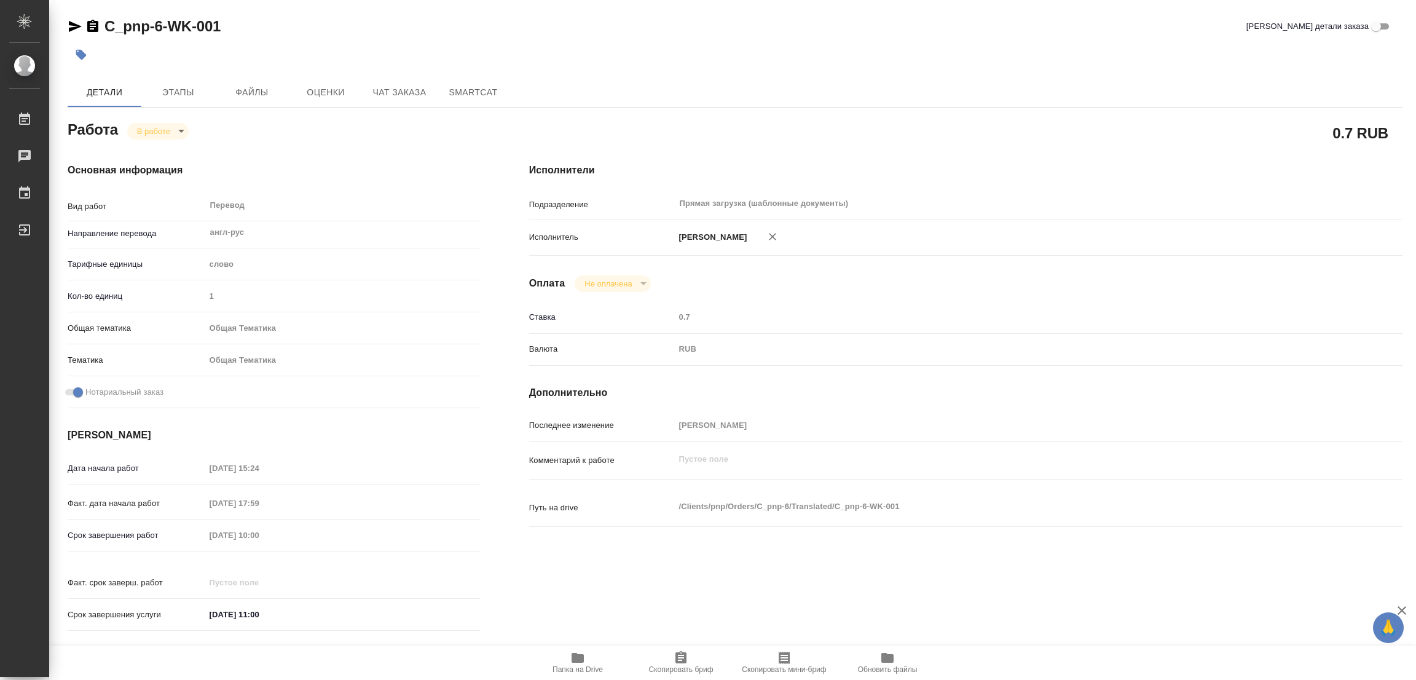
type textarea "x"
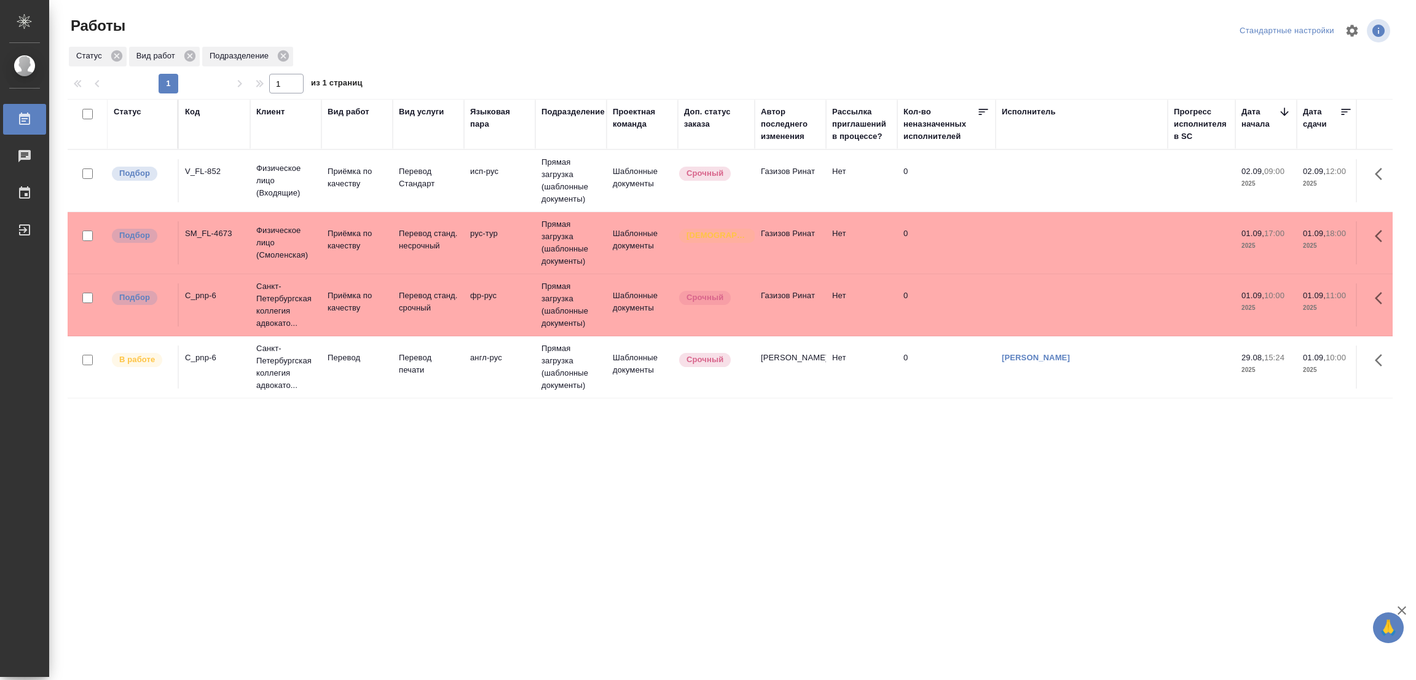
click at [402, 444] on div "Статус Код Клиент Вид работ Вид услуги Языковая пара Подразделение Проектная ко…" at bounding box center [730, 320] width 1325 height 442
click at [952, 479] on div "Статус Код Клиент Вид работ Вид услуги Языковая пара Подразделение Проектная ко…" at bounding box center [730, 320] width 1325 height 442
